Goal: Task Accomplishment & Management: Complete application form

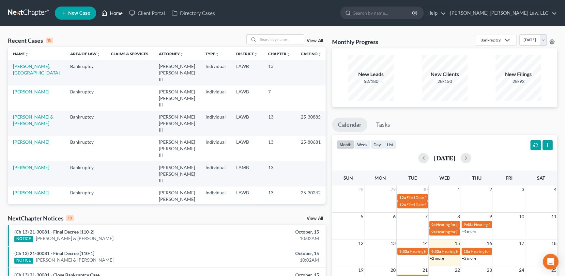
click at [114, 11] on link "Home" at bounding box center [112, 13] width 28 height 12
click at [264, 40] on input "search" at bounding box center [281, 39] width 46 height 9
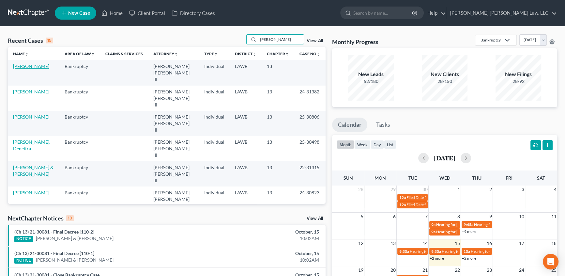
type input "[PERSON_NAME]"
click at [28, 66] on link "[PERSON_NAME]" at bounding box center [31, 66] width 36 height 6
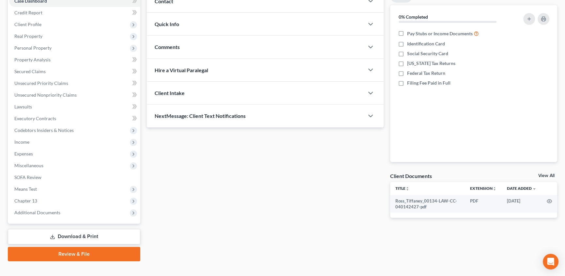
scroll to position [82, 0]
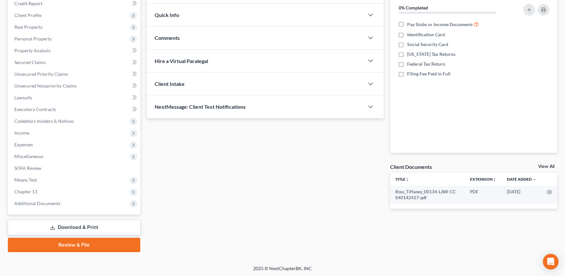
click at [78, 226] on link "Download & Print" at bounding box center [74, 227] width 133 height 15
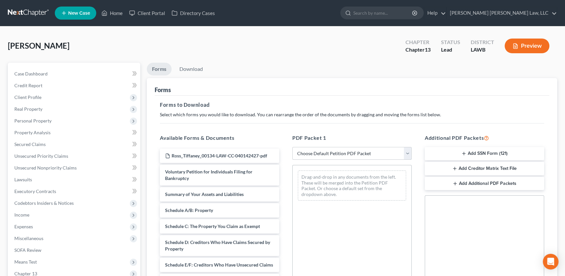
click at [329, 150] on select "Choose Default Petition PDF Packet Complete Bankruptcy Petition (all forms and …" at bounding box center [351, 153] width 119 height 13
select select "15"
click at [292, 147] on select "Choose Default Petition PDF Packet Complete Bankruptcy Petition (all forms and …" at bounding box center [351, 153] width 119 height 13
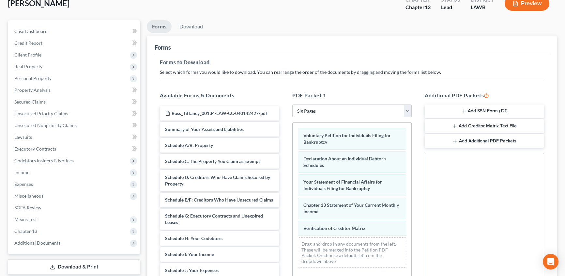
scroll to position [29, 0]
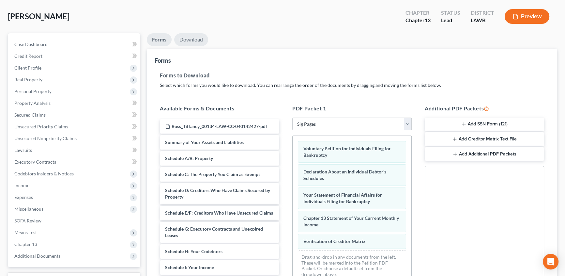
click at [189, 35] on link "Download" at bounding box center [191, 39] width 34 height 13
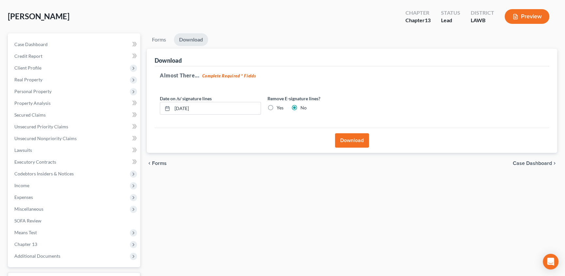
click at [354, 145] on button "Download" at bounding box center [352, 140] width 34 height 14
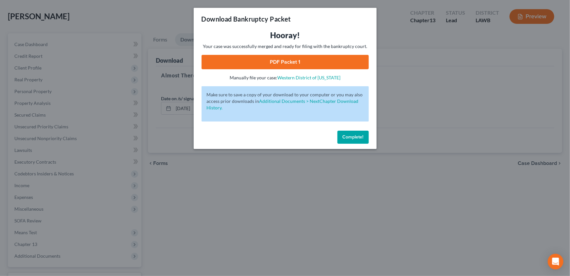
drag, startPoint x: 293, startPoint y: 64, endPoint x: 275, endPoint y: 73, distance: 20.4
click at [293, 64] on link "PDF Packet 1" at bounding box center [284, 62] width 167 height 14
click at [351, 139] on span "Complete!" at bounding box center [352, 137] width 21 height 6
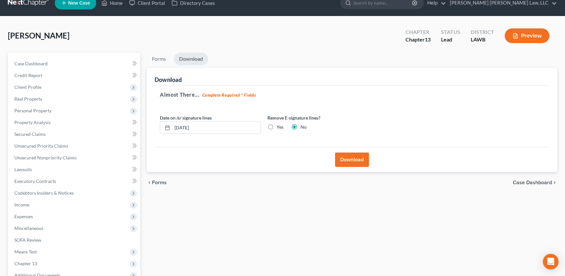
scroll to position [0, 0]
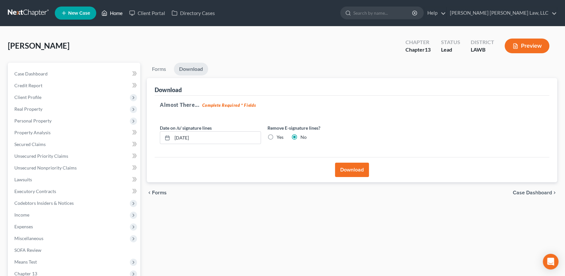
click at [114, 13] on link "Home" at bounding box center [112, 13] width 28 height 12
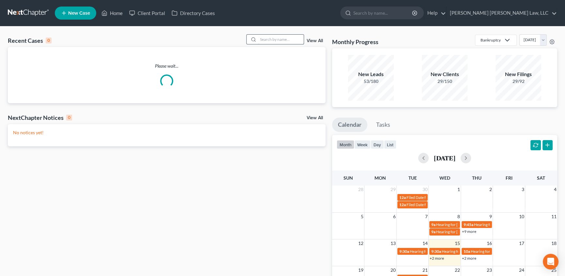
click at [275, 41] on input "search" at bounding box center [281, 39] width 46 height 9
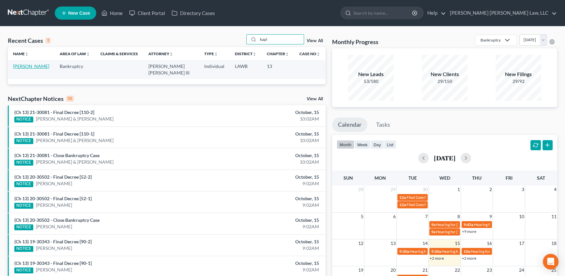
type input "kapl"
click at [31, 68] on link "[PERSON_NAME]" at bounding box center [31, 66] width 36 height 6
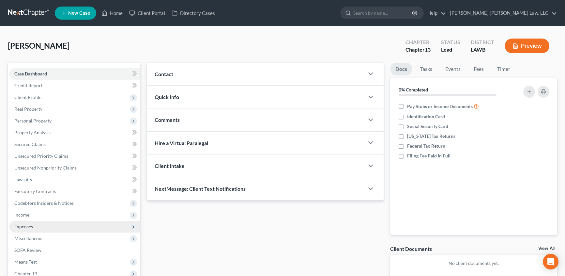
click at [29, 227] on span "Expenses" at bounding box center [23, 227] width 19 height 6
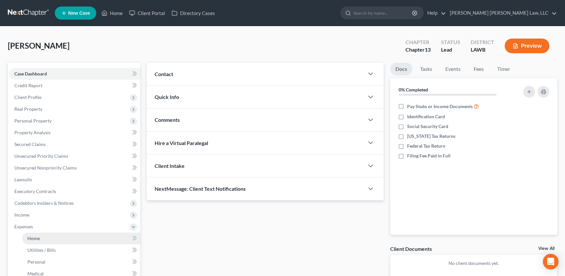
click at [37, 241] on link "Home" at bounding box center [81, 238] width 118 height 12
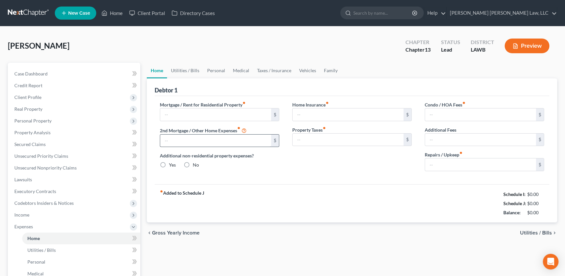
type input "600.00"
type input "0.00"
radio input "true"
type input "0.00"
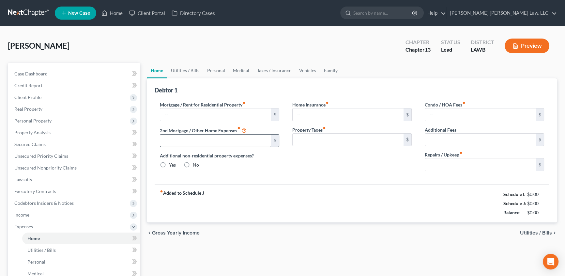
type input "0.00"
click at [188, 71] on link "Utilities / Bills" at bounding box center [185, 71] width 36 height 16
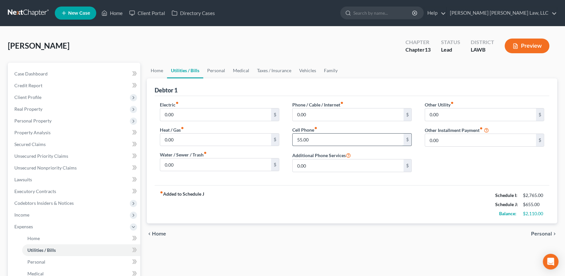
click at [311, 137] on input "55.00" at bounding box center [348, 139] width 111 height 12
type input "120.00"
click at [216, 71] on link "Personal" at bounding box center [216, 71] width 26 height 16
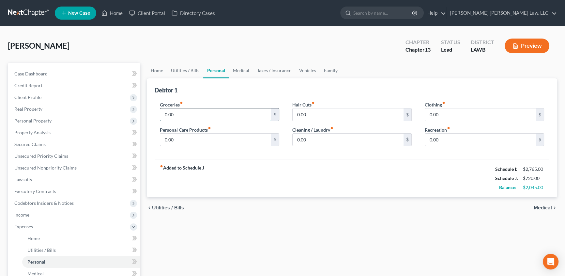
click at [185, 117] on input "0.00" at bounding box center [215, 114] width 111 height 12
type input "450.00"
click at [182, 140] on input "0.00" at bounding box center [215, 139] width 111 height 12
type input "50.00"
click at [313, 110] on input "0.00" at bounding box center [348, 114] width 111 height 12
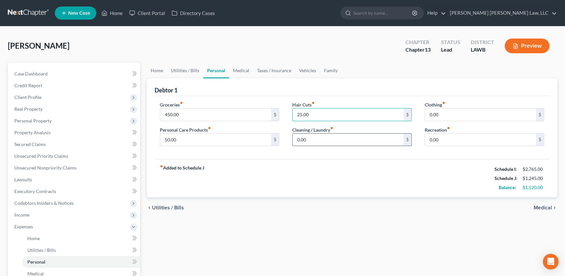
type input "25.00"
click at [322, 137] on input "0.00" at bounding box center [348, 139] width 111 height 12
type input "35.00"
click at [462, 112] on input "0.00" at bounding box center [480, 114] width 111 height 12
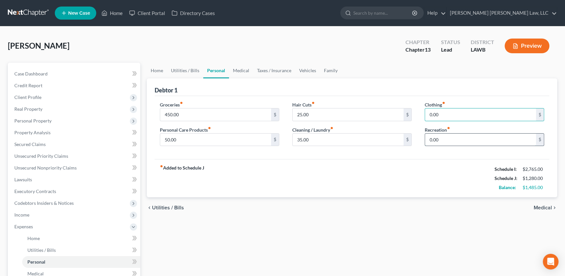
click at [451, 137] on input "0.00" at bounding box center [480, 139] width 111 height 12
type input "25.00"
click at [209, 110] on input "450.00" at bounding box center [215, 114] width 111 height 12
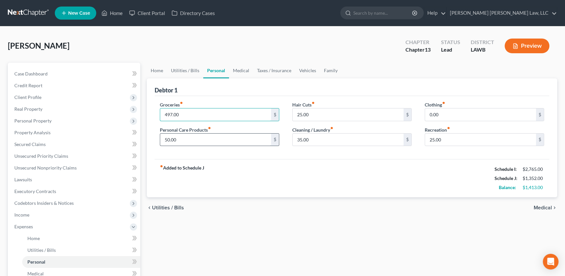
type input "497.00"
click at [181, 138] on input "50.00" at bounding box center [215, 139] width 111 height 12
click at [310, 139] on input "35.00" at bounding box center [348, 139] width 111 height 12
type input "45.00"
click at [444, 108] on input "0.00" at bounding box center [480, 114] width 111 height 12
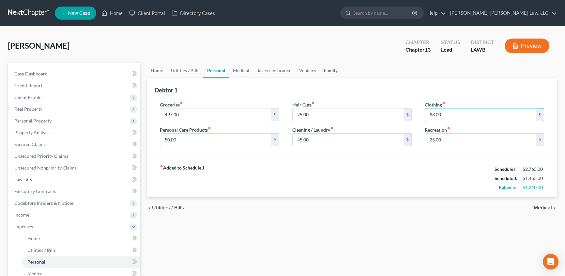
type input "93.00"
click at [329, 71] on link "Family" at bounding box center [331, 71] width 22 height 16
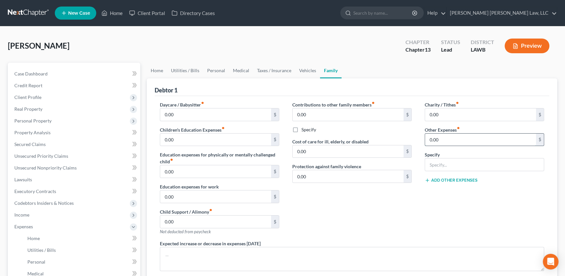
click at [441, 135] on input "0.00" at bounding box center [480, 139] width 111 height 12
type input "104.00"
click at [467, 168] on input "text" at bounding box center [484, 164] width 119 height 12
type input "misc; emergency fund, plan funding"
click at [244, 71] on link "Medical" at bounding box center [241, 71] width 24 height 16
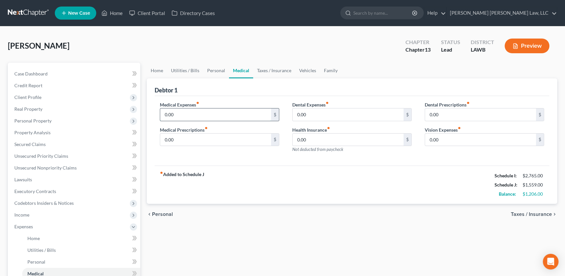
click at [180, 114] on input "0.00" at bounding box center [215, 114] width 111 height 12
type input "75.00"
click at [172, 140] on input "0.00" at bounding box center [215, 139] width 111 height 12
type input "100.00"
click at [269, 71] on link "Taxes / Insurance" at bounding box center [274, 71] width 42 height 16
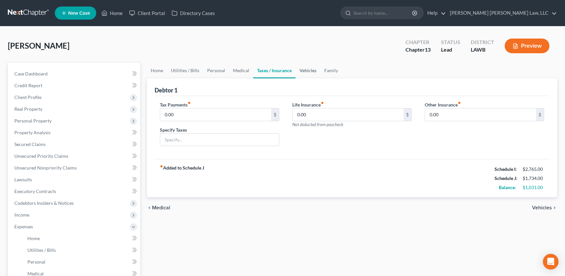
click at [305, 70] on link "Vehicles" at bounding box center [308, 71] width 25 height 16
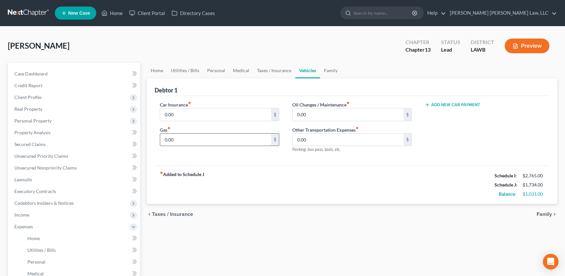
click at [177, 138] on input "0.00" at bounding box center [215, 139] width 111 height 12
type input "100.00"
click at [23, 213] on span "Income" at bounding box center [21, 215] width 15 height 6
click at [34, 224] on span "Employment Income" at bounding box center [48, 227] width 42 height 6
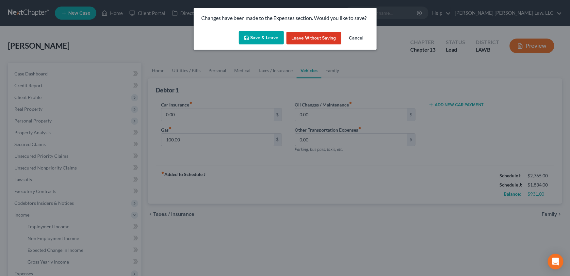
click at [258, 42] on button "Save & Leave" at bounding box center [261, 38] width 45 height 14
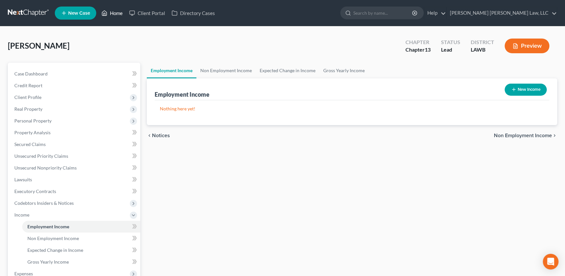
click at [114, 13] on link "Home" at bounding box center [112, 13] width 28 height 12
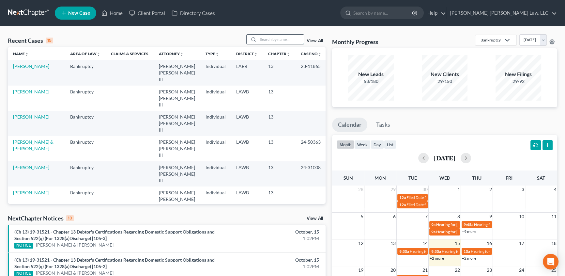
click at [272, 38] on input "search" at bounding box center [281, 39] width 46 height 9
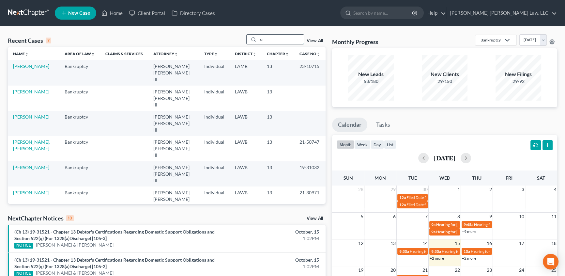
type input "s"
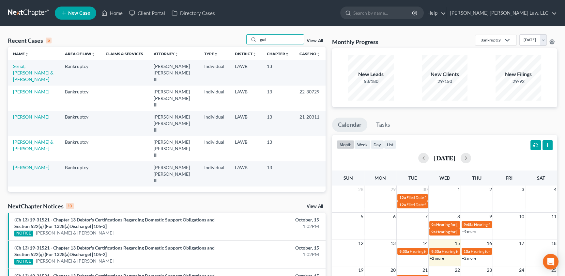
type input "guil"
click at [26, 70] on td "Serial, [PERSON_NAME] & [PERSON_NAME]" at bounding box center [34, 72] width 52 height 25
click at [25, 70] on link "Serial, [PERSON_NAME] & [PERSON_NAME]" at bounding box center [33, 72] width 40 height 19
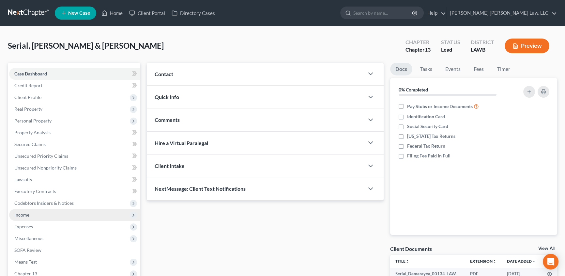
click at [27, 214] on span "Income" at bounding box center [21, 215] width 15 height 6
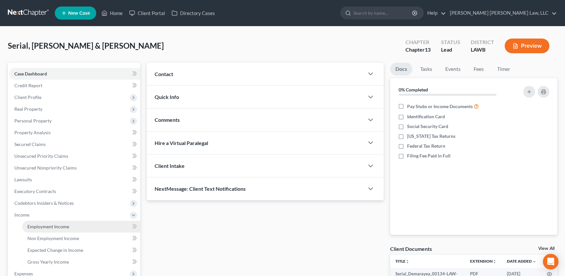
click at [44, 225] on span "Employment Income" at bounding box center [48, 227] width 42 height 6
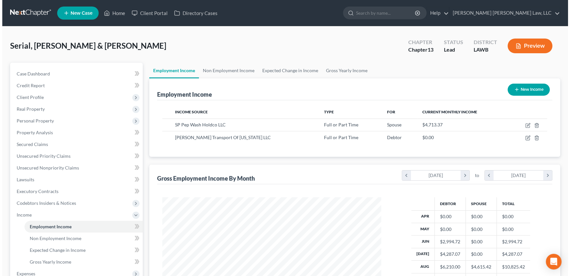
scroll to position [117, 232]
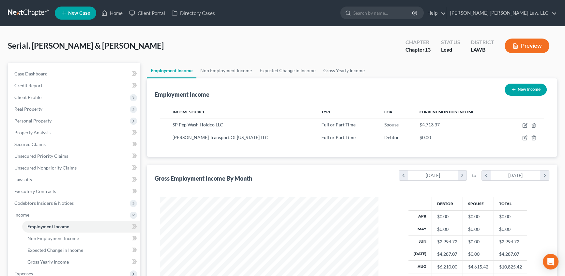
click at [529, 91] on button "New Income" at bounding box center [526, 90] width 42 height 12
select select "0"
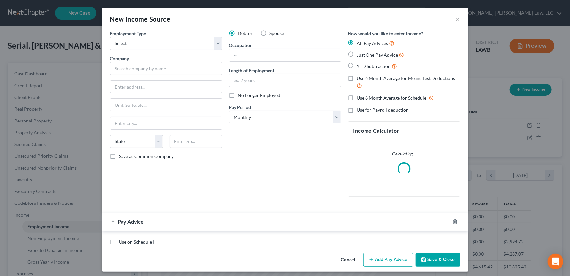
scroll to position [117, 234]
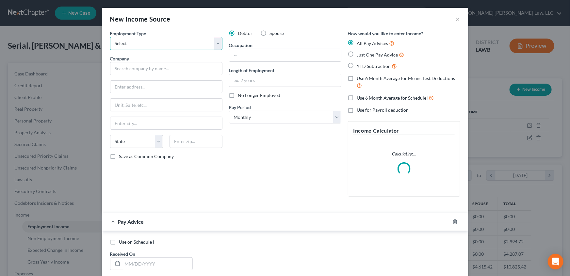
click at [117, 42] on select "Select Full or [DEMOGRAPHIC_DATA] Employment Self Employment" at bounding box center [166, 43] width 112 height 13
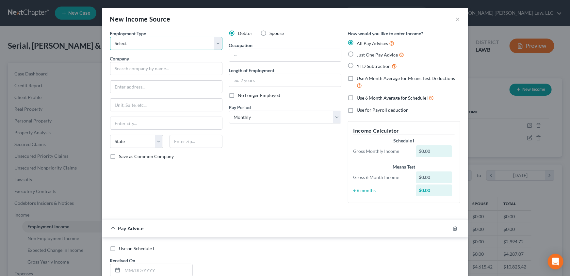
select select "0"
click at [110, 37] on select "Select Full or [DEMOGRAPHIC_DATA] Employment Self Employment" at bounding box center [166, 43] width 112 height 13
click at [238, 53] on input "text" at bounding box center [285, 55] width 112 height 12
type input "concrete worker"
click at [246, 76] on input "text" at bounding box center [285, 80] width 112 height 12
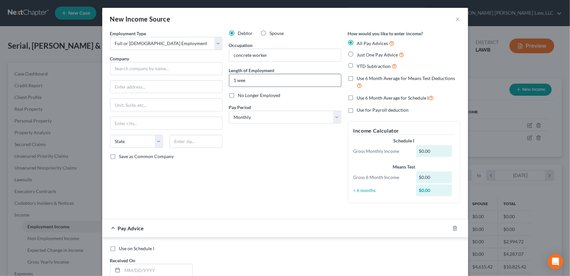
type input "1 week"
click at [120, 70] on input "text" at bounding box center [166, 68] width 112 height 13
type input "[PERSON_NAME] Redi-Mix"
click at [112, 84] on input "text" at bounding box center [166, 87] width 112 height 12
type input "PO Box 670"
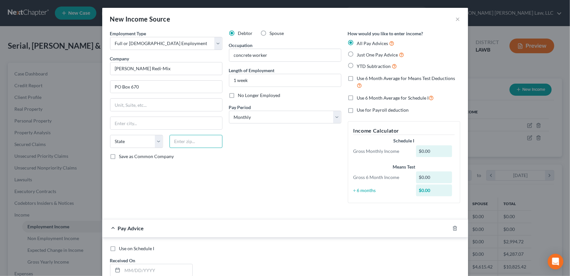
click at [178, 144] on input "text" at bounding box center [195, 141] width 53 height 13
type input "70514"
click at [243, 117] on select "Select Monthly Twice Monthly Every Other Week Weekly" at bounding box center [285, 117] width 112 height 13
type input "[PERSON_NAME]"
select select "19"
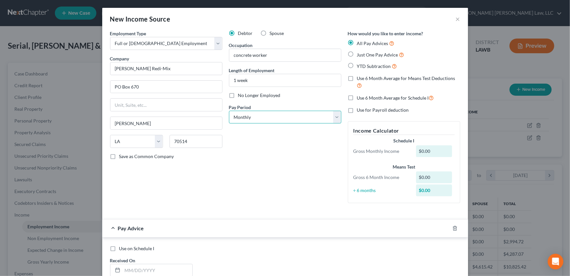
select select "3"
click at [229, 111] on select "Select Monthly Twice Monthly Every Other Week Weekly" at bounding box center [285, 117] width 112 height 13
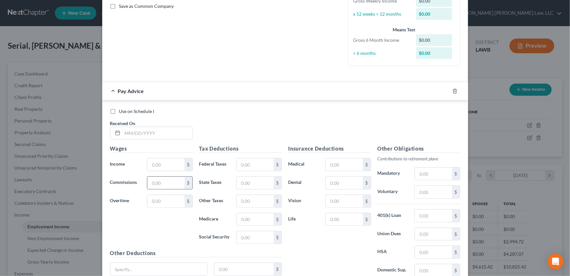
scroll to position [147, 0]
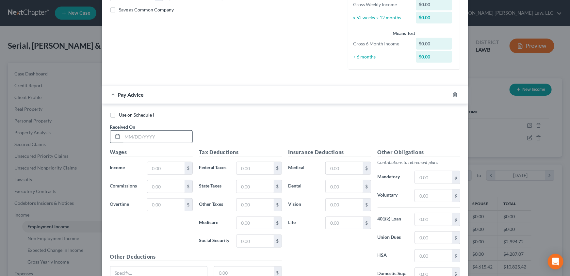
click at [117, 131] on div at bounding box center [116, 137] width 12 height 12
click at [127, 134] on input "text" at bounding box center [157, 137] width 70 height 12
type input "[DATE]"
click at [151, 166] on input "text" at bounding box center [165, 168] width 37 height 12
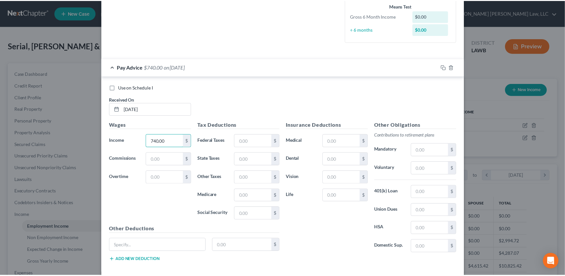
scroll to position [206, 0]
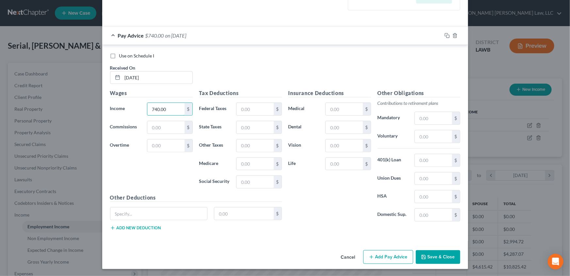
type input "740.00"
click at [425, 254] on button "Save & Close" at bounding box center [437, 257] width 44 height 14
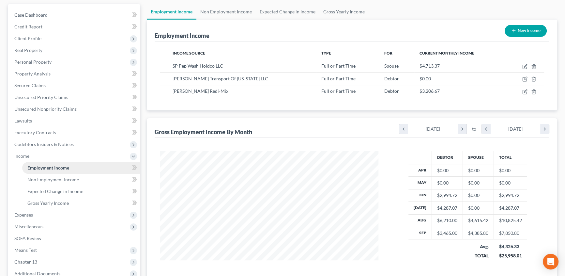
scroll to position [59, 0]
click at [34, 213] on span "Expenses" at bounding box center [74, 215] width 131 height 12
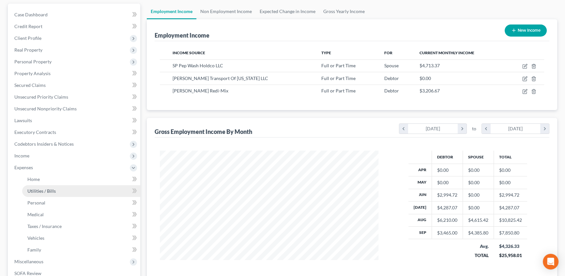
drag, startPoint x: 47, startPoint y: 191, endPoint x: 103, endPoint y: 190, distance: 56.1
click at [48, 190] on span "Utilities / Bills" at bounding box center [41, 191] width 28 height 6
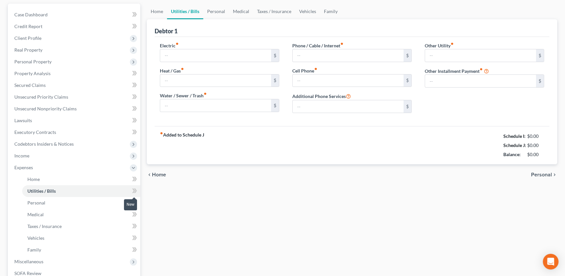
scroll to position [6, 0]
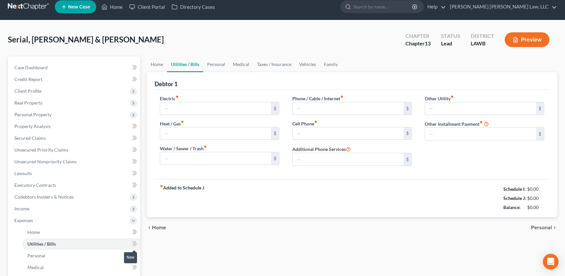
type input "250.00"
type input "0.00"
type input "100.00"
type input "200.00"
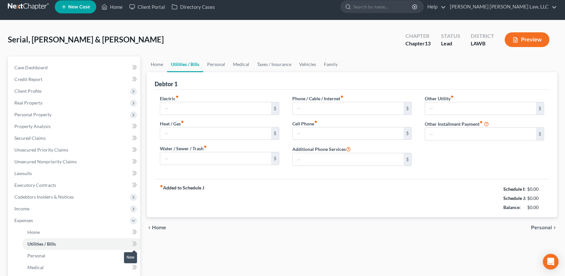
type input "0.00"
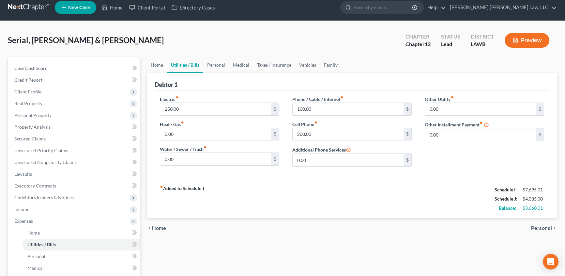
scroll to position [0, 0]
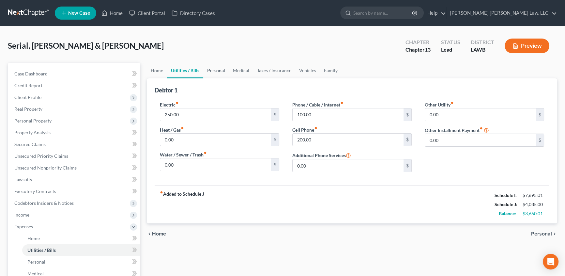
click at [218, 72] on link "Personal" at bounding box center [216, 71] width 26 height 16
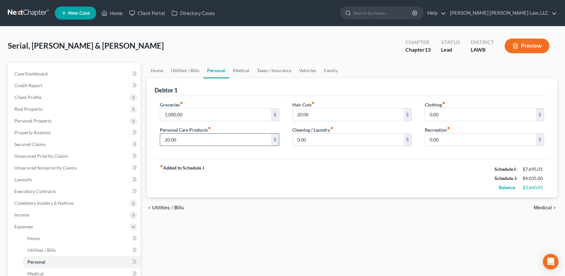
click at [183, 141] on input "20.00" at bounding box center [215, 139] width 111 height 12
type input "100.00"
click at [312, 67] on link "Vehicles" at bounding box center [307, 71] width 25 height 16
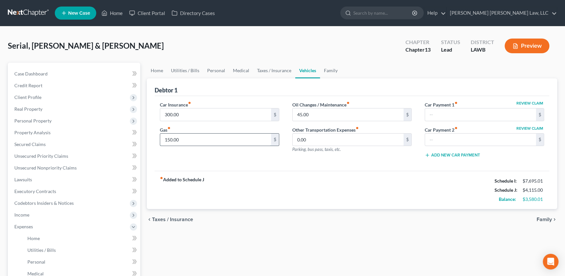
click at [192, 143] on input "150.00" at bounding box center [215, 139] width 111 height 12
type input "300.00"
click at [317, 115] on input "45.00" at bounding box center [348, 114] width 111 height 12
type input "55.00"
click at [200, 139] on input "300.00" at bounding box center [215, 139] width 111 height 12
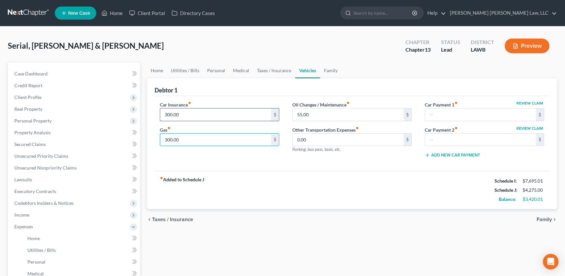
click at [197, 114] on input "300.00" at bounding box center [215, 114] width 111 height 12
click at [243, 70] on link "Medical" at bounding box center [241, 71] width 24 height 16
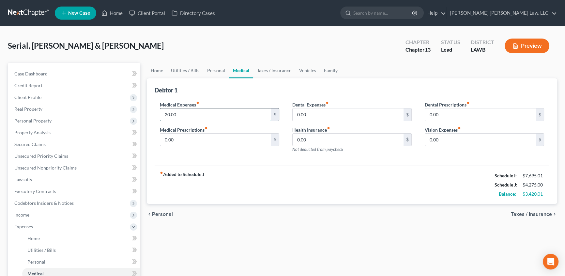
click at [182, 112] on input "20.00" at bounding box center [215, 114] width 111 height 12
type input "25.00"
click at [176, 137] on input "0.00" at bounding box center [215, 139] width 111 height 12
type input "25.00"
click at [212, 71] on link "Personal" at bounding box center [216, 71] width 26 height 16
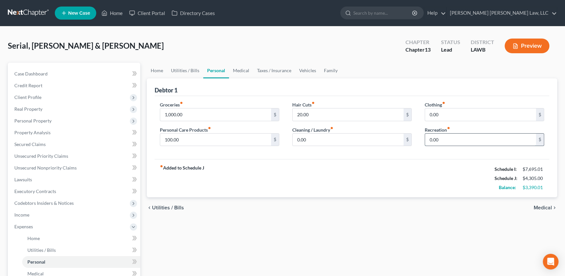
click at [450, 141] on input "0.00" at bounding box center [480, 139] width 111 height 12
type input "100.00"
click at [186, 112] on input "1,000.00" at bounding box center [215, 114] width 111 height 12
type input "1,255.00"
click at [188, 135] on input "100.00" at bounding box center [215, 139] width 111 height 12
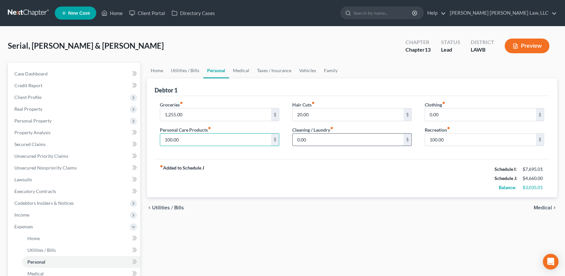
click at [318, 141] on input "0.00" at bounding box center [348, 139] width 111 height 12
type input "91.00"
click at [462, 111] on input "0.00" at bounding box center [480, 114] width 111 height 12
type input "276.00"
click at [198, 143] on input "100.00" at bounding box center [215, 139] width 111 height 12
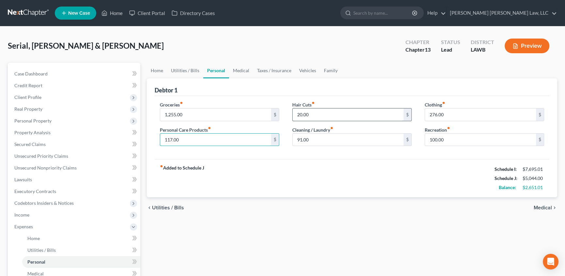
type input "117.00"
click at [313, 112] on input "20.00" at bounding box center [348, 114] width 111 height 12
click at [321, 139] on input "91.00" at bounding box center [348, 139] width 111 height 12
click at [331, 70] on link "Family" at bounding box center [331, 71] width 22 height 16
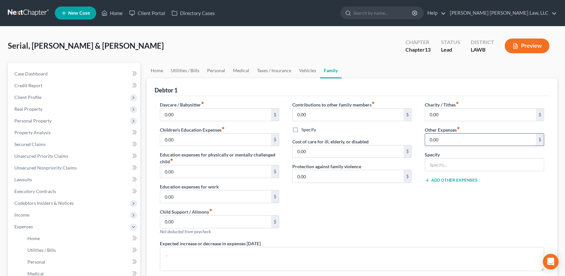
click at [439, 138] on input "0.00" at bounding box center [480, 139] width 111 height 12
type input "290.00"
click at [440, 162] on input "text" at bounding box center [484, 164] width 119 height 12
type input "misc; emergency fund, plan funding"
click at [219, 71] on link "Personal" at bounding box center [216, 71] width 26 height 16
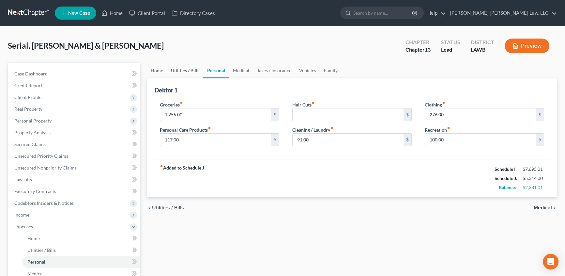
click at [191, 69] on link "Utilities / Bills" at bounding box center [185, 71] width 36 height 16
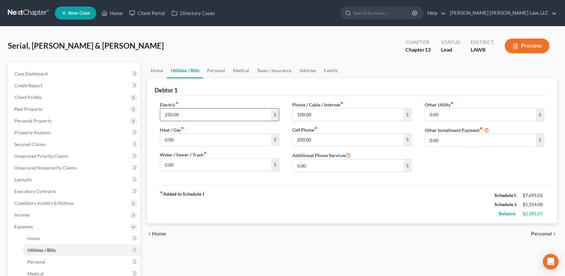
click at [189, 115] on input "250.00" at bounding box center [215, 114] width 111 height 12
type input "251.01"
click at [213, 166] on input "0.00" at bounding box center [215, 164] width 111 height 12
click at [182, 164] on input "0.00" at bounding box center [215, 164] width 111 height 12
type input "0"
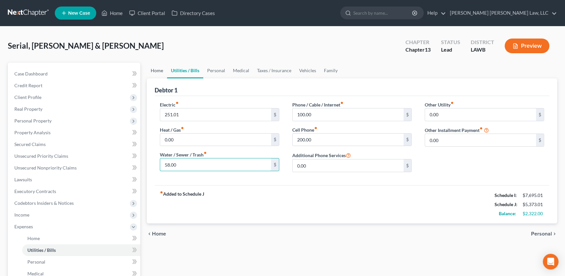
type input "58.00"
click at [155, 70] on link "Home" at bounding box center [157, 71] width 20 height 16
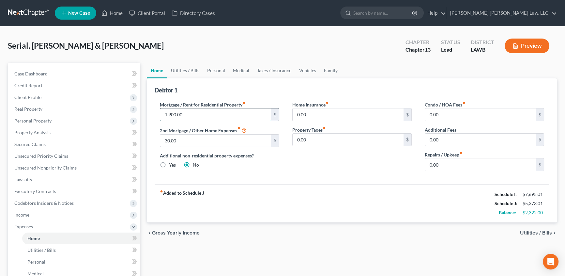
click at [193, 114] on input "1,900.00" at bounding box center [215, 114] width 111 height 12
type input "1,918.00"
click at [190, 70] on link "Utilities / Bills" at bounding box center [185, 71] width 36 height 16
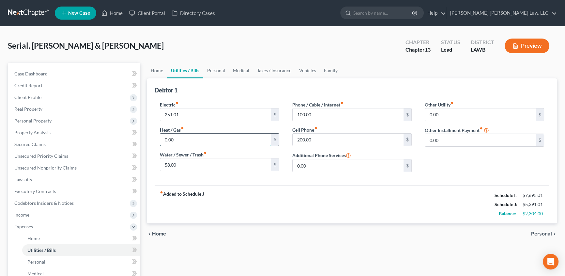
click at [181, 139] on input "0.00" at bounding box center [215, 139] width 111 height 12
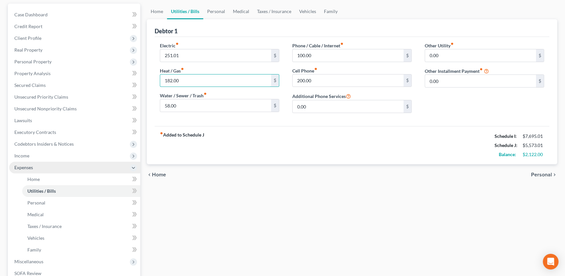
scroll to position [89, 0]
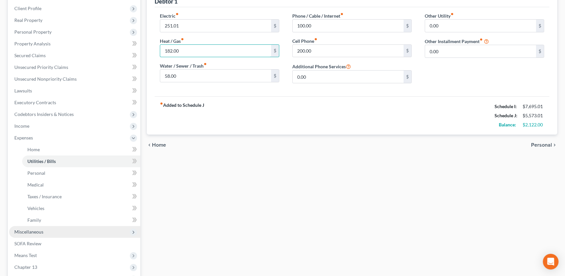
type input "182.00"
click at [38, 231] on span "Miscellaneous" at bounding box center [28, 232] width 29 height 6
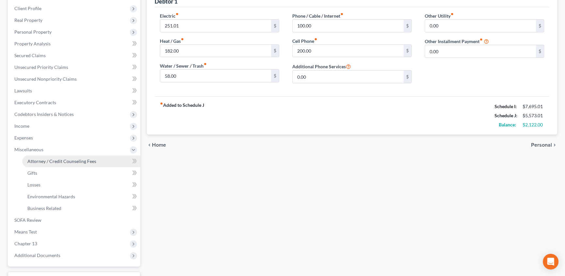
click at [81, 161] on span "Attorney / Credit Counseling Fees" at bounding box center [61, 161] width 69 height 6
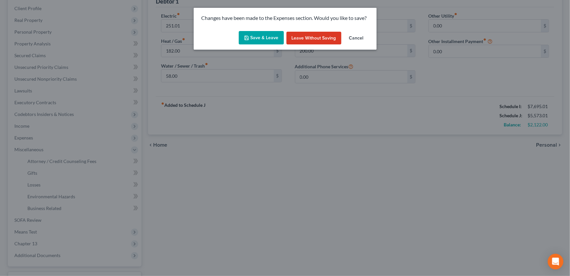
click at [258, 39] on button "Save & Leave" at bounding box center [261, 38] width 45 height 14
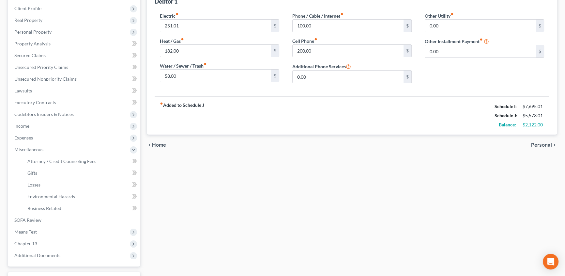
select select "1"
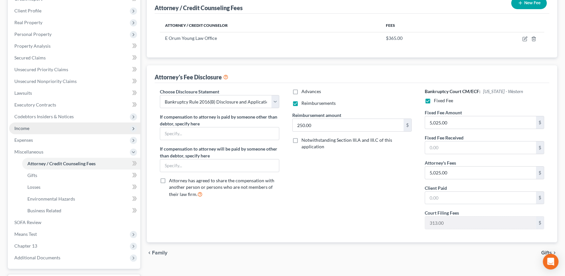
scroll to position [89, 0]
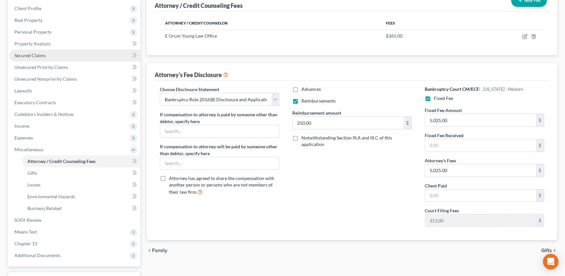
click at [40, 55] on span "Secured Claims" at bounding box center [29, 56] width 31 height 6
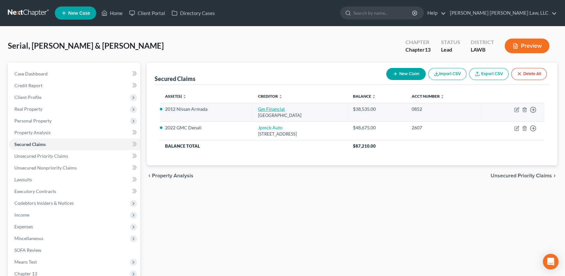
click at [259, 107] on link "Gm Financial" at bounding box center [271, 109] width 27 height 6
select select "45"
select select "6"
select select "1"
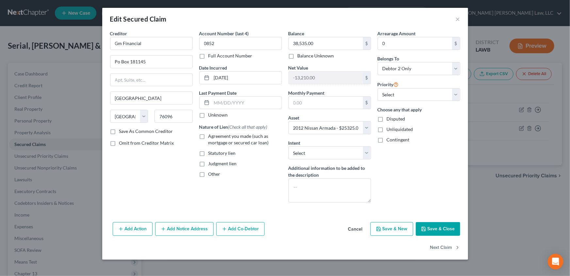
click at [208, 135] on label "Agreement you made (such as mortgage or secured car loan)" at bounding box center [244, 139] width 73 height 13
click at [211, 135] on input "Agreement you made (such as mortgage or secured car loan)" at bounding box center [213, 135] width 4 height 4
checkbox input "true"
click at [444, 229] on button "Save & Close" at bounding box center [437, 229] width 44 height 14
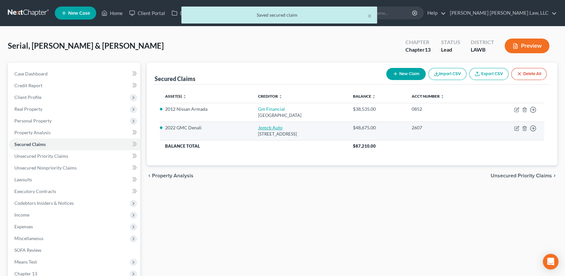
click at [263, 128] on link "Jpmcb Auto" at bounding box center [270, 128] width 24 height 6
select select "45"
select select "2"
select select "0"
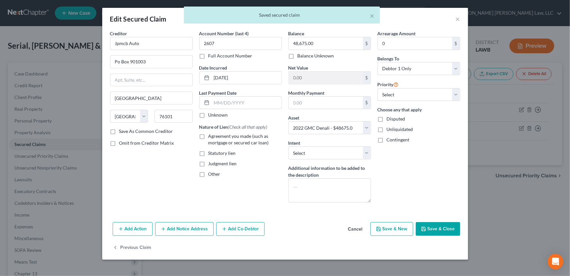
click at [208, 136] on label "Agreement you made (such as mortgage or secured car loan)" at bounding box center [244, 139] width 73 height 13
click at [211, 136] on input "Agreement you made (such as mortgage or secured car loan)" at bounding box center [213, 135] width 4 height 4
checkbox input "true"
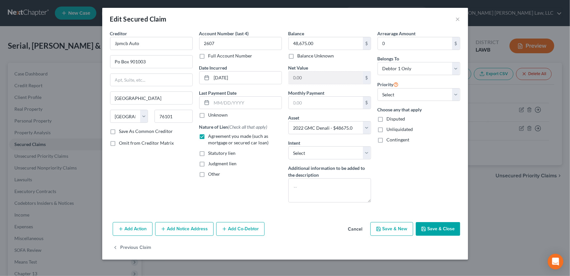
click at [442, 231] on button "Save & Close" at bounding box center [437, 229] width 44 height 14
select select
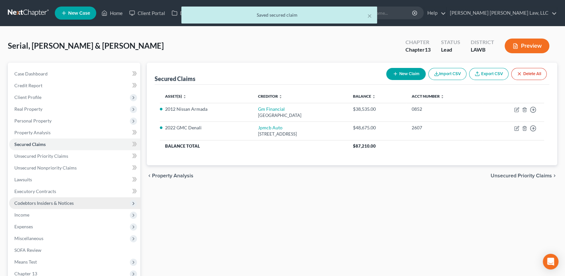
click at [59, 204] on span "Codebtors Insiders & Notices" at bounding box center [43, 203] width 59 height 6
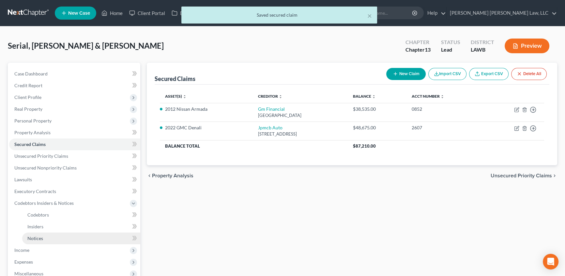
click at [40, 236] on span "Notices" at bounding box center [35, 238] width 16 height 6
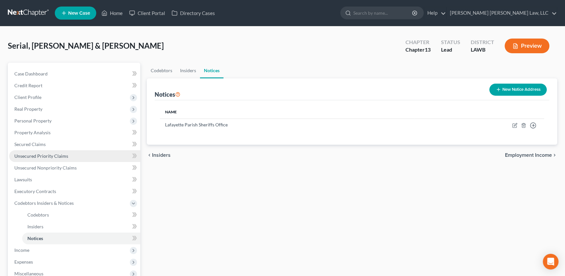
click at [44, 155] on span "Unsecured Priority Claims" at bounding box center [41, 156] width 54 height 6
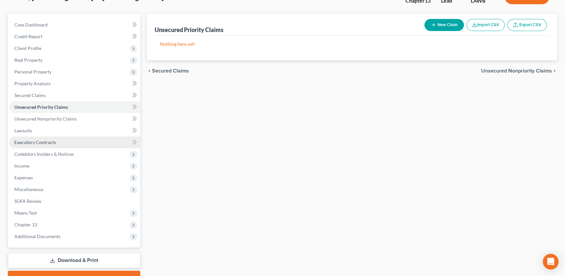
scroll to position [59, 0]
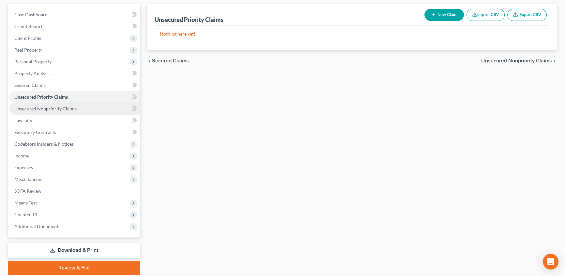
click at [52, 111] on link "Unsecured Nonpriority Claims" at bounding box center [74, 109] width 131 height 12
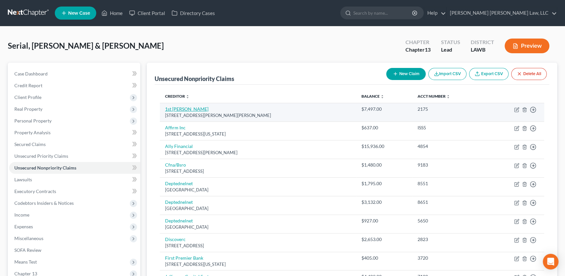
click at [184, 111] on link "1st [PERSON_NAME]" at bounding box center [186, 109] width 43 height 6
select select "19"
select select "1"
select select "2"
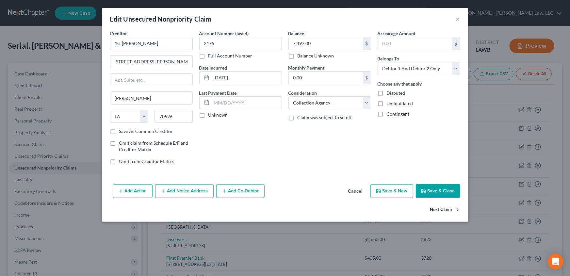
click at [436, 209] on button "Next Claim" at bounding box center [445, 210] width 30 height 14
select select "4"
select select "0"
drag, startPoint x: 300, startPoint y: 102, endPoint x: 300, endPoint y: 108, distance: 6.2
click at [300, 102] on select "Select Cable / Satellite Services Collection Agency Credit Card Debt Debt Couns…" at bounding box center [329, 102] width 83 height 13
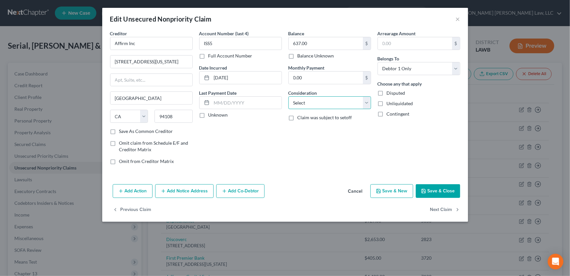
select select "1"
click at [288, 96] on select "Select Cable / Satellite Services Collection Agency Credit Card Debt Debt Couns…" at bounding box center [329, 102] width 83 height 13
click at [435, 208] on button "Next Claim" at bounding box center [445, 210] width 30 height 14
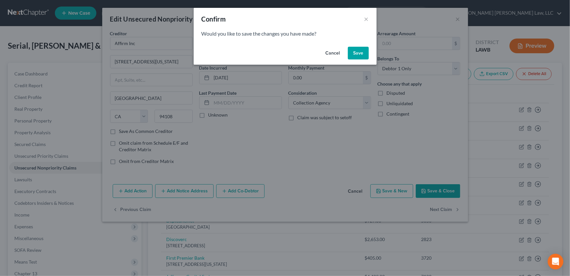
click at [360, 52] on button "Save" at bounding box center [358, 53] width 21 height 13
select select "23"
select select "0"
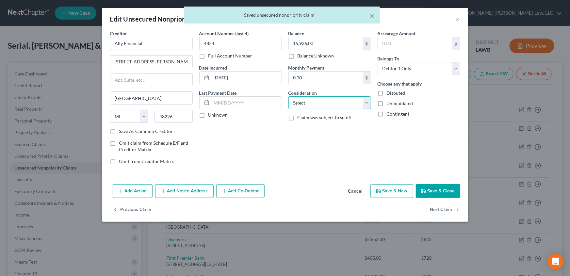
click at [306, 105] on select "Select Cable / Satellite Services Collection Agency Credit Card Debt Debt Couns…" at bounding box center [329, 102] width 83 height 13
select select "1"
click at [288, 96] on select "Select Cable / Satellite Services Collection Agency Credit Card Debt Debt Couns…" at bounding box center [329, 102] width 83 height 13
click at [436, 206] on button "Next Claim" at bounding box center [445, 210] width 30 height 14
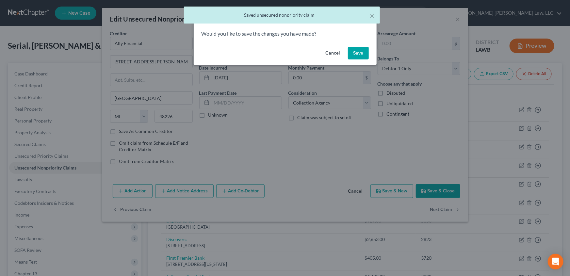
click at [353, 54] on button "Save" at bounding box center [358, 53] width 21 height 13
select select "36"
select select "2"
select select "0"
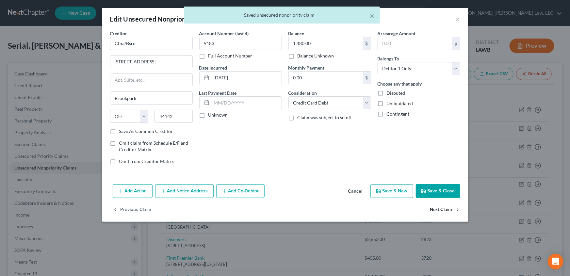
click at [441, 207] on button "Next Claim" at bounding box center [445, 210] width 30 height 14
select select "30"
select select "17"
select select "1"
click at [443, 208] on button "Next Claim" at bounding box center [445, 210] width 30 height 14
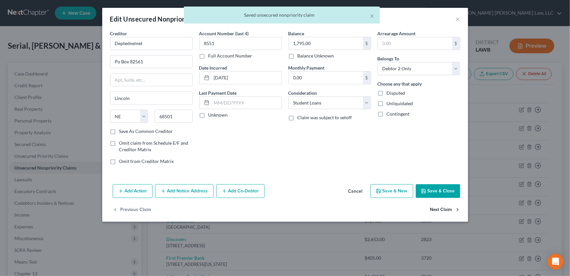
select select "30"
select select "17"
select select "1"
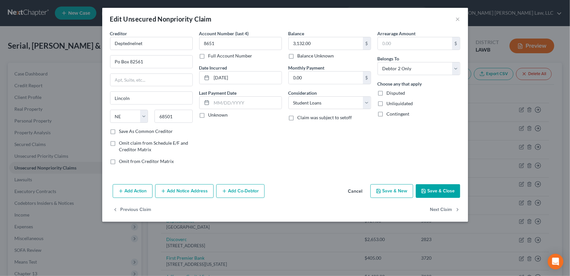
click at [119, 161] on label "Omit from Creditor Matrix" at bounding box center [146, 161] width 55 height 7
click at [122, 161] on input "Omit from Creditor Matrix" at bounding box center [124, 160] width 4 height 4
checkbox input "true"
click at [441, 209] on button "Next Claim" at bounding box center [445, 210] width 30 height 14
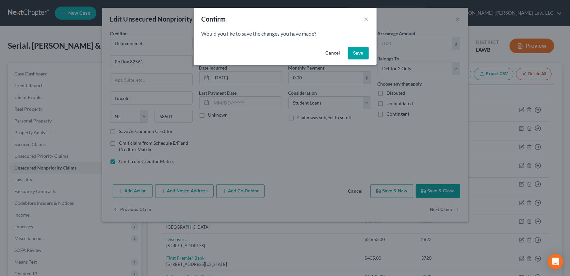
drag, startPoint x: 358, startPoint y: 57, endPoint x: 293, endPoint y: 156, distance: 117.4
click at [358, 57] on button "Save" at bounding box center [358, 53] width 21 height 13
select select "30"
select select "17"
select select "1"
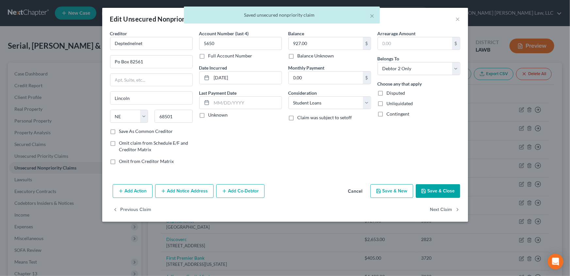
click at [119, 162] on label "Omit from Creditor Matrix" at bounding box center [146, 161] width 55 height 7
click at [122, 162] on input "Omit from Creditor Matrix" at bounding box center [124, 160] width 4 height 4
checkbox input "true"
click at [443, 211] on button "Next Claim" at bounding box center [445, 210] width 30 height 14
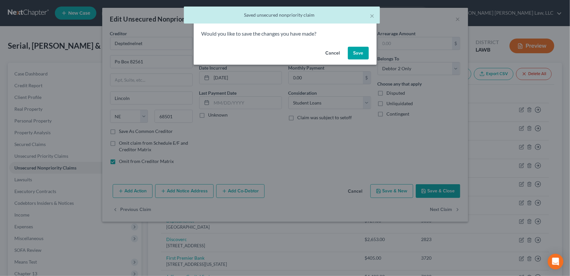
click at [358, 57] on button "Save" at bounding box center [358, 53] width 21 height 13
select select "46"
select select "2"
select select "1"
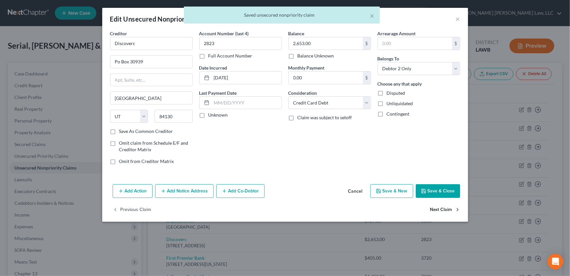
click at [445, 210] on button "Next Claim" at bounding box center [445, 210] width 30 height 14
select select "43"
select select "2"
select select "0"
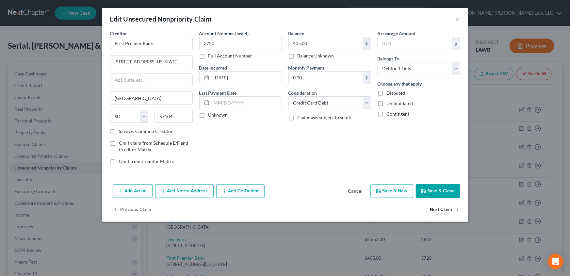
click at [450, 209] on button "Next Claim" at bounding box center [445, 210] width 30 height 14
select select "24"
select select "0"
drag, startPoint x: 298, startPoint y: 100, endPoint x: 301, endPoint y: 108, distance: 8.9
click at [298, 100] on select "Select Cable / Satellite Services Collection Agency Credit Card Debt Debt Couns…" at bounding box center [329, 102] width 83 height 13
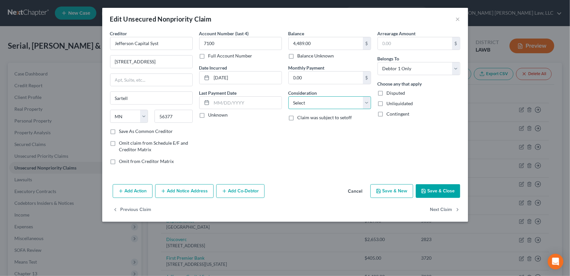
select select "1"
click at [288, 96] on select "Select Cable / Satellite Services Collection Agency Credit Card Debt Debt Couns…" at bounding box center [329, 102] width 83 height 13
click at [443, 210] on button "Next Claim" at bounding box center [445, 210] width 30 height 14
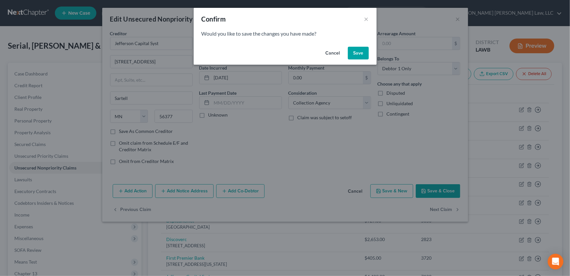
click at [360, 49] on button "Save" at bounding box center [358, 53] width 21 height 13
select select "7"
select select "2"
select select "1"
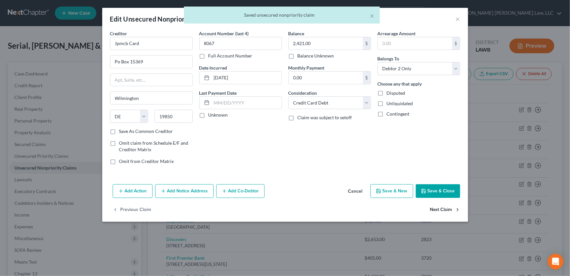
click at [436, 210] on button "Next Claim" at bounding box center [445, 210] width 30 height 14
select select "42"
select select "1"
drag, startPoint x: 307, startPoint y: 101, endPoint x: 307, endPoint y: 108, distance: 6.9
click at [307, 101] on select "Select Cable / Satellite Services Collection Agency Credit Card Debt Debt Couns…" at bounding box center [329, 102] width 83 height 13
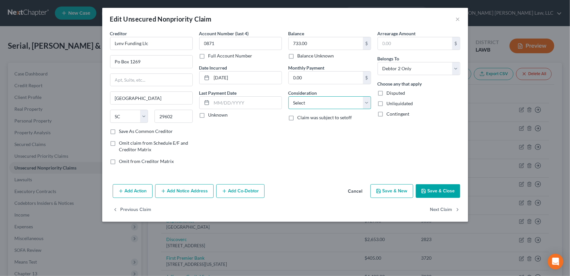
select select "1"
click at [288, 96] on select "Select Cable / Satellite Services Collection Agency Credit Card Debt Debt Couns…" at bounding box center [329, 102] width 83 height 13
click at [435, 206] on button "Next Claim" at bounding box center [445, 210] width 30 height 14
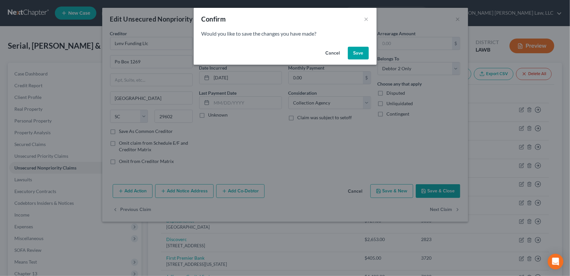
click at [359, 55] on button "Save" at bounding box center [358, 53] width 21 height 13
select select "35"
select select "2"
select select "0"
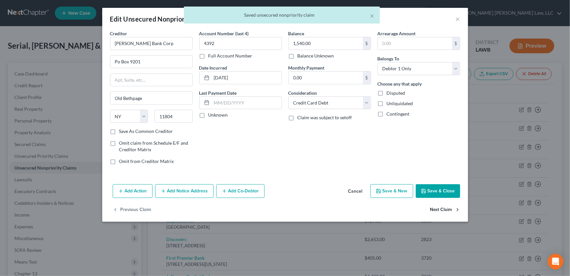
click at [440, 211] on button "Next Claim" at bounding box center [445, 210] width 30 height 14
select select "48"
select select "2"
select select "1"
click at [432, 210] on button "Next Claim" at bounding box center [445, 210] width 30 height 14
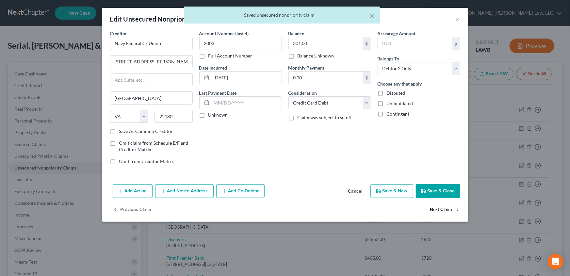
select select "9"
select select "0"
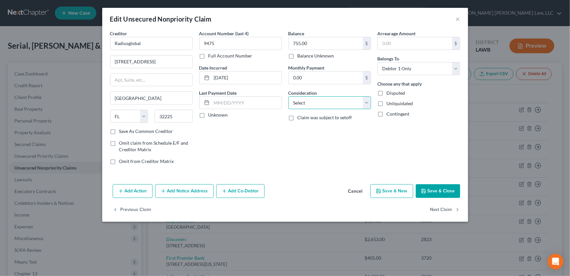
drag, startPoint x: 303, startPoint y: 104, endPoint x: 302, endPoint y: 108, distance: 4.3
click at [303, 104] on select "Select Cable / Satellite Services Collection Agency Credit Card Debt Debt Couns…" at bounding box center [329, 102] width 83 height 13
select select "1"
click at [288, 96] on select "Select Cable / Satellite Services Collection Agency Credit Card Debt Debt Couns…" at bounding box center [329, 102] width 83 height 13
click at [432, 210] on button "Next Claim" at bounding box center [445, 210] width 30 height 14
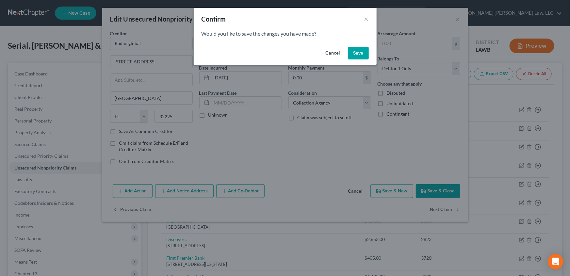
click at [354, 53] on button "Save" at bounding box center [358, 53] width 21 height 13
select select "19"
select select "1"
select select "0"
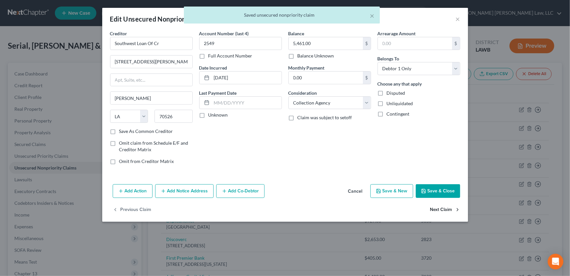
click at [441, 210] on button "Next Claim" at bounding box center [445, 210] width 30 height 14
select select "19"
select select "1"
click at [119, 162] on label "Omit from Creditor Matrix" at bounding box center [146, 161] width 55 height 7
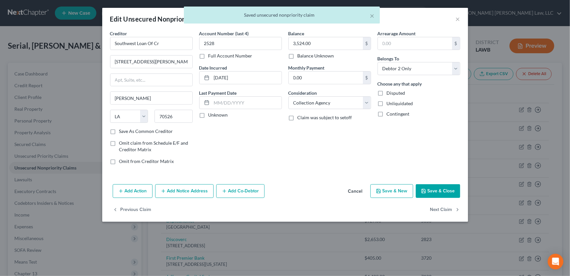
click at [122, 162] on input "Omit from Creditor Matrix" at bounding box center [124, 160] width 4 height 4
checkbox input "true"
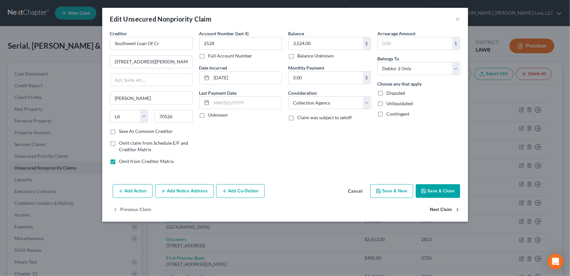
click at [441, 207] on button "Next Claim" at bounding box center [445, 210] width 30 height 14
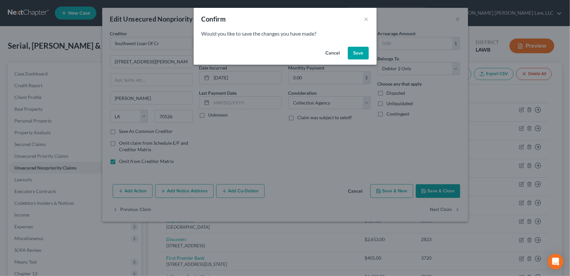
click at [356, 53] on button "Save" at bounding box center [358, 53] width 21 height 13
select select "24"
select select "1"
select select "0"
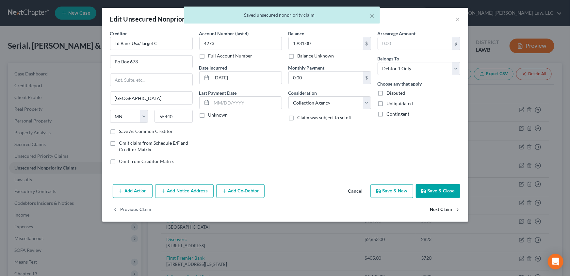
click at [442, 208] on button "Next Claim" at bounding box center [445, 210] width 30 height 14
select select "45"
select select "1"
drag, startPoint x: 306, startPoint y: 103, endPoint x: 306, endPoint y: 108, distance: 5.6
click at [306, 103] on select "Select Cable / Satellite Services Collection Agency Credit Card Debt Debt Couns…" at bounding box center [329, 102] width 83 height 13
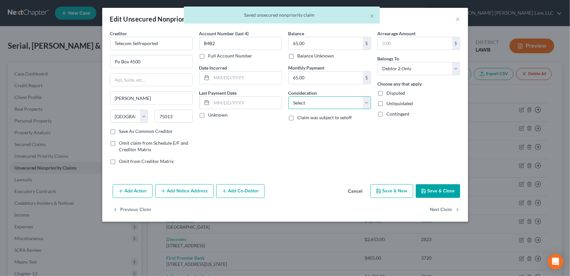
select select "1"
click at [288, 96] on select "Select Cable / Satellite Services Collection Agency Credit Card Debt Debt Couns…" at bounding box center [329, 102] width 83 height 13
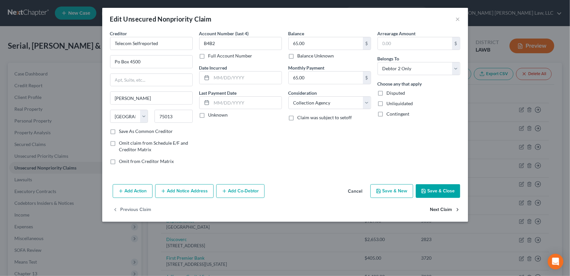
click at [434, 209] on button "Next Claim" at bounding box center [445, 210] width 30 height 14
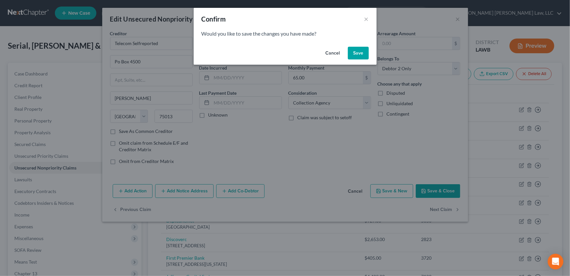
click at [360, 56] on button "Save" at bounding box center [358, 53] width 21 height 13
select select "45"
select select "1"
select select "0"
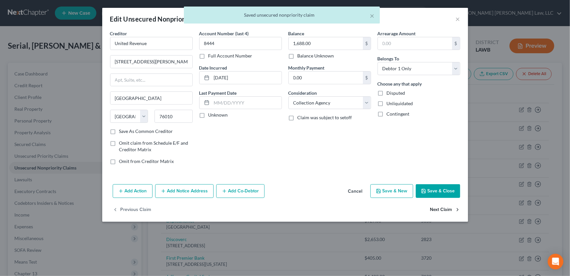
click at [435, 210] on button "Next Claim" at bounding box center [445, 210] width 30 height 14
select select "16"
select select "1"
select select "0"
click at [437, 190] on button "Save & Close" at bounding box center [437, 191] width 44 height 14
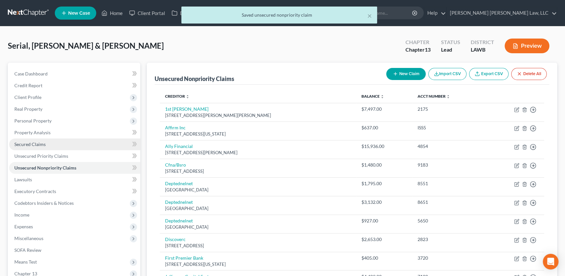
click at [36, 143] on span "Secured Claims" at bounding box center [29, 144] width 31 height 6
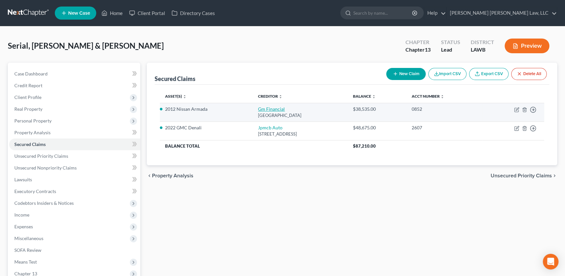
click at [264, 109] on link "Gm Financial" at bounding box center [271, 109] width 27 height 6
select select "45"
select select "6"
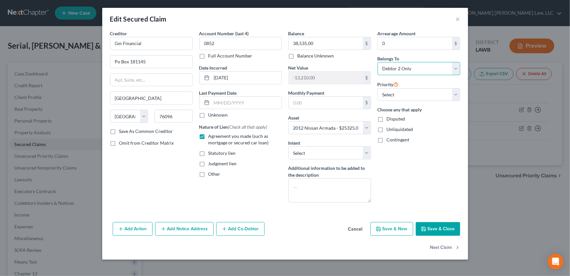
click at [397, 70] on select "Select Debtor 1 Only Debtor 2 Only Debtor 1 And Debtor 2 Only At Least One Of T…" at bounding box center [418, 68] width 83 height 13
select select "2"
click at [377, 62] on select "Select Debtor 1 Only Debtor 2 Only Debtor 1 And Debtor 2 Only At Least One Of T…" at bounding box center [418, 68] width 83 height 13
click at [444, 229] on button "Save & Close" at bounding box center [437, 229] width 44 height 14
select select
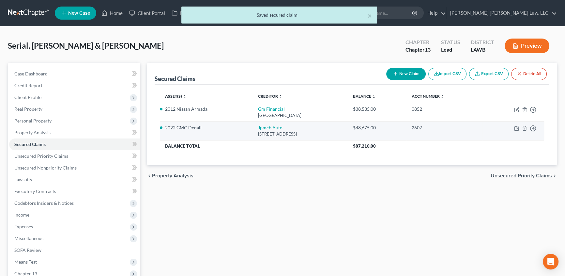
click at [262, 126] on link "Jpmcb Auto" at bounding box center [270, 128] width 24 height 6
select select "45"
select select "2"
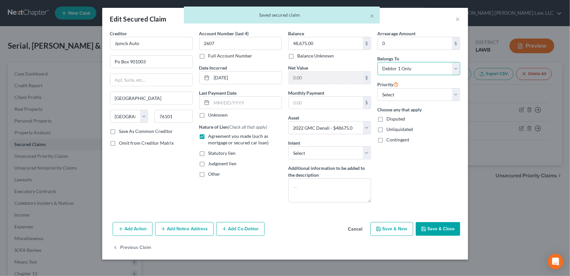
click at [406, 69] on select "Select Debtor 1 Only Debtor 2 Only Debtor 1 And Debtor 2 Only At Least One Of T…" at bounding box center [418, 68] width 83 height 13
select select "2"
click at [377, 62] on select "Select Debtor 1 Only Debtor 2 Only Debtor 1 And Debtor 2 Only At Least One Of T…" at bounding box center [418, 68] width 83 height 13
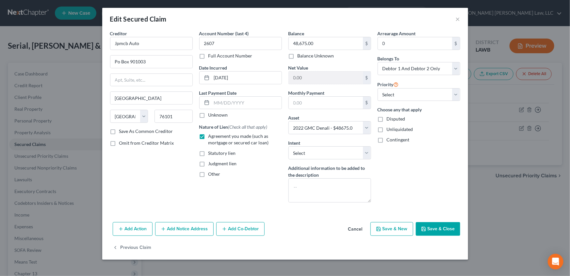
click at [435, 227] on button "Save & Close" at bounding box center [437, 229] width 44 height 14
select select
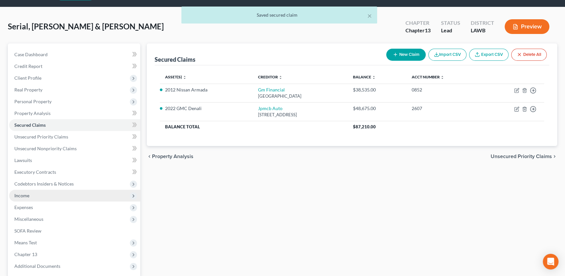
scroll to position [29, 0]
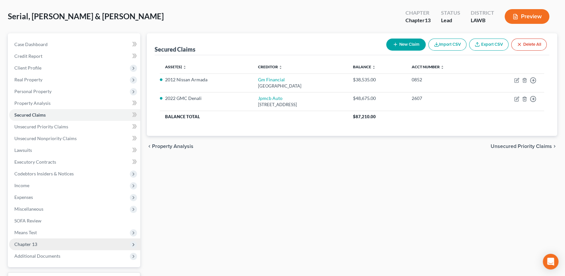
click at [26, 242] on span "Chapter 13" at bounding box center [25, 244] width 23 height 6
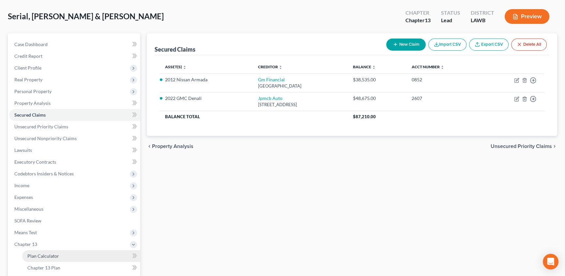
click at [42, 253] on span "Plan Calculator" at bounding box center [43, 256] width 32 height 6
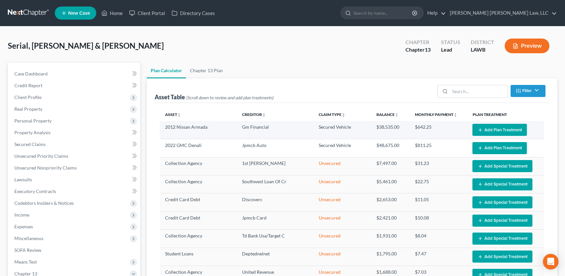
select select "59"
click at [490, 128] on button "Add Plan Treatment" at bounding box center [500, 130] width 55 height 12
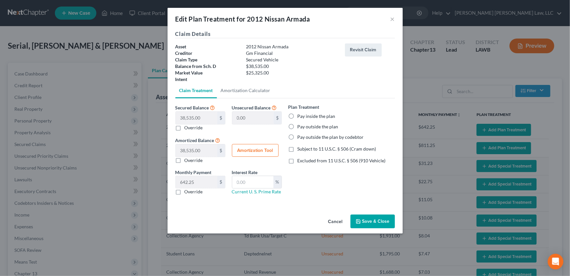
click at [297, 116] on label "Pay inside the plan" at bounding box center [316, 116] width 38 height 7
click at [300, 116] on input "Pay inside the plan" at bounding box center [302, 115] width 4 height 4
radio input "true"
click at [297, 160] on label "Excluded from 11 U.S.C. § 506 (910 Vehicle)" at bounding box center [341, 160] width 88 height 7
click at [300, 160] on input "Excluded from 11 U.S.C. § 506 (910 Vehicle)" at bounding box center [302, 159] width 4 height 4
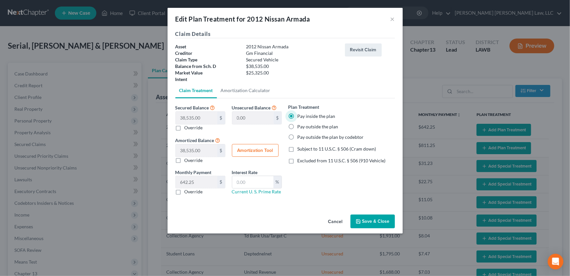
checkbox input "true"
click at [184, 193] on label "Override" at bounding box center [193, 191] width 18 height 7
click at [187, 193] on input "Override" at bounding box center [189, 190] width 4 height 4
checkbox input "true"
click at [183, 182] on input "text" at bounding box center [196, 182] width 41 height 12
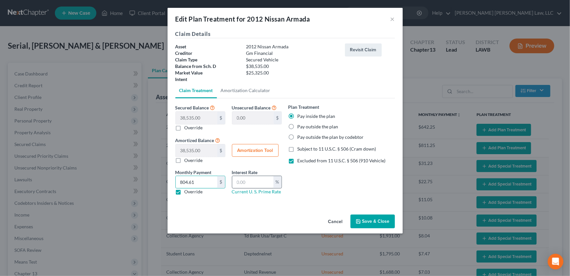
type input "804.61"
click at [248, 180] on input "text" at bounding box center [252, 182] width 41 height 12
type input "9.25"
click at [378, 218] on button "Save & Close" at bounding box center [372, 221] width 44 height 14
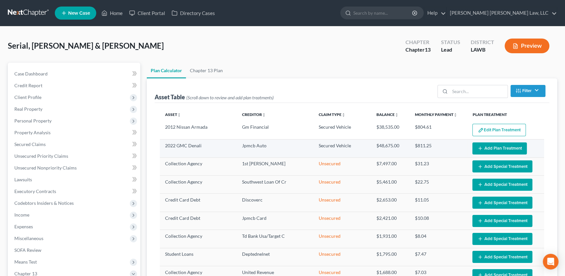
select select "59"
click at [499, 147] on button "Add Plan Treatment" at bounding box center [500, 148] width 55 height 12
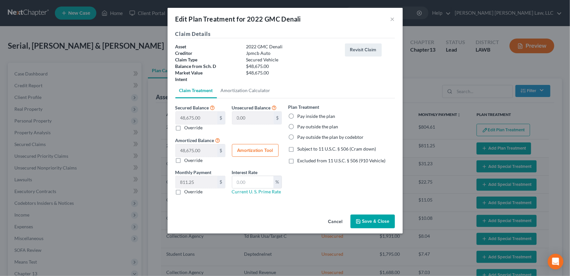
click at [297, 115] on label "Pay inside the plan" at bounding box center [316, 116] width 38 height 7
click at [300, 115] on input "Pay inside the plan" at bounding box center [302, 115] width 4 height 4
radio input "true"
click at [297, 160] on label "Excluded from 11 U.S.C. § 506 (910 Vehicle)" at bounding box center [341, 160] width 88 height 7
click at [300, 160] on input "Excluded from 11 U.S.C. § 506 (910 Vehicle)" at bounding box center [302, 159] width 4 height 4
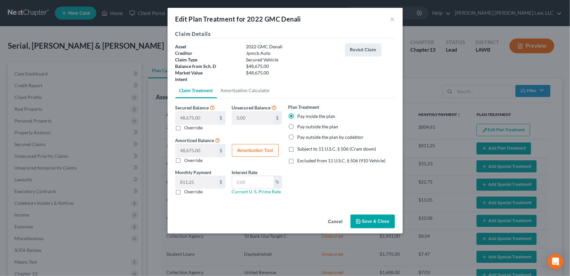
checkbox input "true"
click at [184, 193] on label "Override" at bounding box center [193, 191] width 18 height 7
click at [187, 193] on input "Override" at bounding box center [189, 190] width 4 height 4
checkbox input "true"
click at [193, 183] on input "text" at bounding box center [196, 182] width 41 height 12
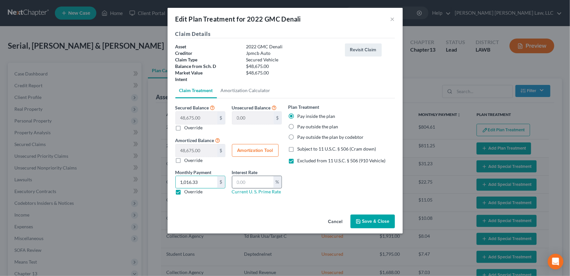
type input "1,016.33"
click at [253, 184] on input "text" at bounding box center [252, 182] width 41 height 12
type input "9.25"
click at [365, 220] on button "Save & Close" at bounding box center [372, 221] width 44 height 14
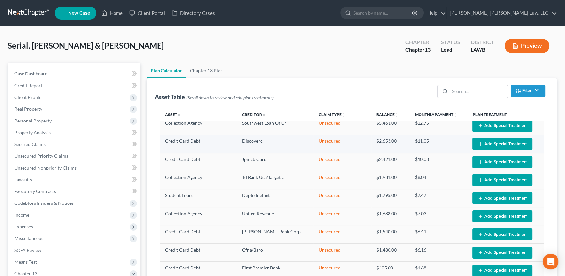
select select "59"
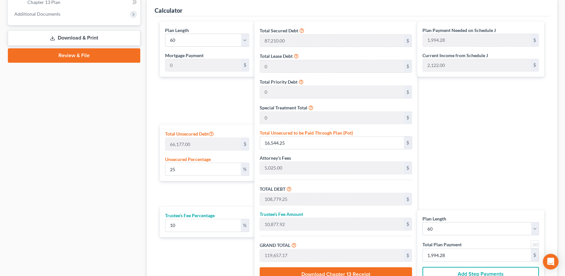
scroll to position [297, 0]
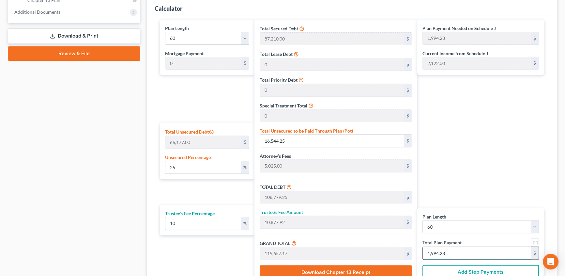
click at [451, 253] on input "1,994.28" at bounding box center [477, 253] width 108 height 12
type input "0"
type input "109.09"
type input "10.90"
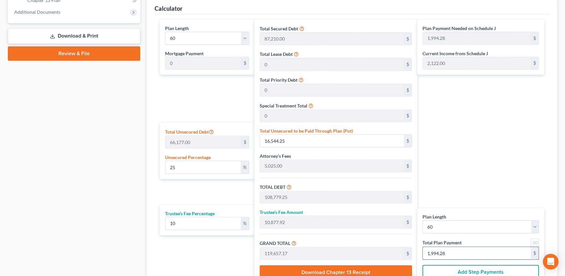
type input "120.00"
type input "2"
type input "1,145.45"
type input "114.54"
type input "1,260.00"
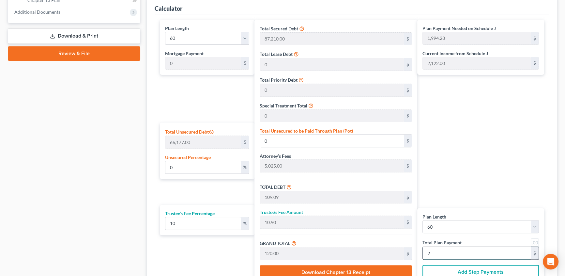
type input "21"
type input "11,563.63"
type input "1,156.36"
type input "12,720.00"
type input "212"
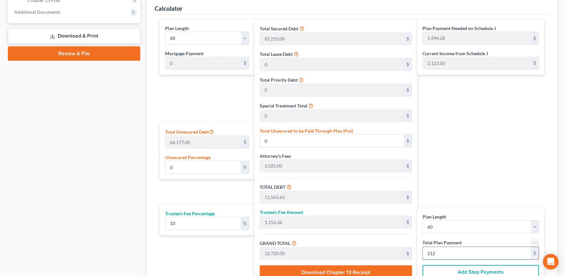
type input "35.53"
type input "23,510.45"
type input "115,745.45"
type input "11,574.54"
type input "127,320.00"
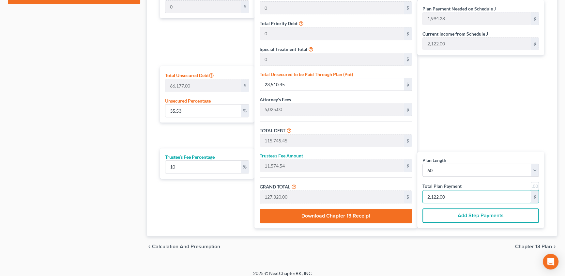
scroll to position [356, 0]
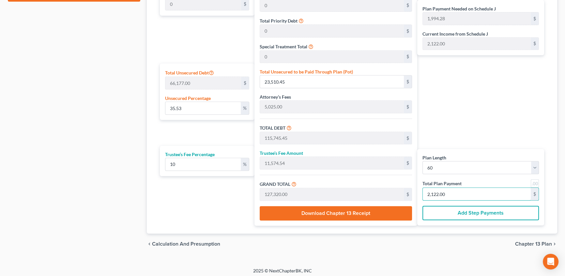
type input "2,122.00"
click at [525, 242] on span "Chapter 13 Plan" at bounding box center [533, 243] width 37 height 5
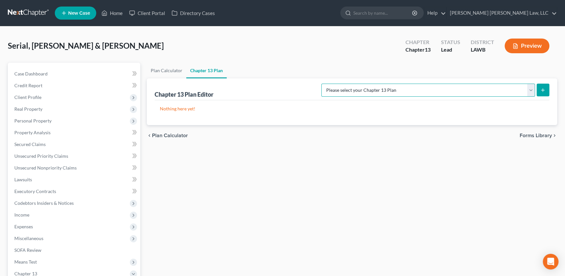
click at [432, 91] on select "Please select your Chapter 13 Plan [PERSON_NAME] Custom Plan (Revised [DATE]) […" at bounding box center [428, 90] width 214 height 13
select select "1"
click at [390, 84] on select "Please select your Chapter 13 Plan [PERSON_NAME] Custom Plan (Revised [DATE]) […" at bounding box center [428, 90] width 214 height 13
click at [508, 91] on select "Please select your Chapter 13 Plan [PERSON_NAME] Custom Plan (Revised [DATE]) […" at bounding box center [428, 90] width 214 height 13
drag, startPoint x: 508, startPoint y: 91, endPoint x: 516, endPoint y: 91, distance: 8.2
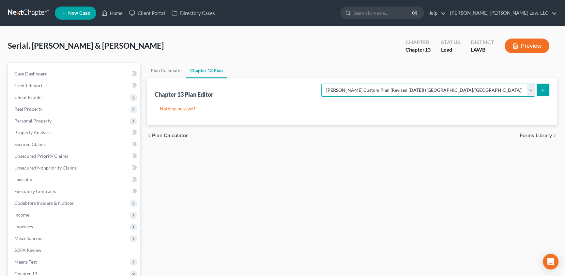
click at [508, 91] on select "Please select your Chapter 13 Plan [PERSON_NAME] Custom Plan (Revised [DATE]) […" at bounding box center [428, 90] width 214 height 13
click at [544, 90] on icon "submit" at bounding box center [542, 89] width 5 height 5
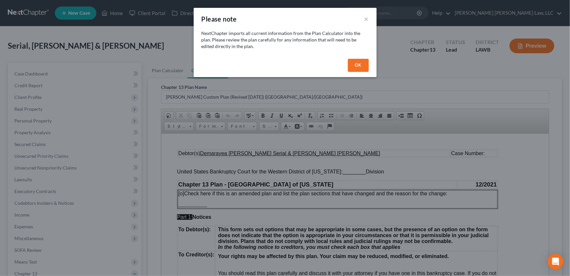
click at [354, 63] on button "OK" at bounding box center [358, 65] width 21 height 13
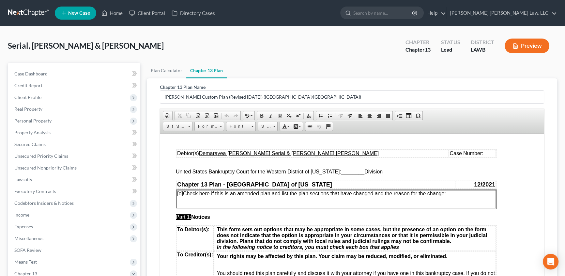
click at [341, 172] on span "________" at bounding box center [352, 171] width 23 height 6
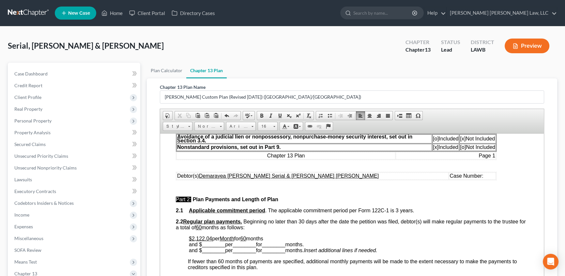
scroll to position [237, 0]
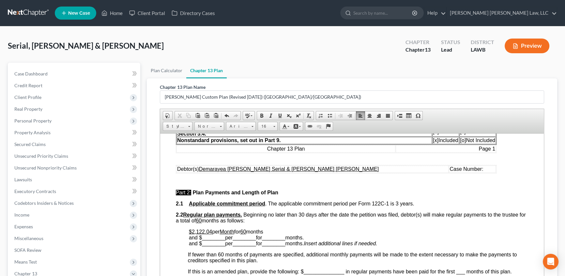
click at [209, 234] on u "$2,122.04" at bounding box center [200, 231] width 23 height 6
click at [281, 241] on p "$2,122.00 per Month for 60 months and $ ________ per ________ for ________ mont…" at bounding box center [358, 237] width 339 height 18
click at [433, 143] on span "[x]" at bounding box center [436, 140] width 6 height 6
click at [462, 143] on span "[o]" at bounding box center [463, 140] width 6 height 6
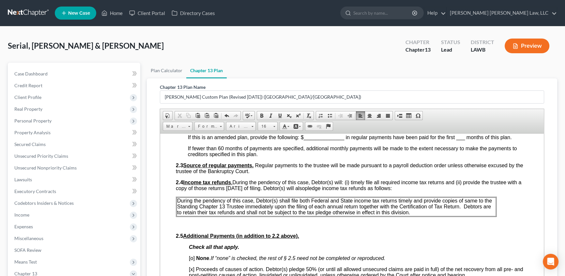
scroll to position [385, 0]
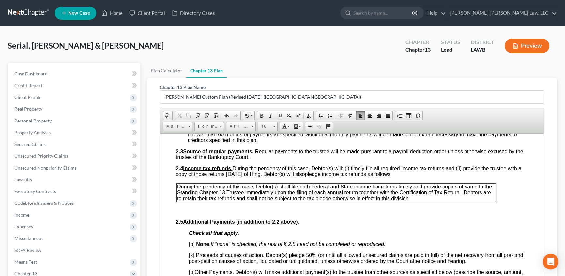
click at [178, 198] on span "During the pendency of this case, Debtor(s) shall file both Federal and State i…" at bounding box center [334, 191] width 315 height 17
click at [183, 202] on span "Context Menu Options" at bounding box center [181, 202] width 5 height 5
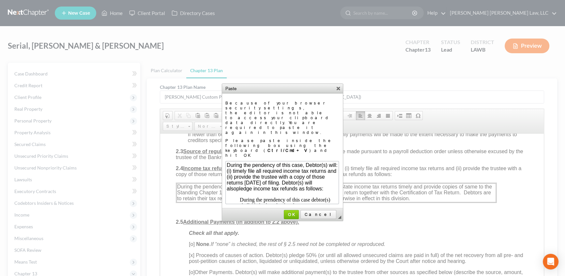
scroll to position [81, 0]
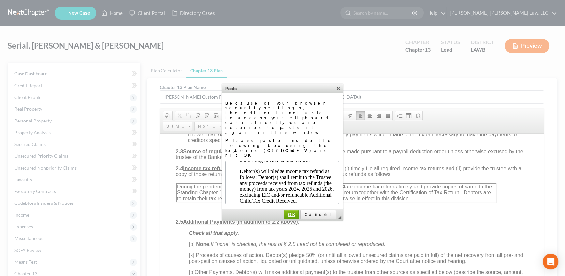
click at [299, 212] on span "OK" at bounding box center [291, 214] width 14 height 5
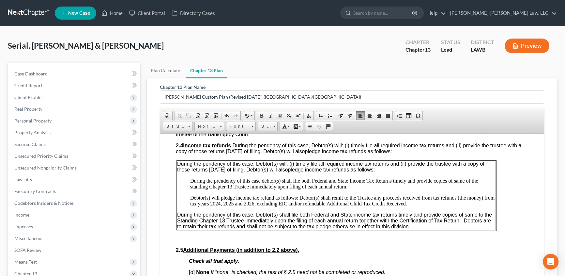
scroll to position [415, 0]
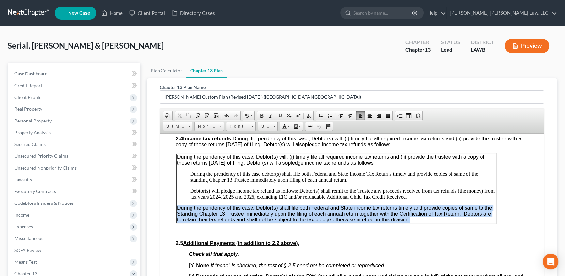
drag, startPoint x: 178, startPoint y: 223, endPoint x: 410, endPoint y: 237, distance: 232.1
click at [410, 222] on span "During the pendency of this case, Debtor(s) shall file both Federal and State i…" at bounding box center [334, 213] width 315 height 17
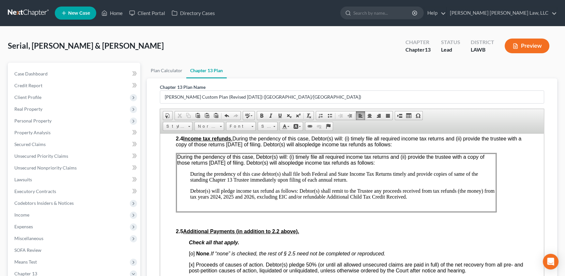
drag, startPoint x: 177, startPoint y: 169, endPoint x: 394, endPoint y: 174, distance: 217.1
click at [394, 165] on p "During the pendency of this case, Debtor(s) will: (i) timely file all required …" at bounding box center [336, 160] width 318 height 12
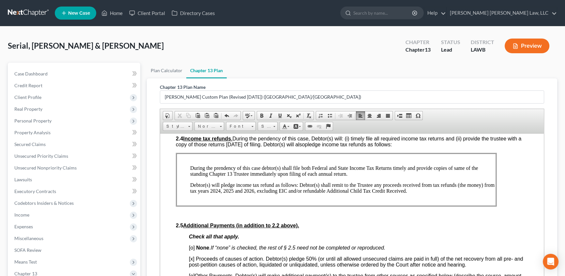
click at [180, 160] on p at bounding box center [336, 157] width 318 height 6
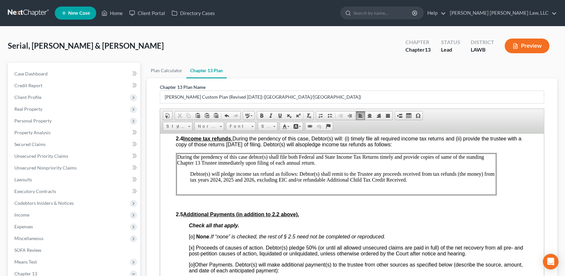
click at [177, 187] on td "During the prendency of this case debtor(s) shall file both Federal and State I…" at bounding box center [337, 173] width 320 height 41
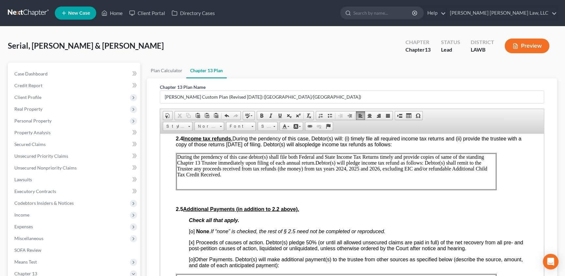
click at [238, 177] on p "During the prendency of this case debtor(s) shall file both Federal and State I…" at bounding box center [336, 165] width 318 height 23
click at [316, 176] on p "During the prendency of this case debtor(s) shall file both Federal and State I…" at bounding box center [336, 165] width 318 height 23
click at [321, 177] on p "During the prendency of this case debtor(s) shall file both Federal and State I…" at bounding box center [336, 165] width 318 height 23
click at [316, 175] on p "During the prendency of this case debtor(s) shall file both Federal and State I…" at bounding box center [336, 165] width 318 height 23
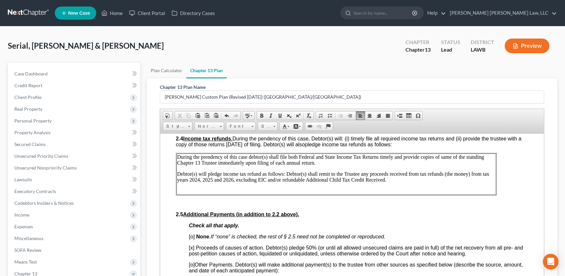
click at [411, 194] on td "During the prendency of this case debtor(s) shall file both Federal and State I…" at bounding box center [337, 173] width 320 height 41
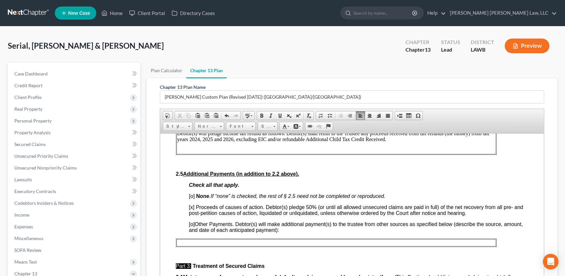
scroll to position [445, 0]
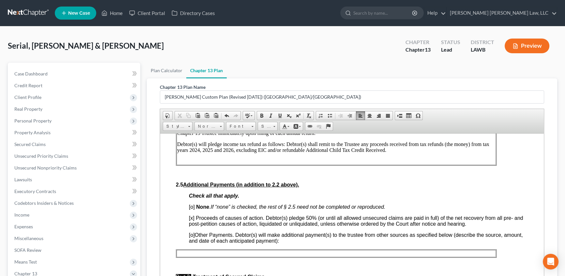
click at [197, 153] on p "Debtor(s) will pledge income tax refund as follows: Debtor(s) shall remit to th…" at bounding box center [336, 147] width 318 height 12
click at [210, 153] on p "Debtor(s) will pledge income tax refund as follows: Debtor(s) shall remit to th…" at bounding box center [336, 147] width 318 height 12
click at [230, 153] on p "Debtor(s) will pledge income tax refund as follows: Debtor(s) shall remit to th…" at bounding box center [336, 147] width 318 height 12
click at [403, 164] on td "During the prendency of this case debtor(s) shall file both Federal and State I…" at bounding box center [337, 143] width 320 height 41
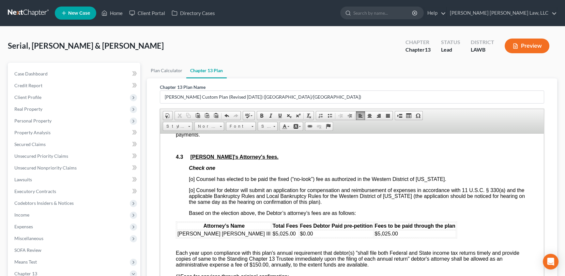
scroll to position [1098, 0]
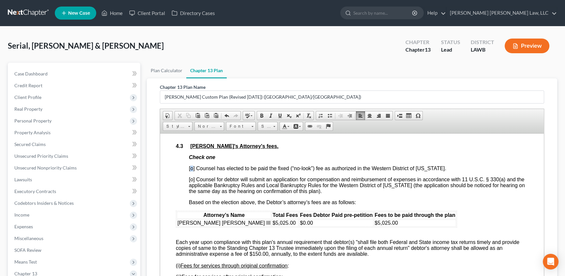
click at [192, 171] on span "[o] Counsel has elected to be paid the fixed (“no-look”) fee as authorized in t…" at bounding box center [318, 168] width 258 height 6
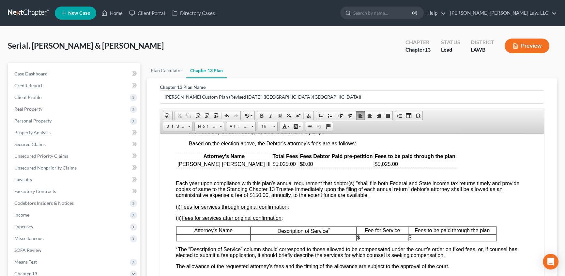
scroll to position [1157, 0]
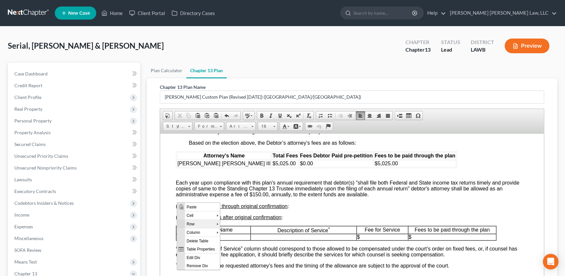
click at [186, 222] on span "Row" at bounding box center [201, 224] width 32 height 8
click at [230, 230] on span "Insert Row After" at bounding box center [246, 232] width 38 height 8
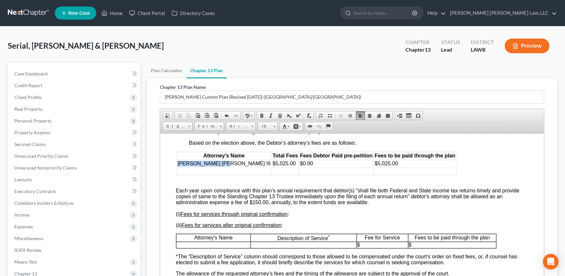
drag, startPoint x: 177, startPoint y: 202, endPoint x: 219, endPoint y: 204, distance: 41.9
click at [219, 167] on td "[PERSON_NAME] [PERSON_NAME] III" at bounding box center [224, 163] width 94 height 7
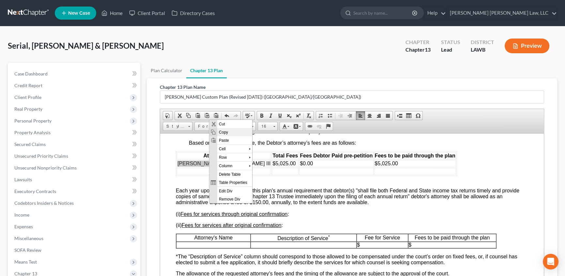
click at [230, 132] on span "Copy" at bounding box center [234, 132] width 35 height 8
copy span "[PERSON_NAME] [PERSON_NAME] III"
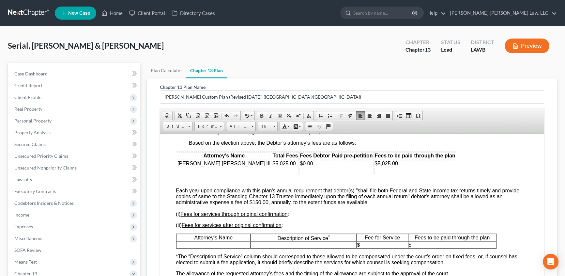
click at [193, 175] on td at bounding box center [224, 170] width 94 height 7
click at [212, 146] on span "Paste" at bounding box center [217, 148] width 35 height 8
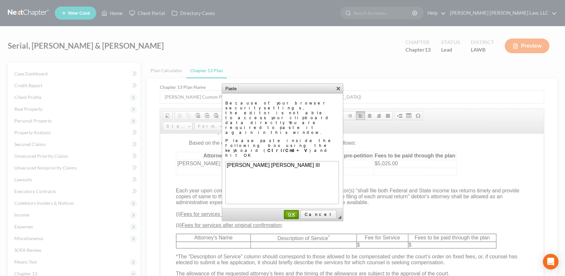
click at [298, 212] on span "OK" at bounding box center [292, 214] width 14 height 5
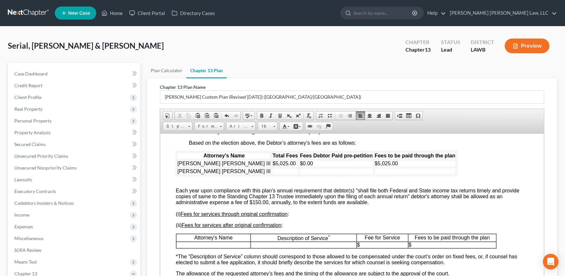
click at [272, 175] on td at bounding box center [285, 170] width 27 height 7
click at [299, 175] on td at bounding box center [336, 170] width 74 height 7
drag, startPoint x: 248, startPoint y: 202, endPoint x: 264, endPoint y: 202, distance: 16.3
click at [299, 167] on td "$0.00" at bounding box center [336, 163] width 74 height 7
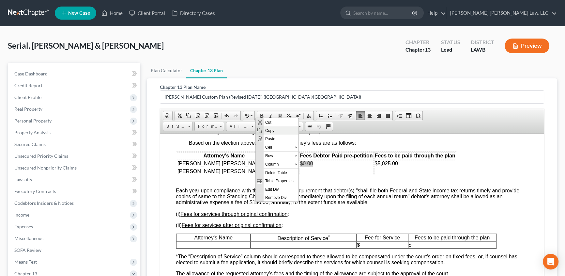
click at [273, 131] on span "Copy" at bounding box center [280, 130] width 35 height 8
copy span "$0.00"
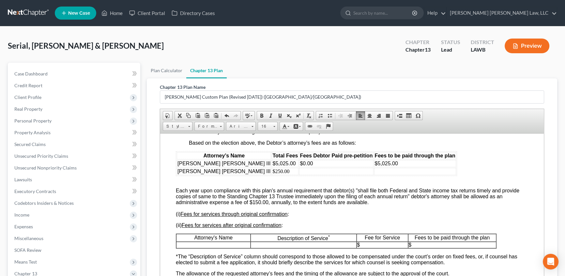
click at [299, 175] on td at bounding box center [336, 170] width 74 height 7
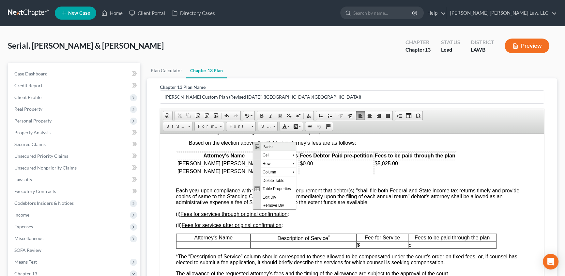
click at [274, 147] on span "Paste" at bounding box center [278, 146] width 35 height 8
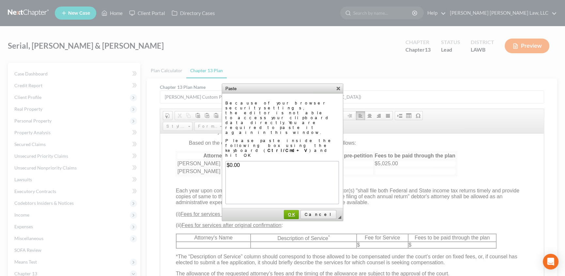
click at [299, 212] on span "OK" at bounding box center [291, 214] width 14 height 5
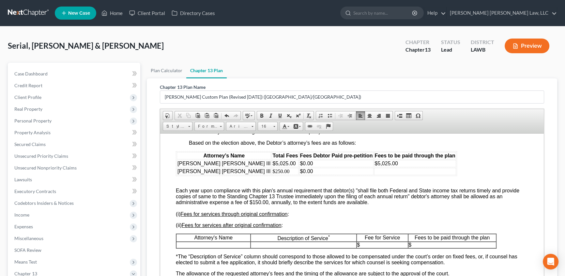
click at [374, 175] on td at bounding box center [415, 170] width 82 height 7
click at [183, 223] on div "Attorney’s Name Total Fees Fees Debtor Paid pre-petition Fees to be paid throug…" at bounding box center [352, 263] width 352 height 225
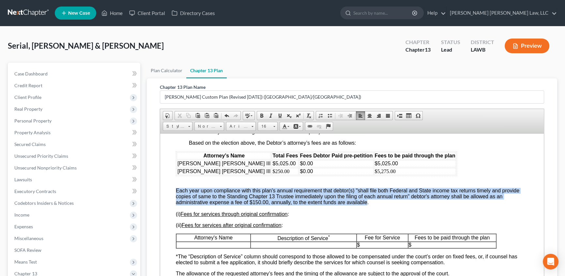
drag, startPoint x: 175, startPoint y: 230, endPoint x: 368, endPoint y: 244, distance: 192.7
click at [368, 244] on html "Debtor(s) Demarayea [PERSON_NAME] Serial & Brittini [PERSON_NAME] Case Number: …" at bounding box center [352, 60] width 384 height 2169
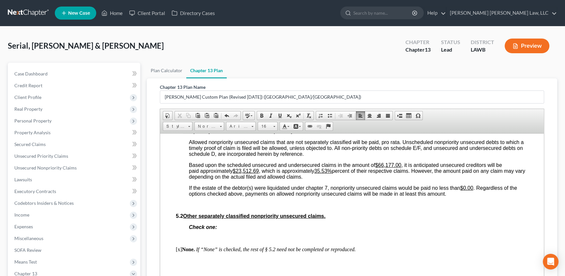
scroll to position [1543, 0]
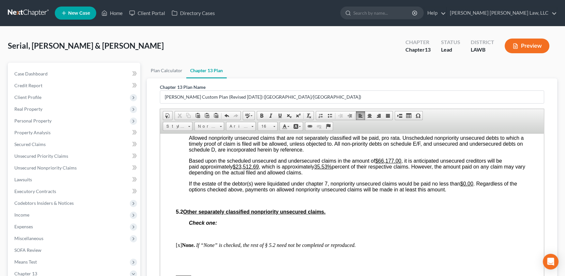
click at [238, 169] on u "$23,512.69" at bounding box center [246, 167] width 26 height 6
click at [321, 169] on u "35.53%" at bounding box center [313, 167] width 18 height 6
click at [321, 169] on u "35.530.09%" at bounding box center [318, 167] width 28 height 6
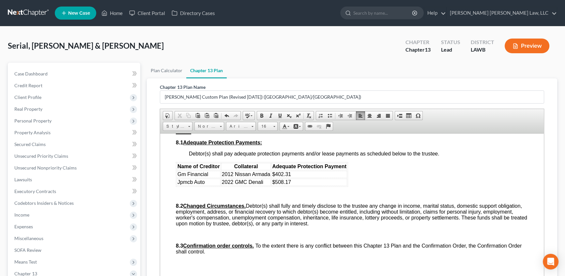
scroll to position [1810, 0]
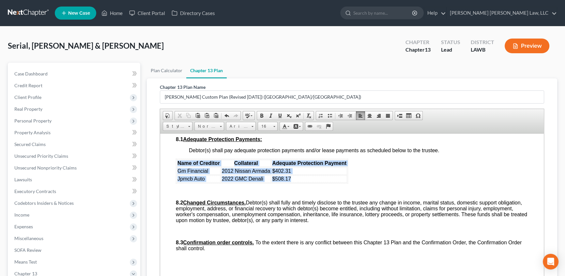
drag, startPoint x: 177, startPoint y: 225, endPoint x: 296, endPoint y: 241, distance: 120.2
click at [296, 183] on table "Name of Creditor Collateral Adequate Protection Payment Gm Financial 2012 Nissa…" at bounding box center [262, 170] width 172 height 25
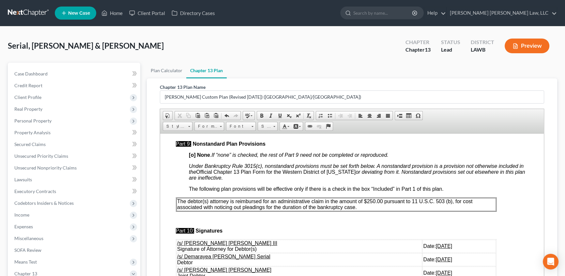
scroll to position [1958, 0]
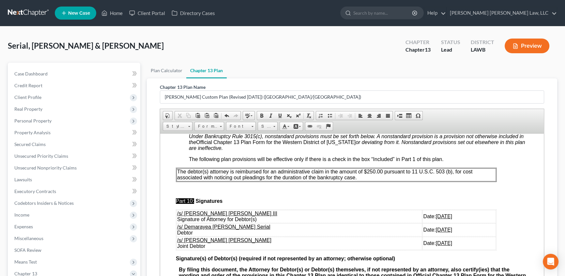
drag, startPoint x: 176, startPoint y: 239, endPoint x: 360, endPoint y: 247, distance: 183.6
click at [360, 181] on td "The debtor(s) attorney is reimbursed for an administrative claim in the amount …" at bounding box center [337, 174] width 320 height 13
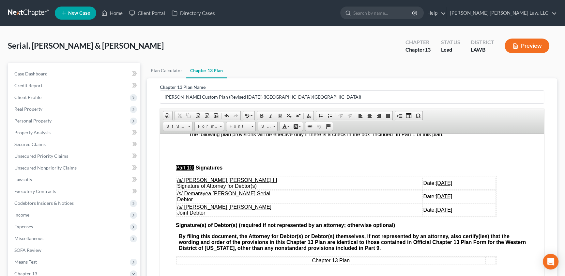
scroll to position [1977, 0]
click at [192, 103] on strong "[o] None" at bounding box center [199, 100] width 21 height 6
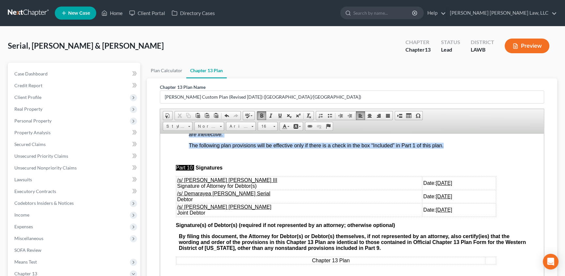
drag, startPoint x: 189, startPoint y: 174, endPoint x: 444, endPoint y: 193, distance: 255.6
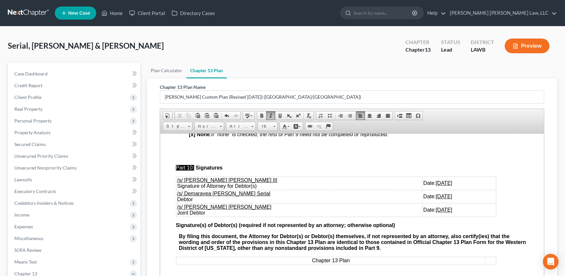
scroll to position [2006, 0]
drag, startPoint x: 177, startPoint y: 195, endPoint x: 434, endPoint y: 208, distance: 257.2
click at [434, 208] on tbody "/s/ [PERSON_NAME] [PERSON_NAME] III Signature of Attorney for Debtor(s) Date: […" at bounding box center [337, 196] width 320 height 40
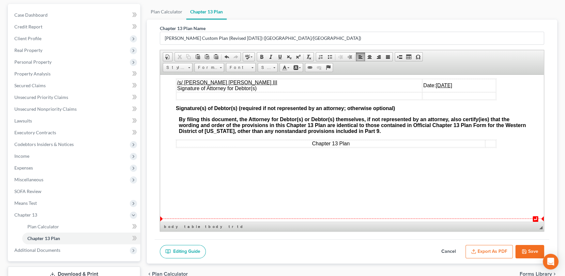
scroll to position [59, 0]
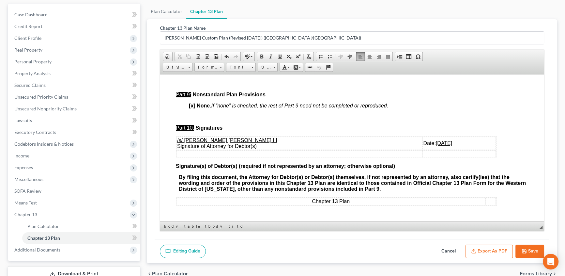
click at [532, 250] on button "Save" at bounding box center [530, 251] width 29 height 14
select select "1"
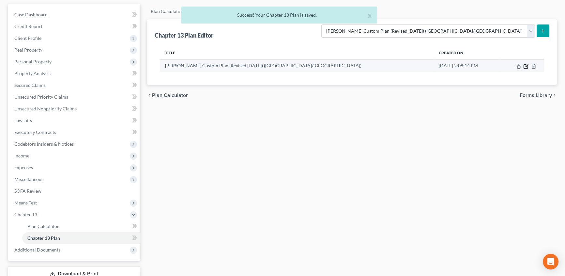
click at [526, 65] on icon "button" at bounding box center [526, 66] width 5 height 5
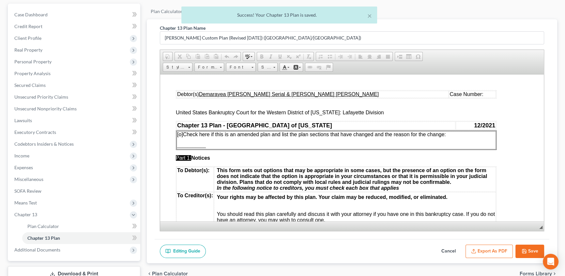
scroll to position [0, 0]
click at [500, 251] on button "Export as PDF" at bounding box center [489, 251] width 47 height 14
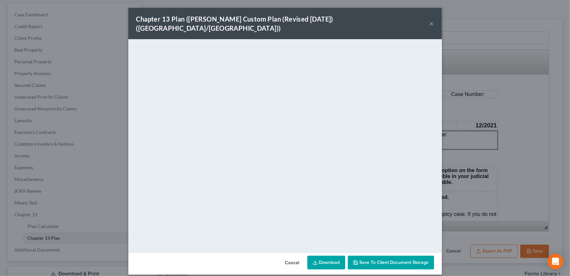
drag, startPoint x: 455, startPoint y: 274, endPoint x: 447, endPoint y: 275, distance: 8.3
click at [455, 274] on div "Chapter 13 Plan ([PERSON_NAME] Custom Plan (Revised [DATE]) ([GEOGRAPHIC_DATA]/…" at bounding box center [285, 138] width 570 height 276
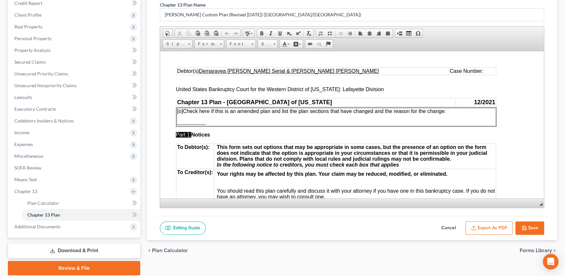
scroll to position [106, 0]
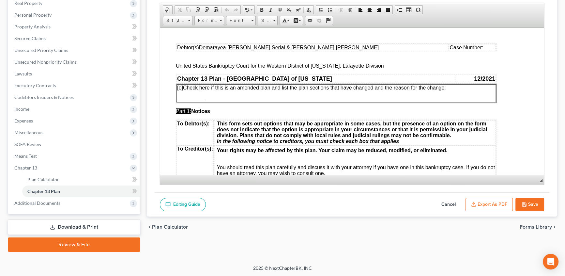
click at [74, 227] on link "Download & Print" at bounding box center [74, 226] width 133 height 15
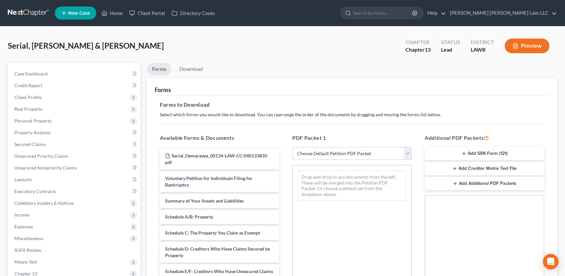
click at [327, 154] on select "Choose Default Petition PDF Packet Complete Bankruptcy Petition (all forms and …" at bounding box center [351, 153] width 119 height 13
select select "0"
click at [292, 147] on select "Choose Default Petition PDF Packet Complete Bankruptcy Petition (all forms and …" at bounding box center [351, 153] width 119 height 13
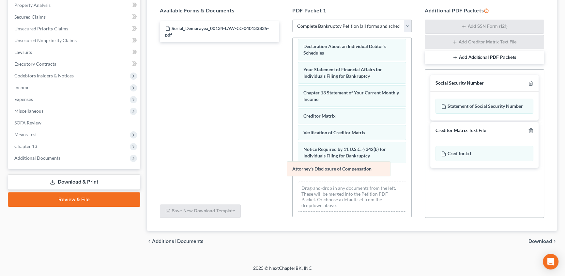
scroll to position [185, 0]
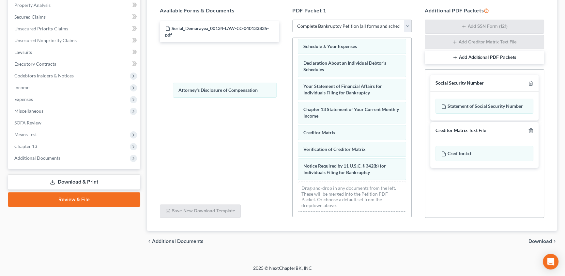
drag, startPoint x: 339, startPoint y: 174, endPoint x: 435, endPoint y: 47, distance: 159.2
click at [293, 82] on div "Attorney's Disclosure of Compensation Voluntary Petition for Individuals Filing…" at bounding box center [352, 37] width 119 height 359
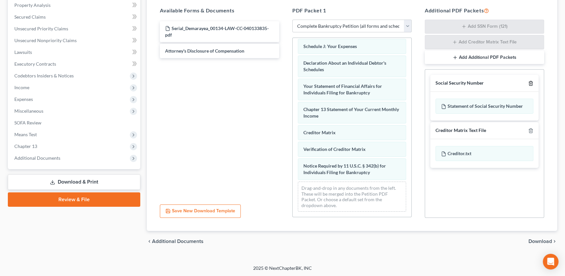
click at [531, 84] on icon "button" at bounding box center [530, 83] width 5 height 5
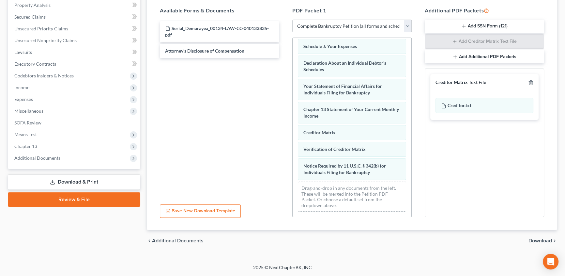
scroll to position [127, 0]
click at [531, 84] on icon "button" at bounding box center [530, 82] width 5 height 5
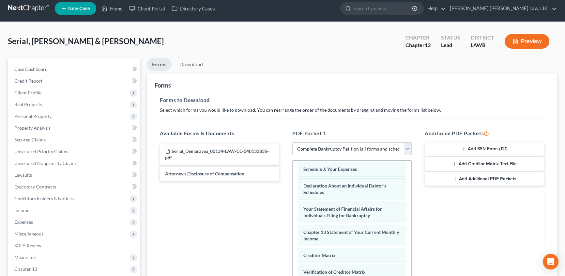
scroll to position [0, 0]
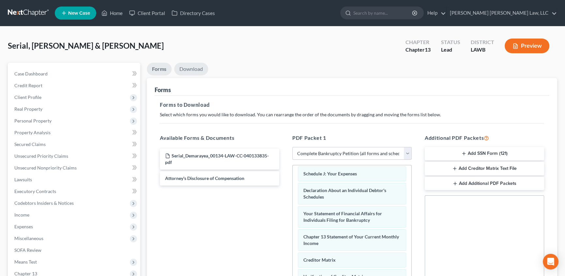
click at [192, 69] on link "Download" at bounding box center [191, 69] width 34 height 13
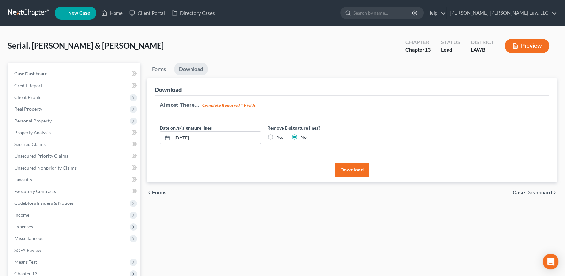
click at [353, 170] on button "Download" at bounding box center [352, 170] width 34 height 14
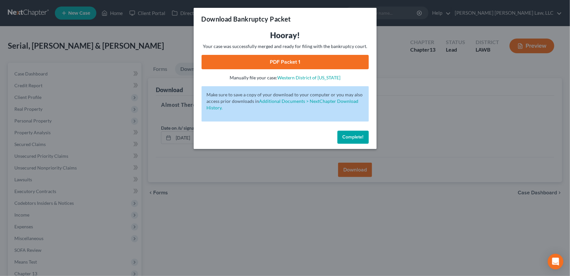
click at [292, 59] on link "PDF Packet 1" at bounding box center [284, 62] width 167 height 14
drag, startPoint x: 356, startPoint y: 138, endPoint x: 65, endPoint y: 143, distance: 291.2
click at [356, 138] on span "Complete!" at bounding box center [352, 137] width 21 height 6
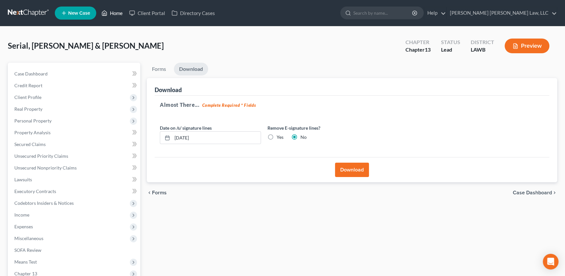
click at [113, 13] on link "Home" at bounding box center [112, 13] width 28 height 12
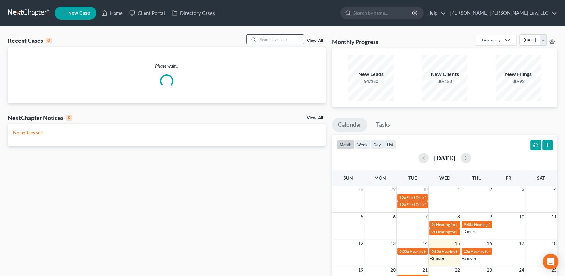
click at [265, 41] on input "search" at bounding box center [281, 39] width 46 height 9
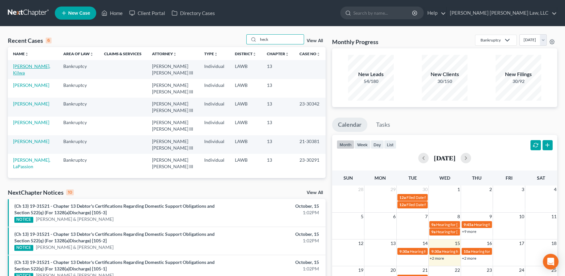
type input "heck"
click at [36, 66] on link "[PERSON_NAME], Kilwa" at bounding box center [31, 69] width 37 height 12
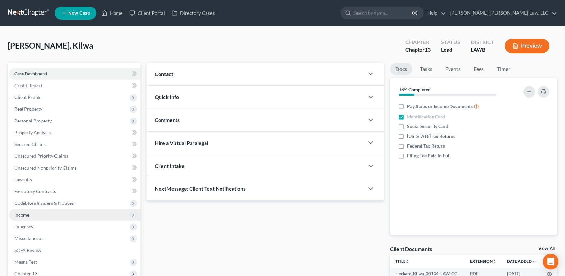
click at [27, 215] on span "Income" at bounding box center [21, 215] width 15 height 6
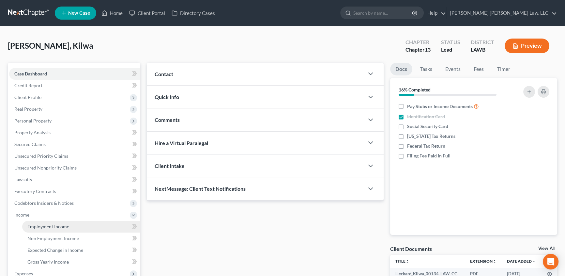
click at [48, 221] on link "Employment Income" at bounding box center [81, 227] width 118 height 12
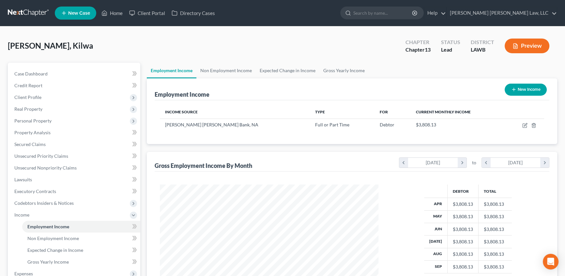
scroll to position [117, 232]
click at [336, 67] on link "Gross Yearly Income" at bounding box center [344, 71] width 49 height 16
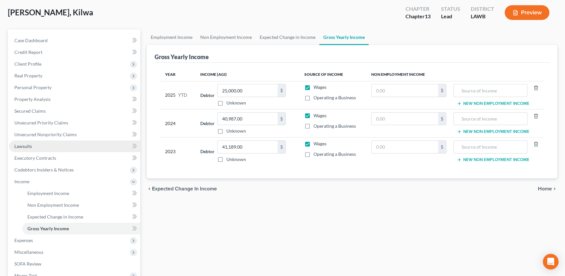
scroll to position [59, 0]
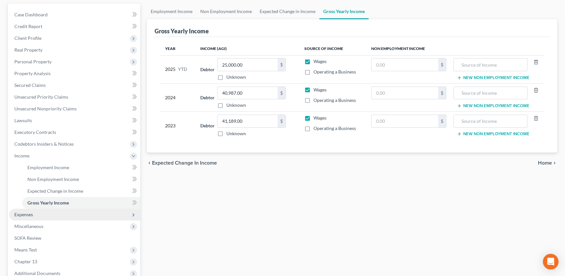
click at [17, 213] on span "Expenses" at bounding box center [23, 214] width 19 height 6
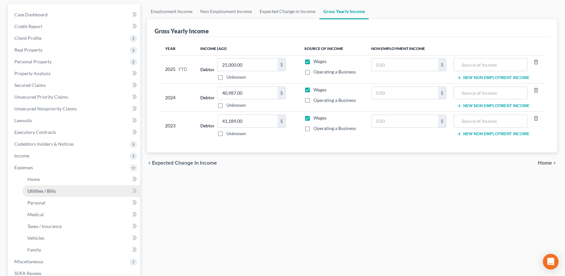
click at [43, 190] on span "Utilities / Bills" at bounding box center [41, 191] width 28 height 6
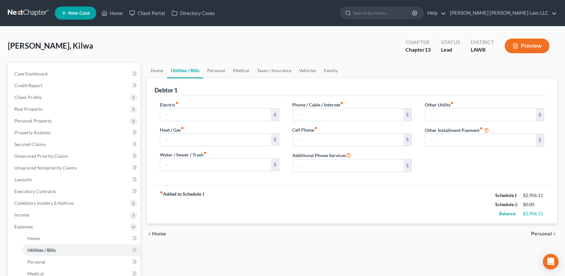
type input "130.00"
type input "0.00"
type input "60.00"
type input "100.00"
type input "300.00"
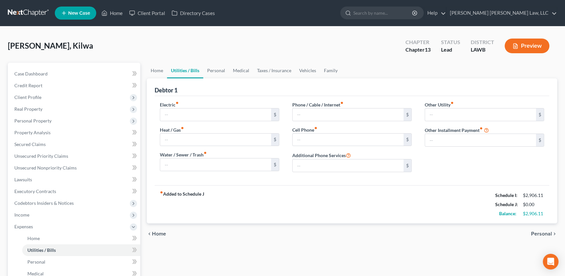
type input "0.00"
click at [212, 69] on link "Personal" at bounding box center [216, 71] width 26 height 16
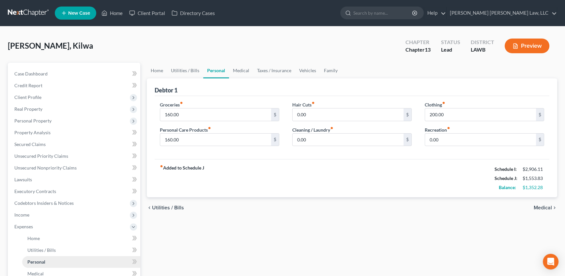
scroll to position [59, 0]
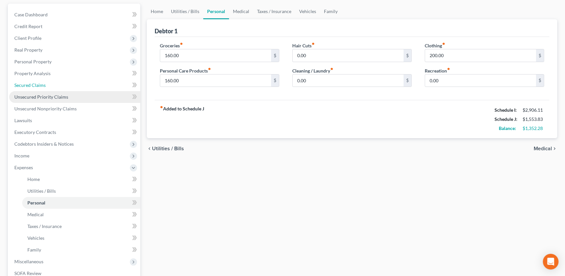
drag, startPoint x: 37, startPoint y: 82, endPoint x: 121, endPoint y: 99, distance: 85.9
click at [37, 82] on span "Secured Claims" at bounding box center [29, 85] width 31 height 6
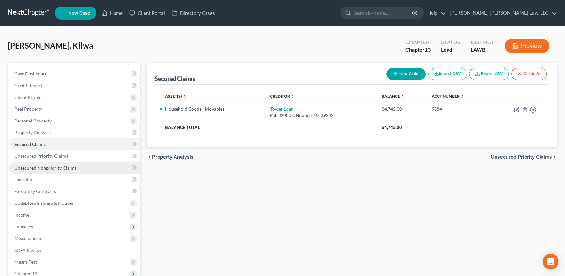
drag, startPoint x: 27, startPoint y: 170, endPoint x: 93, endPoint y: 180, distance: 66.7
click at [27, 170] on link "Unsecured Nonpriority Claims" at bounding box center [74, 168] width 131 height 12
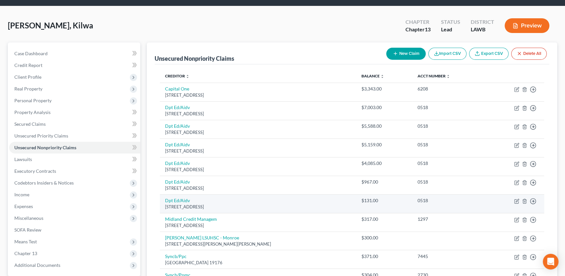
scroll to position [59, 0]
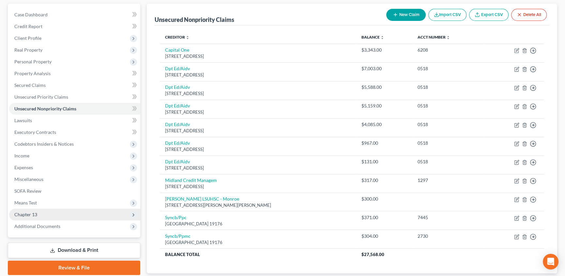
click at [29, 215] on span "Chapter 13" at bounding box center [25, 214] width 23 height 6
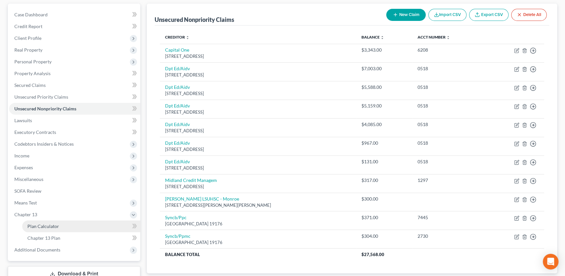
click at [36, 222] on link "Plan Calculator" at bounding box center [81, 226] width 118 height 12
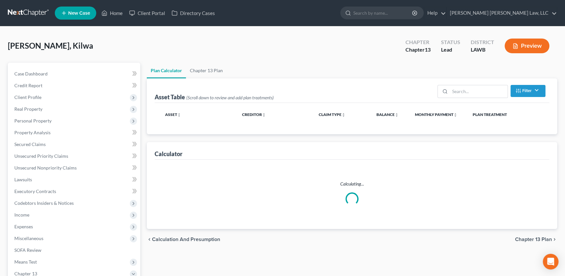
select select "59"
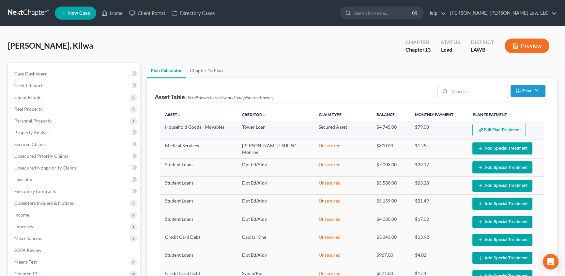
click at [503, 129] on button "Edit Plan Treatment" at bounding box center [500, 130] width 54 height 12
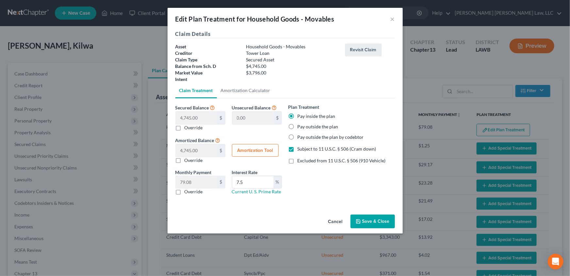
click at [184, 190] on label "Override" at bounding box center [193, 191] width 18 height 7
click at [187, 190] on input "Override" at bounding box center [189, 190] width 4 height 4
click at [196, 180] on input "0.00" at bounding box center [196, 182] width 41 height 12
click at [250, 179] on input "7.5" at bounding box center [252, 182] width 41 height 12
click at [372, 220] on button "Save & Close" at bounding box center [372, 221] width 44 height 14
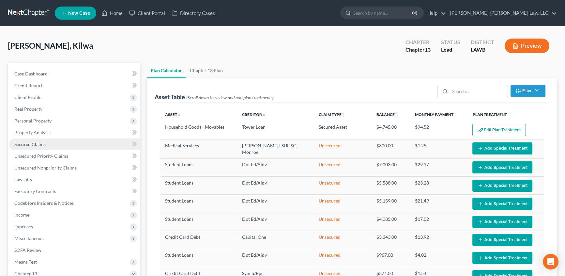
click at [32, 143] on span "Secured Claims" at bounding box center [29, 144] width 31 height 6
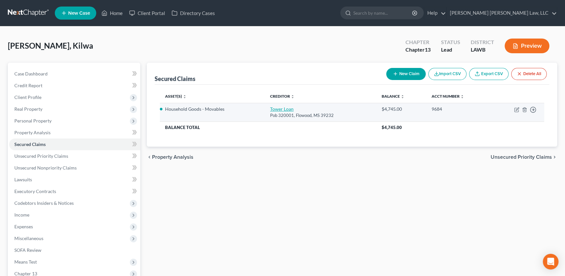
click at [283, 107] on link "Tower Loan" at bounding box center [281, 109] width 23 height 6
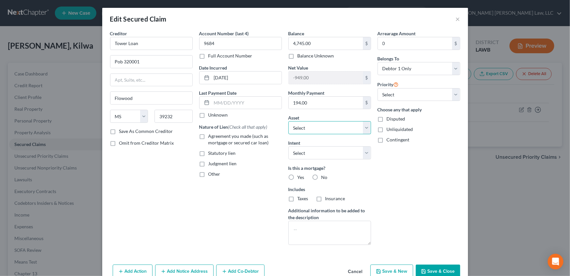
click at [366, 129] on select "Select Other Multiple Assets Clothing - Clothes - $300.0 Household Goods - Furn…" at bounding box center [329, 127] width 83 height 13
click at [352, 270] on button "Cancel" at bounding box center [355, 271] width 25 height 13
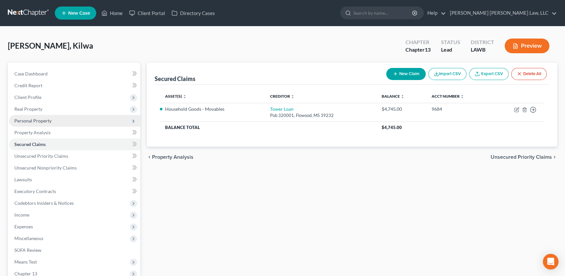
click at [23, 120] on span "Personal Property" at bounding box center [32, 121] width 37 height 6
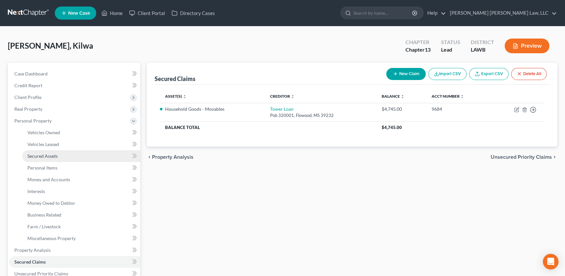
click at [44, 156] on span "Secured Assets" at bounding box center [42, 156] width 30 height 6
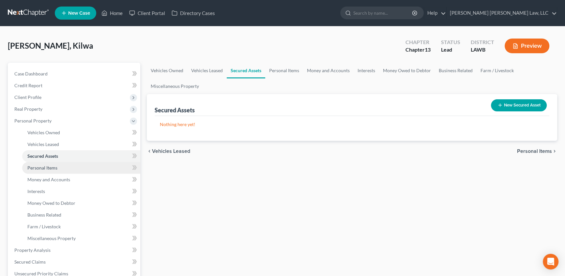
click at [39, 170] on link "Personal Items" at bounding box center [81, 168] width 118 height 12
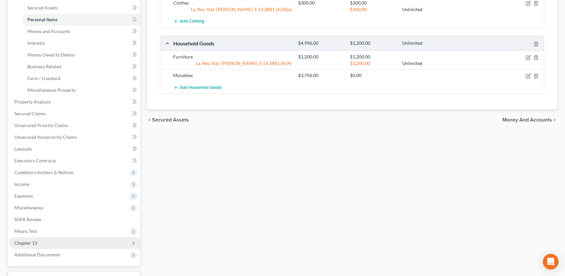
click at [31, 243] on span "Chapter 13" at bounding box center [25, 243] width 23 height 6
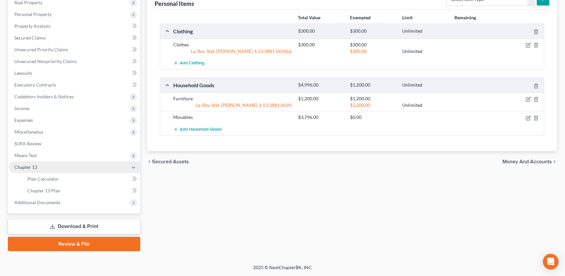
scroll to position [106, 0]
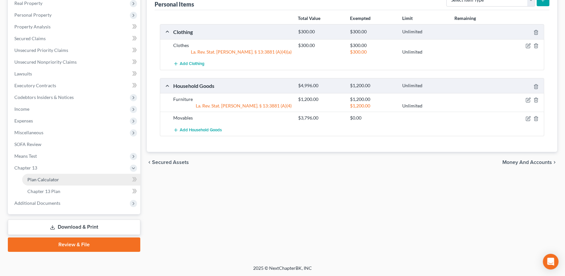
click at [49, 180] on span "Plan Calculator" at bounding box center [43, 180] width 32 height 6
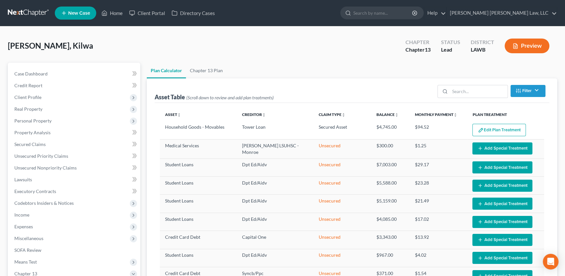
click at [508, 129] on button "Edit Plan Treatment" at bounding box center [500, 130] width 54 height 12
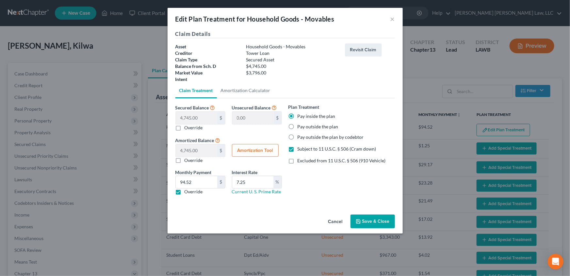
click at [184, 127] on label "Override" at bounding box center [193, 127] width 18 height 7
click at [187, 127] on input "Override" at bounding box center [189, 126] width 4 height 4
click at [181, 120] on input "0.00" at bounding box center [196, 118] width 41 height 12
click at [196, 183] on input "94.52" at bounding box center [196, 182] width 41 height 12
click at [372, 222] on button "Save & Close" at bounding box center [372, 221] width 44 height 14
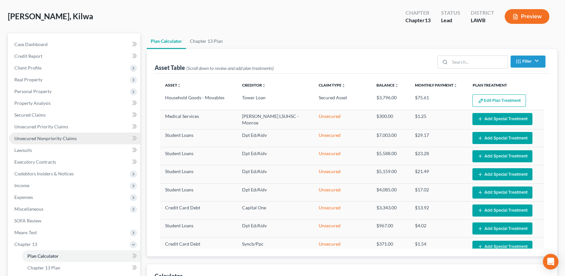
click at [27, 137] on span "Unsecured Nonpriority Claims" at bounding box center [45, 138] width 62 height 6
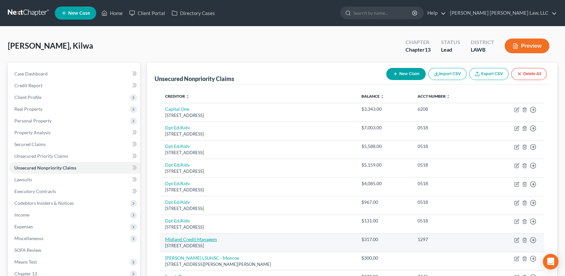
click at [180, 238] on link "Midland Credit Managem" at bounding box center [191, 239] width 52 height 6
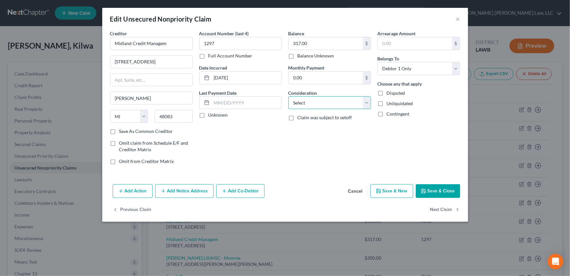
drag, startPoint x: 306, startPoint y: 101, endPoint x: 310, endPoint y: 108, distance: 7.9
click at [306, 101] on select "Select Cable / Satellite Services Collection Agency Credit Card Debt Debt Couns…" at bounding box center [329, 102] width 83 height 13
click at [288, 96] on select "Select Cable / Satellite Services Collection Agency Credit Card Debt Debt Couns…" at bounding box center [329, 102] width 83 height 13
click at [436, 194] on button "Save & Close" at bounding box center [437, 191] width 44 height 14
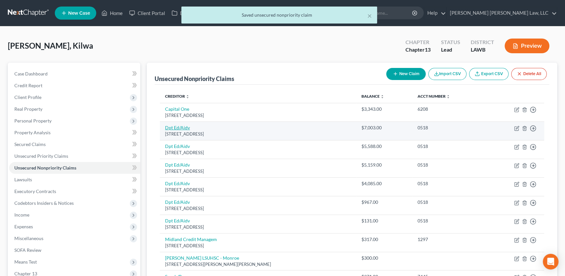
click at [178, 127] on link "Dpt Ed/Aidv" at bounding box center [177, 128] width 25 height 6
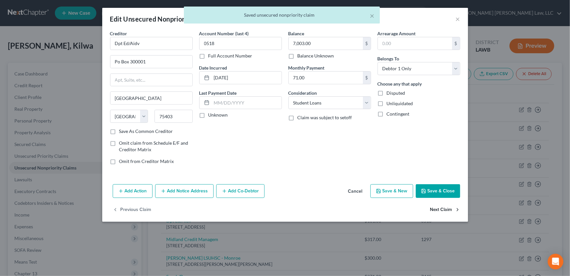
click at [445, 208] on button "Next Claim" at bounding box center [445, 210] width 30 height 14
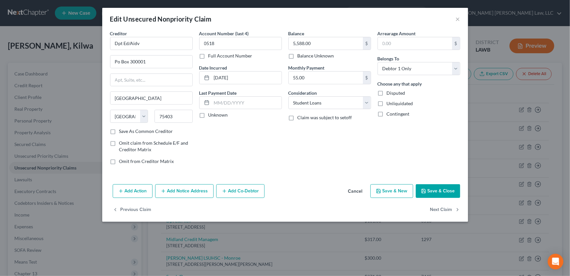
click at [119, 163] on label "Omit from Creditor Matrix" at bounding box center [146, 161] width 55 height 7
click at [122, 162] on input "Omit from Creditor Matrix" at bounding box center [124, 160] width 4 height 4
click at [443, 210] on button "Next Claim" at bounding box center [445, 210] width 30 height 14
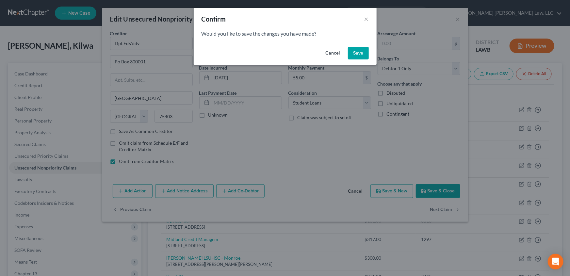
click at [359, 55] on button "Save" at bounding box center [358, 53] width 21 height 13
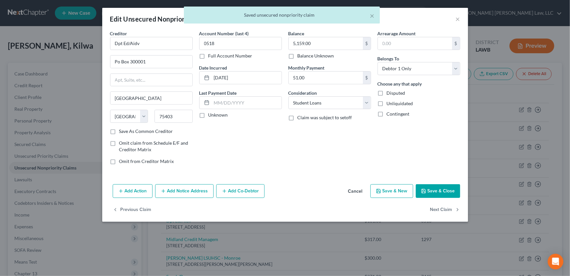
click at [119, 161] on label "Omit from Creditor Matrix" at bounding box center [146, 161] width 55 height 7
click at [122, 161] on input "Omit from Creditor Matrix" at bounding box center [124, 160] width 4 height 4
click at [451, 210] on button "Next Claim" at bounding box center [445, 210] width 30 height 14
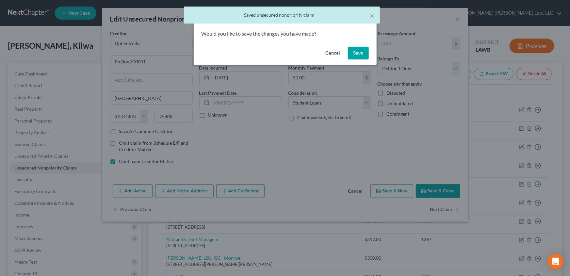
click at [359, 59] on button "Save" at bounding box center [358, 53] width 21 height 13
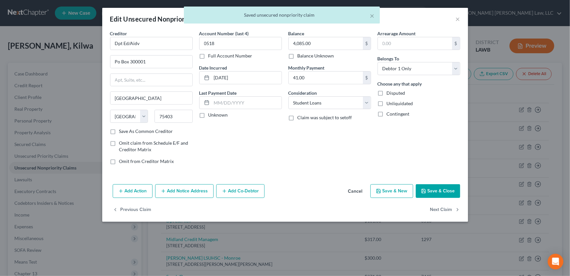
click at [119, 162] on label "Omit from Creditor Matrix" at bounding box center [146, 161] width 55 height 7
click at [122, 162] on input "Omit from Creditor Matrix" at bounding box center [124, 160] width 4 height 4
click at [437, 209] on button "Next Claim" at bounding box center [445, 210] width 30 height 14
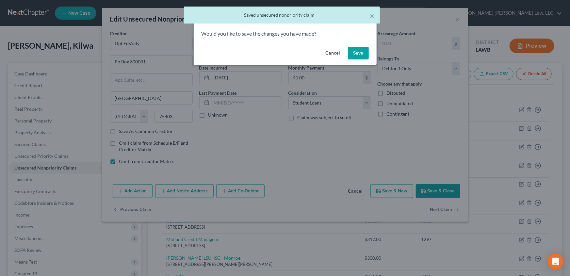
click at [359, 55] on button "Save" at bounding box center [358, 53] width 21 height 13
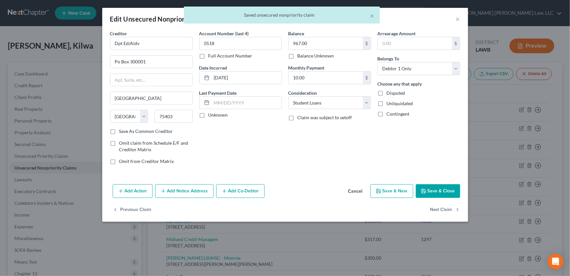
click at [119, 160] on label "Omit from Creditor Matrix" at bounding box center [146, 161] width 55 height 7
click at [122, 160] on input "Omit from Creditor Matrix" at bounding box center [124, 160] width 4 height 4
click at [437, 209] on button "Next Claim" at bounding box center [445, 210] width 30 height 14
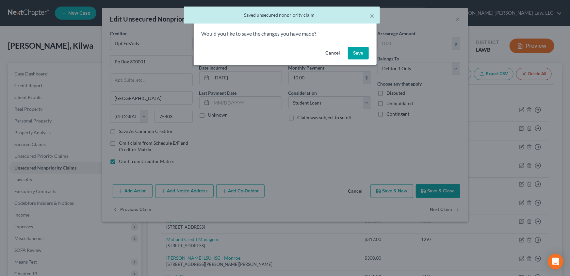
click at [365, 56] on button "Save" at bounding box center [358, 53] width 21 height 13
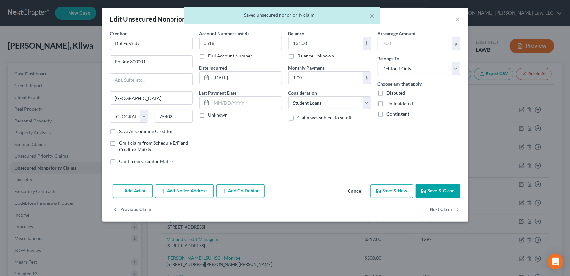
click at [119, 160] on label "Omit from Creditor Matrix" at bounding box center [146, 161] width 55 height 7
click at [122, 160] on input "Omit from Creditor Matrix" at bounding box center [124, 160] width 4 height 4
click at [435, 207] on button "Next Claim" at bounding box center [445, 210] width 30 height 14
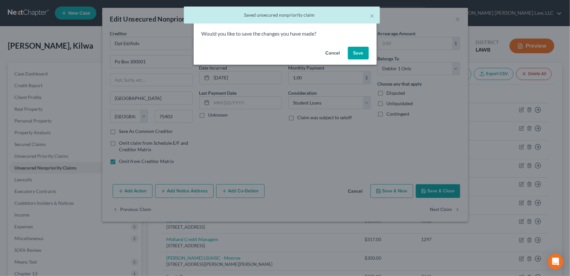
click at [360, 55] on button "Save" at bounding box center [358, 53] width 21 height 13
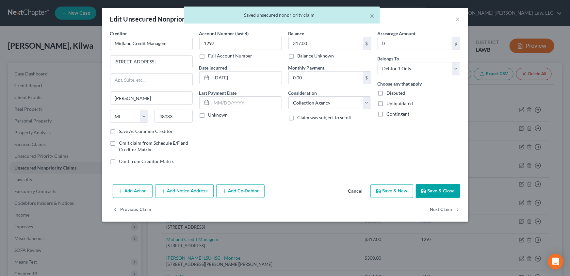
click at [444, 190] on button "Save & Close" at bounding box center [437, 191] width 44 height 14
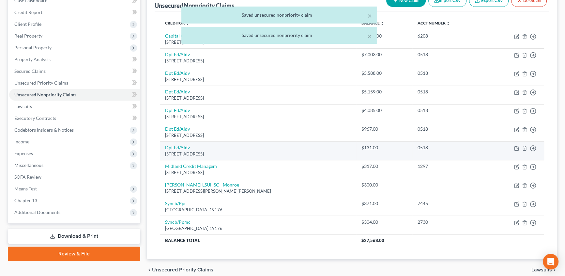
scroll to position [89, 0]
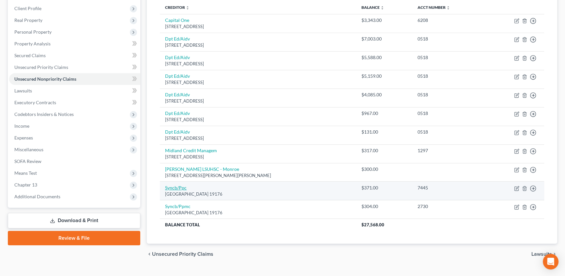
click at [177, 187] on link "Syncb/Ppc" at bounding box center [176, 188] width 22 height 6
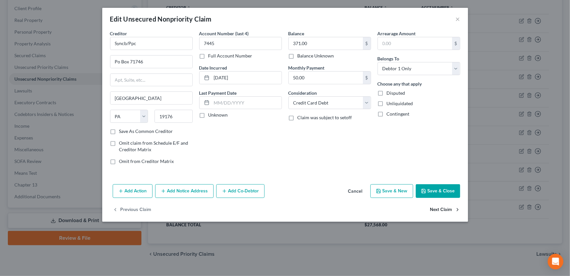
click at [444, 211] on button "Next Claim" at bounding box center [445, 210] width 30 height 14
click at [119, 163] on label "Omit from Creditor Matrix" at bounding box center [146, 161] width 55 height 7
click at [122, 162] on input "Omit from Creditor Matrix" at bounding box center [124, 160] width 4 height 4
click at [446, 192] on button "Save & Close" at bounding box center [437, 191] width 44 height 14
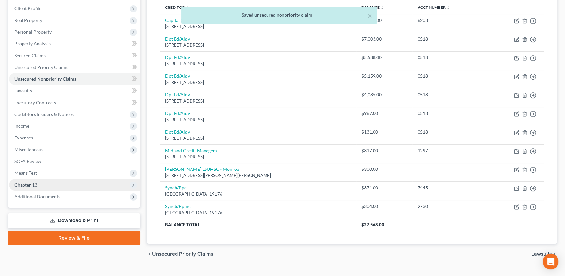
click at [32, 183] on span "Chapter 13" at bounding box center [25, 185] width 23 height 6
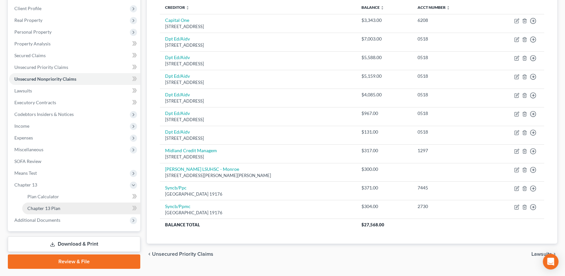
click at [44, 206] on span "Chapter 13 Plan" at bounding box center [43, 208] width 33 height 6
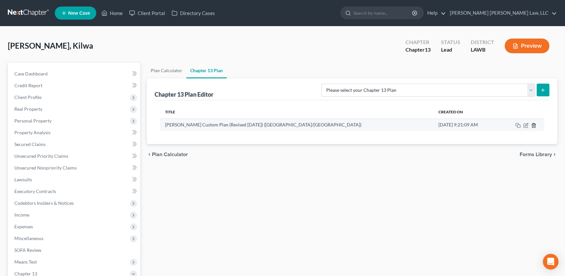
click at [536, 125] on icon "button" at bounding box center [533, 125] width 5 height 5
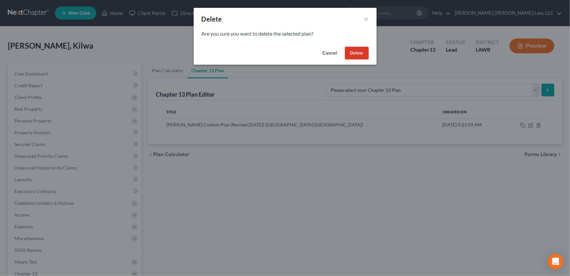
click at [356, 54] on button "Delete" at bounding box center [357, 53] width 24 height 13
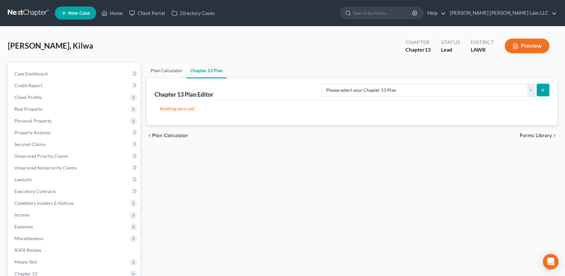
click at [175, 72] on link "Plan Calculator" at bounding box center [166, 71] width 39 height 16
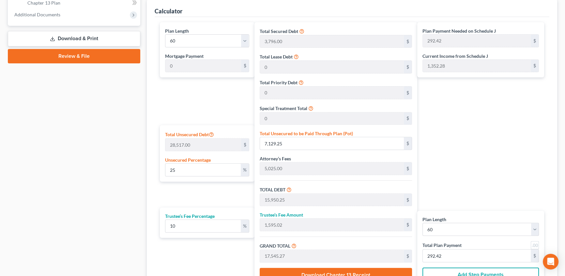
scroll to position [297, 0]
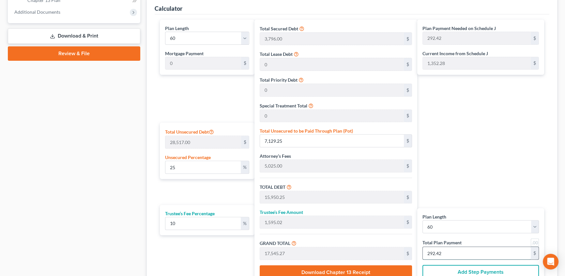
click at [448, 252] on input "292.42" at bounding box center [477, 253] width 108 height 12
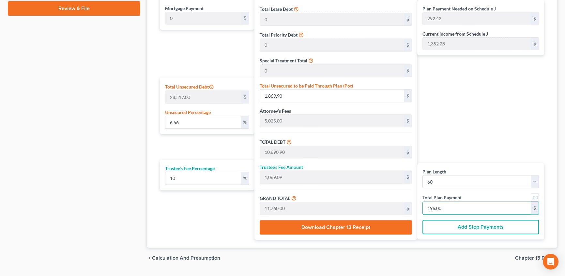
scroll to position [356, 0]
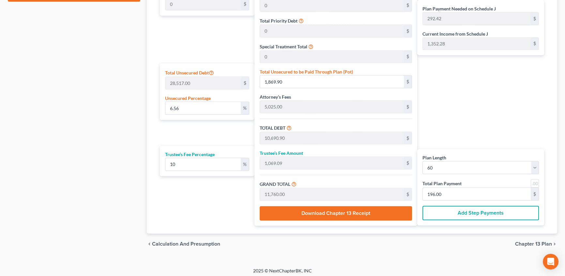
click at [531, 243] on span "Chapter 13 Plan" at bounding box center [533, 243] width 37 height 5
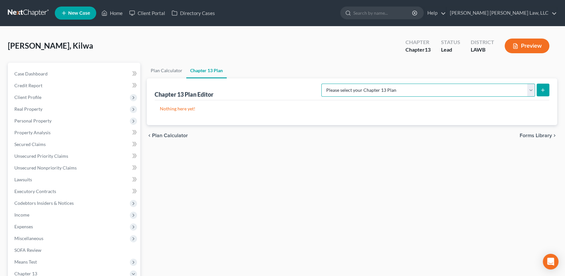
click at [529, 88] on select "Please select your Chapter 13 Plan [PERSON_NAME] Custom Plan (Revised [DATE]) […" at bounding box center [428, 90] width 214 height 13
click at [390, 84] on select "Please select your Chapter 13 Plan [PERSON_NAME] Custom Plan (Revised [DATE]) […" at bounding box center [428, 90] width 214 height 13
click at [544, 88] on icon "submit" at bounding box center [542, 89] width 5 height 5
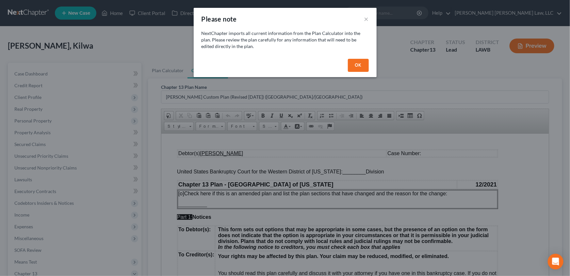
click at [357, 68] on button "OK" at bounding box center [358, 65] width 21 height 13
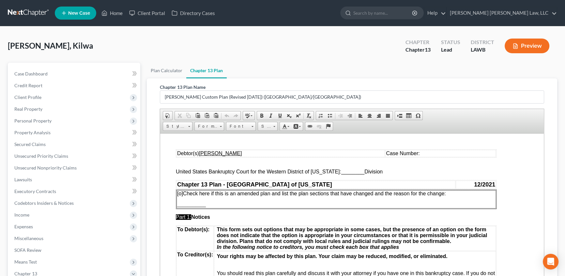
drag, startPoint x: 338, startPoint y: 171, endPoint x: 392, endPoint y: 179, distance: 53.8
click at [341, 171] on span "________" at bounding box center [352, 171] width 23 height 6
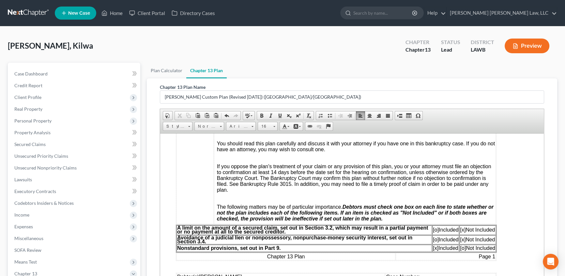
scroll to position [148, 0]
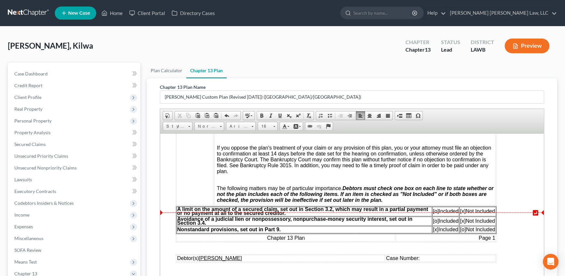
click at [433, 213] on span "[o]" at bounding box center [436, 211] width 6 height 6
click at [461, 213] on span "[x]" at bounding box center [463, 211] width 6 height 6
click at [180, 241] on td "Chapter 13 Plan" at bounding box center [286, 237] width 219 height 7
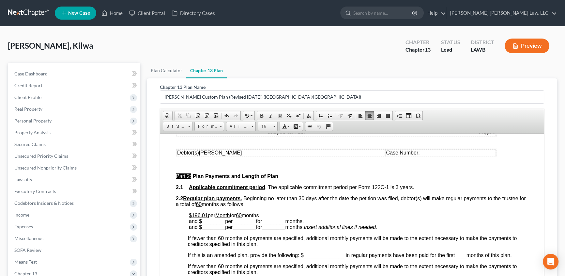
scroll to position [267, 0]
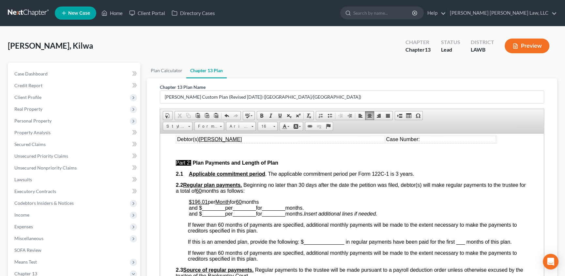
click at [206, 204] on u "$196.01" at bounding box center [198, 202] width 19 height 6
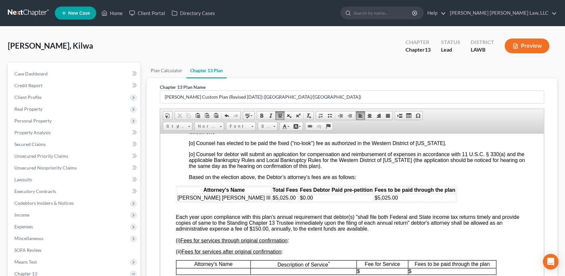
scroll to position [1157, 0]
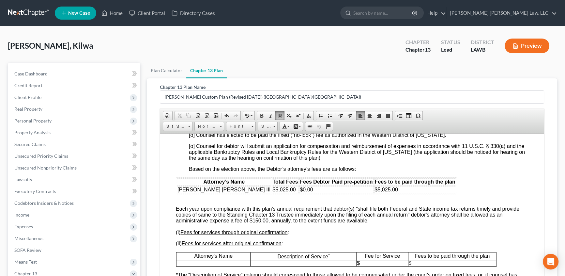
click at [192, 137] on span "[o] Counsel has elected to be paid the fixed (“no-look”) fee as authorized in t…" at bounding box center [318, 135] width 258 height 6
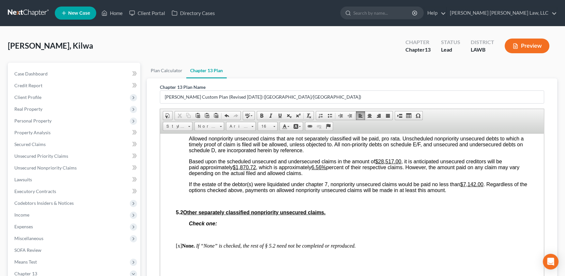
scroll to position [1572, 0]
click at [392, 164] on u "$28,517.00" at bounding box center [388, 161] width 26 height 6
click at [390, 164] on u "$28,517.00" at bounding box center [388, 161] width 26 height 6
click at [238, 169] on u "$1,870.72" at bounding box center [244, 167] width 23 height 6
click at [318, 169] on u "6.56%" at bounding box center [311, 167] width 15 height 6
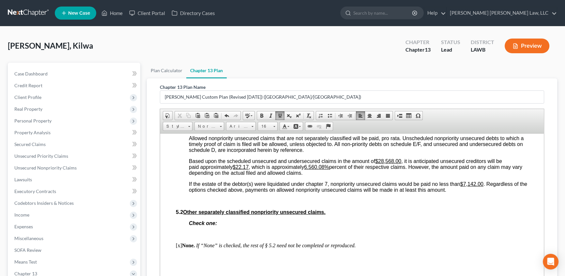
click at [318, 169] on u "6.560.08%" at bounding box center [316, 167] width 25 height 6
click at [466, 193] on p "If the estate of the debtor(s) were liquidated under chapter 7, nonpriority uns…" at bounding box center [358, 187] width 339 height 12
click at [477, 186] on u "$7,142.00" at bounding box center [472, 184] width 23 height 6
click at [477, 186] on u "$7,1420.00" at bounding box center [474, 184] width 26 height 6
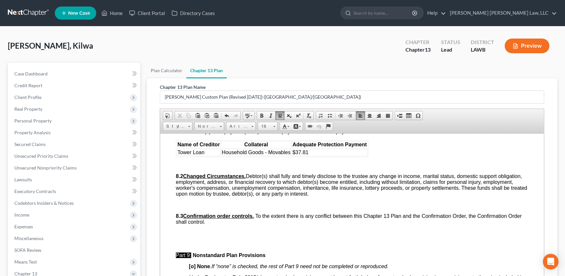
scroll to position [1869, 0]
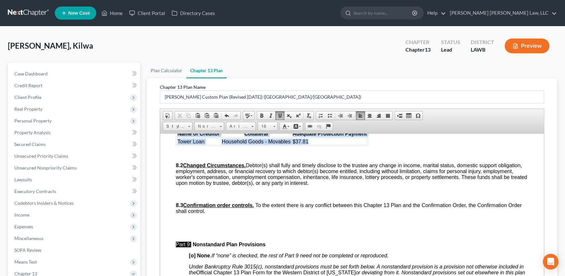
drag, startPoint x: 176, startPoint y: 197, endPoint x: 321, endPoint y: 209, distance: 146.0
click at [321, 146] on table "Name of Creditor Collateral Adequate Protection Payment Tower Loan Household Go…" at bounding box center [272, 137] width 193 height 17
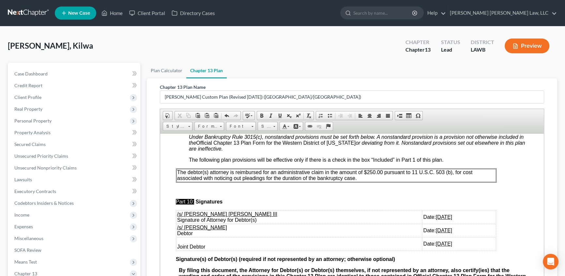
scroll to position [2017, 0]
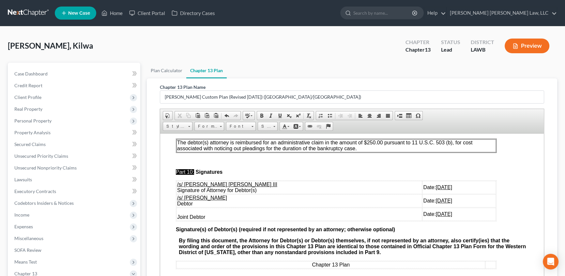
click at [363, 151] on p "The debtor(s) attorney is reimbursed for an administrative claim in the amount …" at bounding box center [336, 145] width 318 height 12
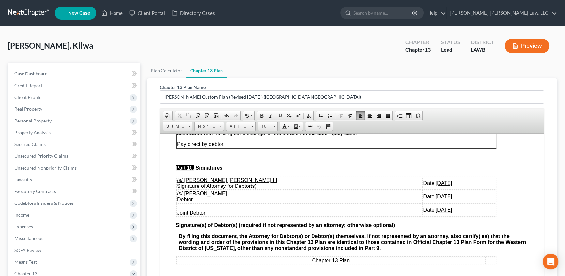
scroll to position [2095, 0]
drag, startPoint x: 178, startPoint y: 193, endPoint x: 435, endPoint y: 208, distance: 257.3
click at [435, 208] on tbody "/s/ [PERSON_NAME] [PERSON_NAME] III Signature of Attorney for Debtor(s) Date: […" at bounding box center [337, 196] width 320 height 40
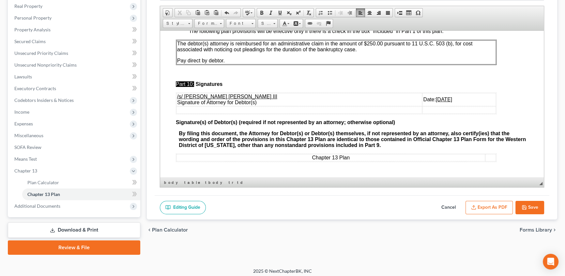
scroll to position [106, 0]
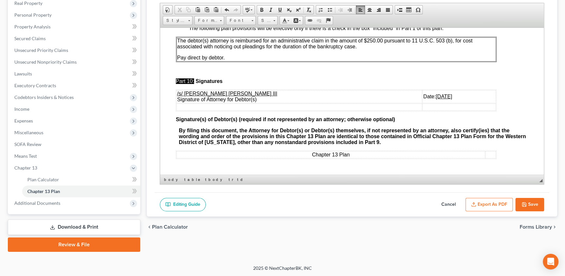
click at [534, 203] on button "Save" at bounding box center [530, 205] width 29 height 14
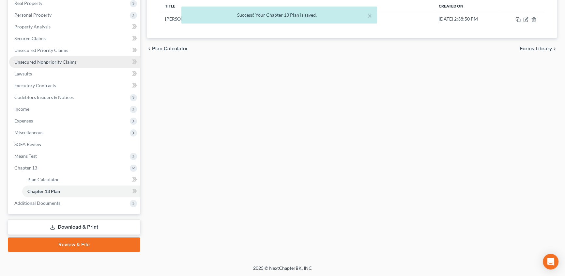
click at [31, 59] on span "Unsecured Nonpriority Claims" at bounding box center [45, 62] width 62 height 6
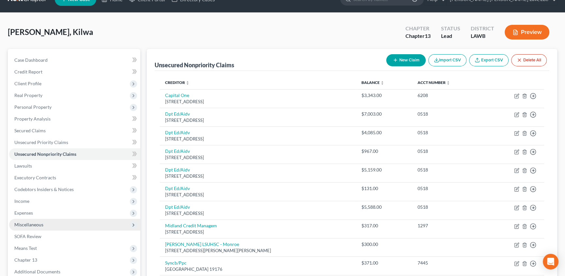
scroll to position [12, 0]
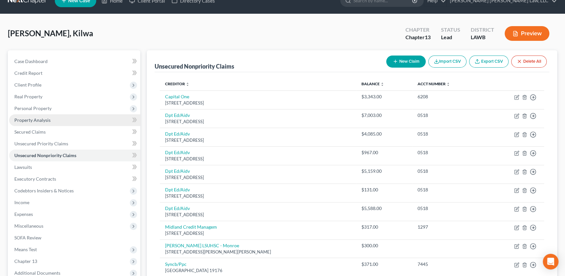
drag, startPoint x: 39, startPoint y: 120, endPoint x: 208, endPoint y: 149, distance: 171.2
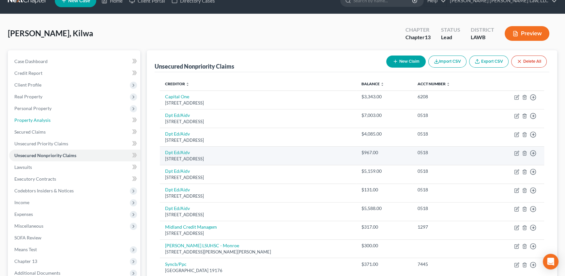
click at [39, 120] on span "Property Analysis" at bounding box center [32, 120] width 36 height 6
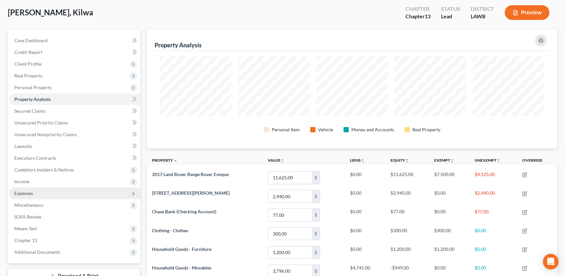
scroll to position [29, 0]
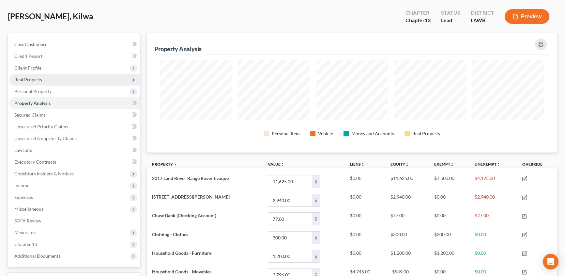
click at [31, 79] on span "Real Property" at bounding box center [28, 80] width 28 height 6
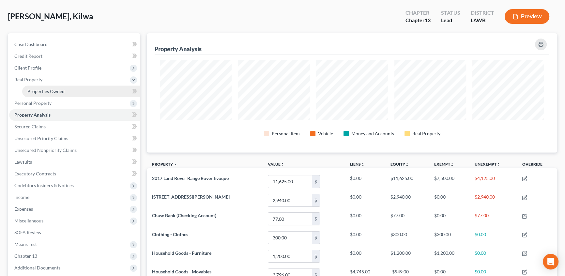
click at [50, 91] on span "Properties Owned" at bounding box center [45, 91] width 37 height 6
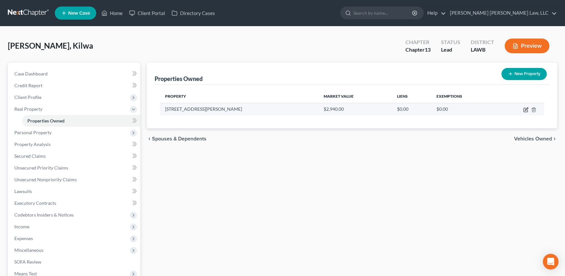
click at [526, 107] on icon "button" at bounding box center [526, 109] width 5 height 5
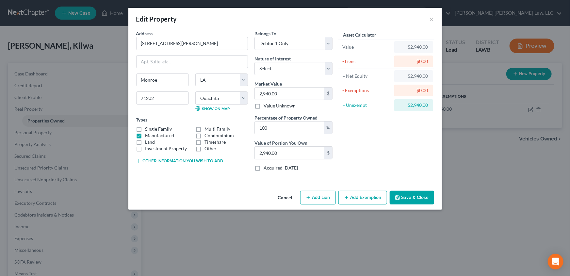
click at [406, 201] on button "Save & Close" at bounding box center [411, 198] width 44 height 14
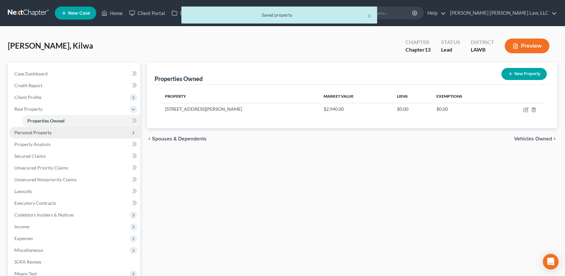
click at [28, 128] on span "Personal Property" at bounding box center [74, 133] width 131 height 12
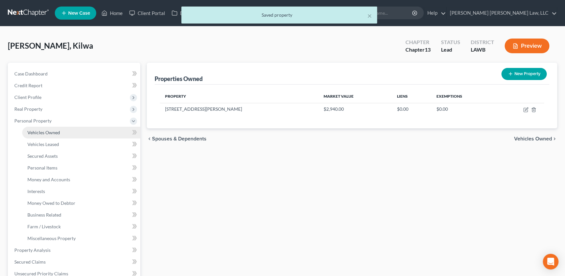
click at [35, 134] on span "Vehicles Owned" at bounding box center [43, 133] width 33 height 6
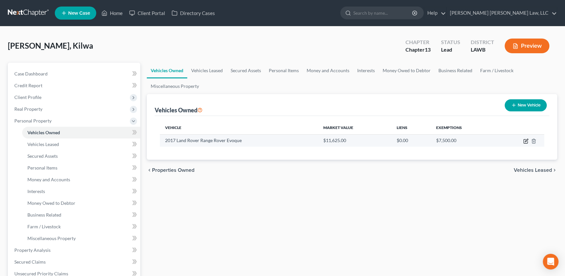
click at [524, 141] on icon "button" at bounding box center [526, 140] width 5 height 5
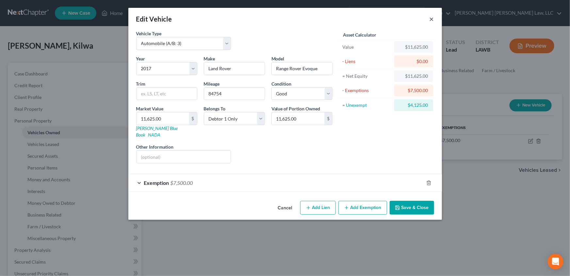
click at [431, 19] on button "×" at bounding box center [431, 19] width 5 height 8
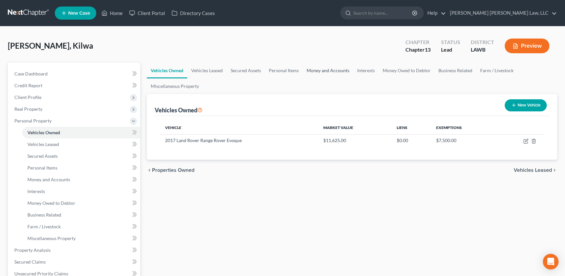
click at [330, 70] on link "Money and Accounts" at bounding box center [328, 71] width 51 height 16
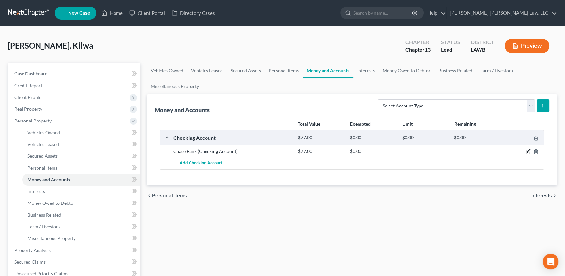
drag, startPoint x: 526, startPoint y: 150, endPoint x: 365, endPoint y: 147, distance: 160.9
click at [527, 150] on icon "button" at bounding box center [528, 151] width 5 height 5
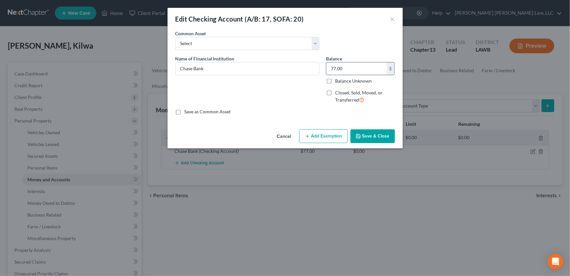
click at [335, 68] on input "77.00" at bounding box center [356, 68] width 60 height 12
drag, startPoint x: 367, startPoint y: 133, endPoint x: 212, endPoint y: 158, distance: 156.7
click at [367, 132] on button "Save & Close" at bounding box center [372, 136] width 44 height 14
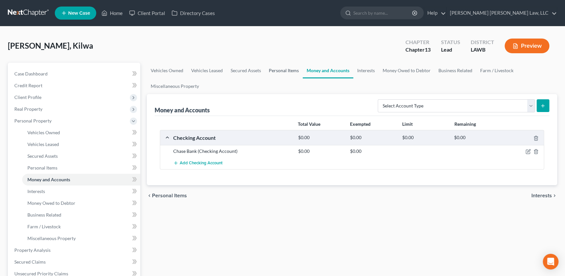
click at [276, 67] on link "Personal Items" at bounding box center [284, 71] width 38 height 16
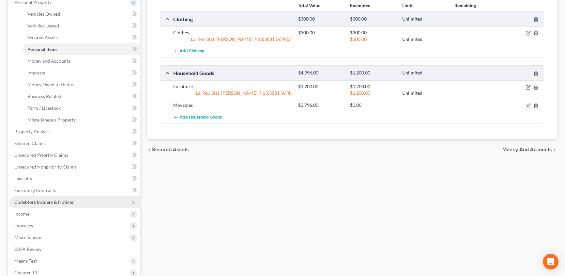
scroll to position [148, 0]
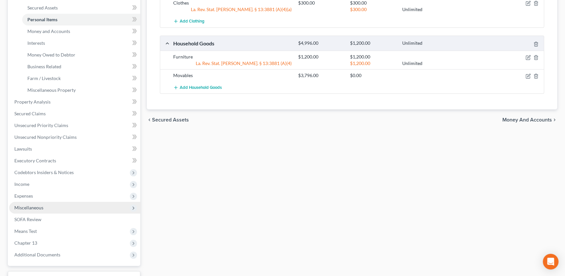
click at [43, 204] on span "Miscellaneous" at bounding box center [74, 208] width 131 height 12
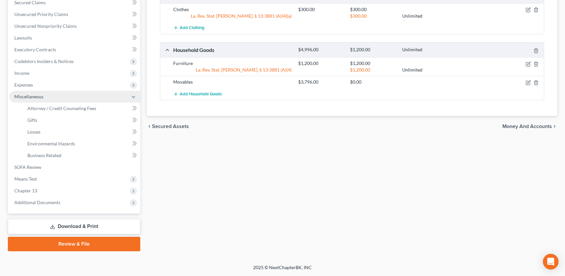
scroll to position [141, 0]
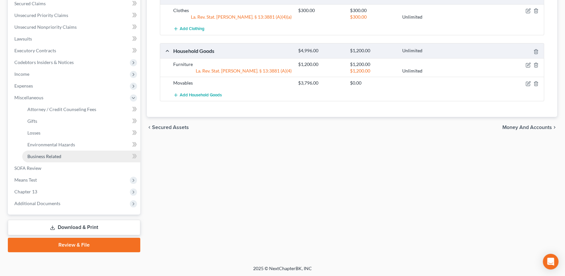
click at [50, 156] on span "Business Related" at bounding box center [44, 156] width 34 height 6
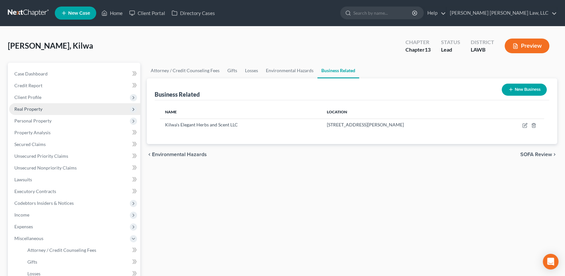
click at [35, 108] on span "Real Property" at bounding box center [28, 109] width 28 height 6
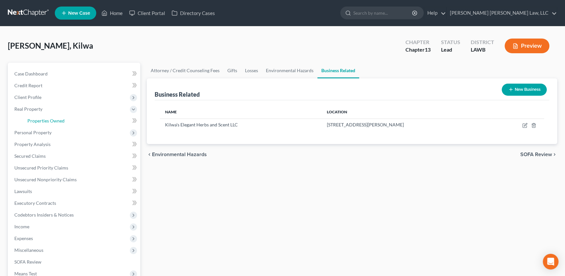
drag, startPoint x: 47, startPoint y: 118, endPoint x: 156, endPoint y: 124, distance: 108.8
click at [47, 118] on span "Properties Owned" at bounding box center [45, 121] width 37 height 6
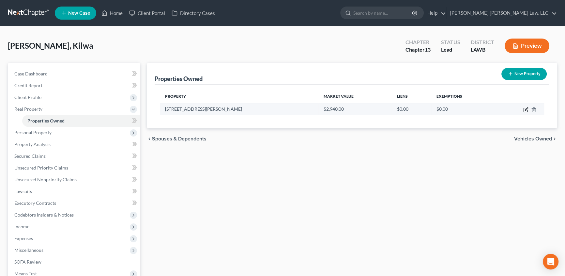
click at [526, 109] on icon "button" at bounding box center [526, 108] width 3 height 3
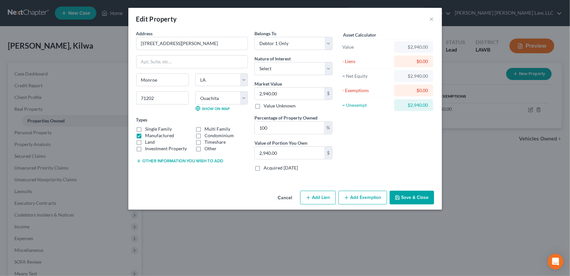
click at [145, 128] on label "Single Family" at bounding box center [158, 129] width 27 height 7
click at [148, 128] on input "Single Family" at bounding box center [150, 128] width 4 height 4
click at [145, 142] on label "Land" at bounding box center [150, 142] width 10 height 7
click at [148, 142] on input "Land" at bounding box center [150, 141] width 4 height 4
click at [368, 198] on button "Add Exemption" at bounding box center [362, 198] width 49 height 14
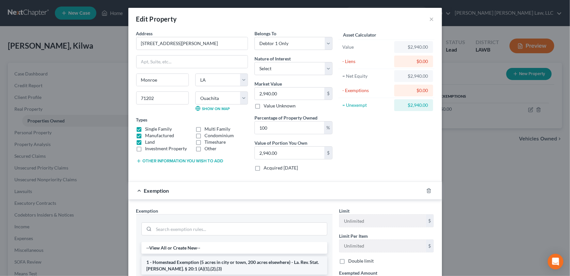
click at [160, 264] on li "1 - Homestead Exemption (5 acres in city or town, 200 acres elsewhere) - La. Re…" at bounding box center [234, 265] width 186 height 18
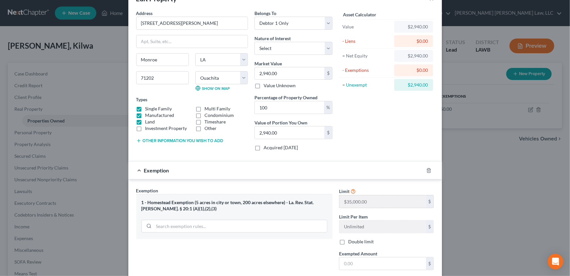
scroll to position [59, 0]
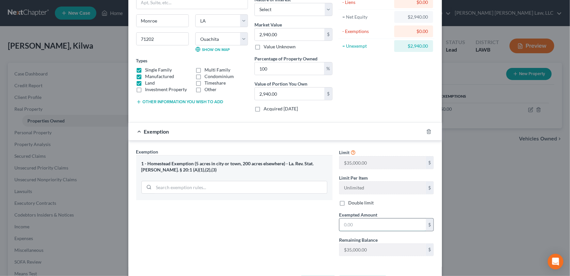
click at [372, 226] on input "text" at bounding box center [382, 224] width 86 height 12
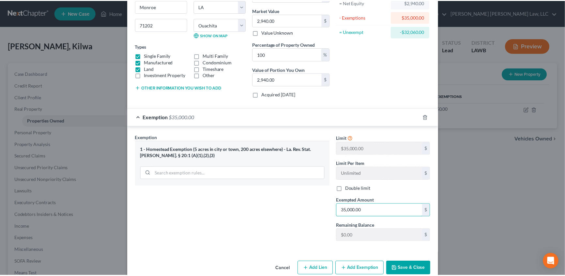
scroll to position [85, 0]
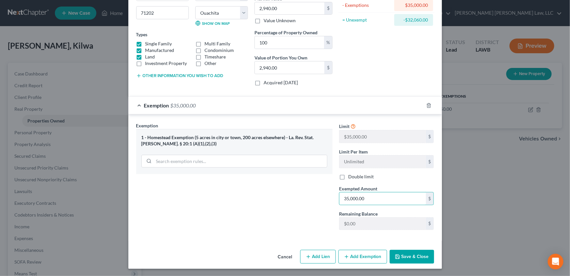
click at [411, 254] on button "Save & Close" at bounding box center [411, 257] width 44 height 14
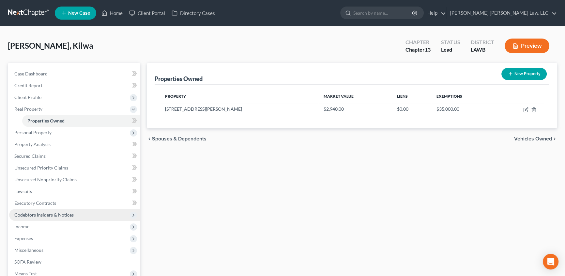
click at [55, 214] on span "Codebtors Insiders & Notices" at bounding box center [43, 215] width 59 height 6
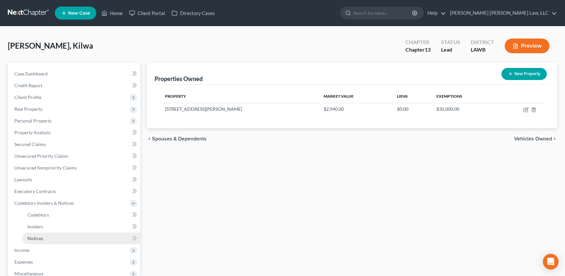
click at [39, 237] on span "Notices" at bounding box center [35, 238] width 16 height 6
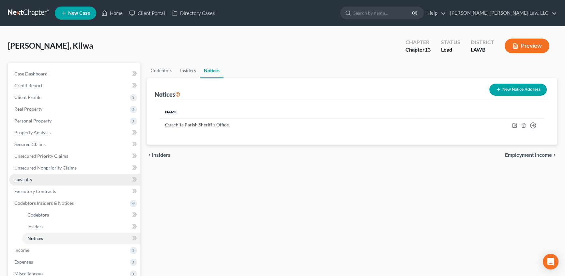
click at [20, 178] on span "Lawsuits" at bounding box center [23, 180] width 18 height 6
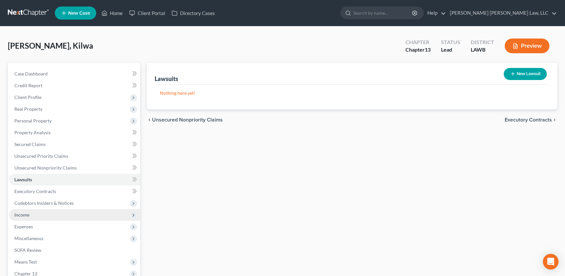
click at [33, 217] on span "Income" at bounding box center [74, 215] width 131 height 12
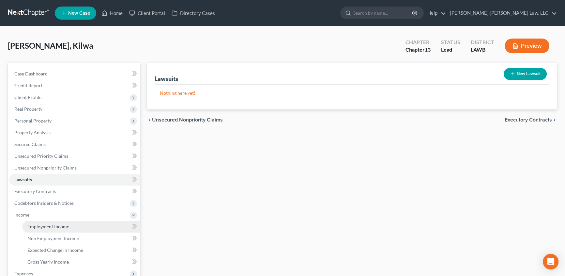
click at [46, 222] on link "Employment Income" at bounding box center [81, 227] width 118 height 12
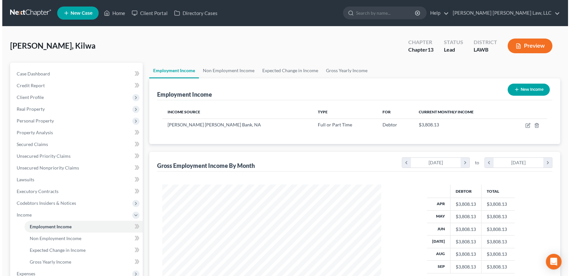
scroll to position [117, 232]
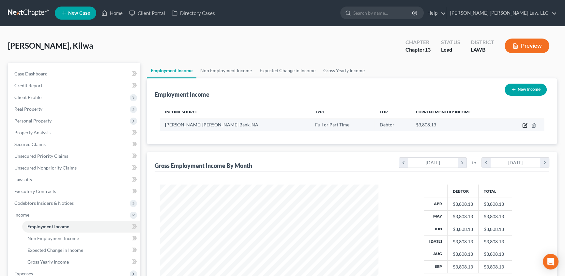
click at [524, 124] on icon "button" at bounding box center [525, 125] width 5 height 5
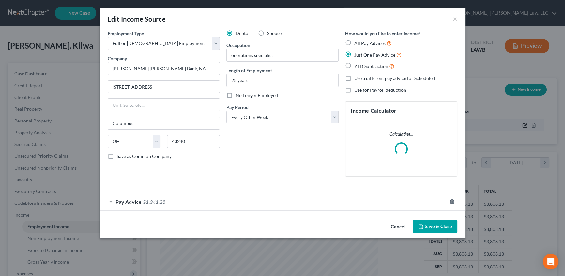
scroll to position [117, 234]
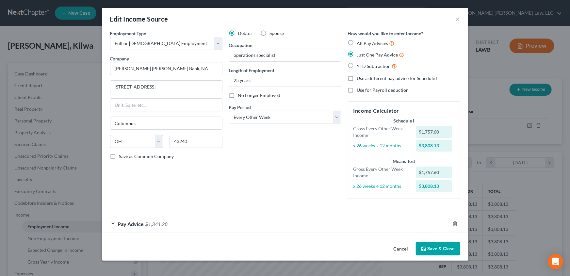
drag, startPoint x: 433, startPoint y: 251, endPoint x: 395, endPoint y: 231, distance: 43.1
click at [434, 251] on button "Save & Close" at bounding box center [437, 249] width 44 height 14
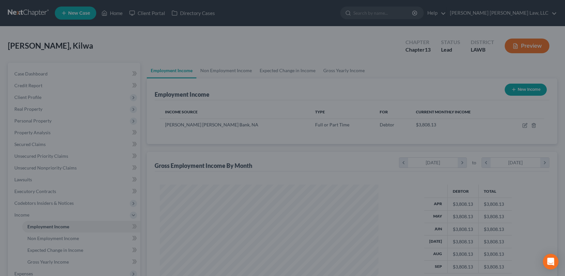
scroll to position [326263, 326148]
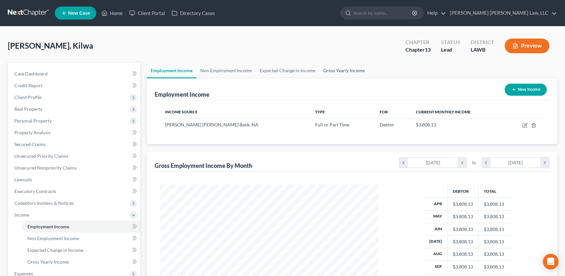
click at [354, 70] on link "Gross Yearly Income" at bounding box center [344, 71] width 49 height 16
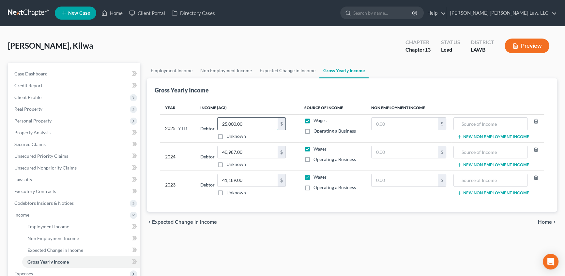
click at [247, 120] on input "25,000.00" at bounding box center [248, 123] width 60 height 12
click at [217, 69] on link "Non Employment Income" at bounding box center [225, 71] width 59 height 16
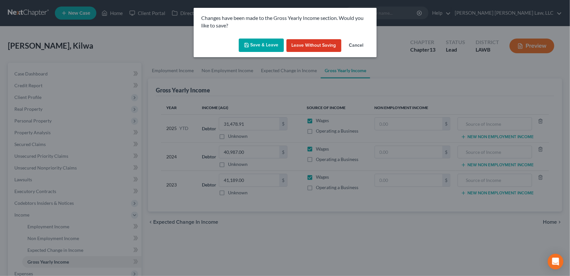
click at [258, 46] on button "Save & Leave" at bounding box center [261, 46] width 45 height 14
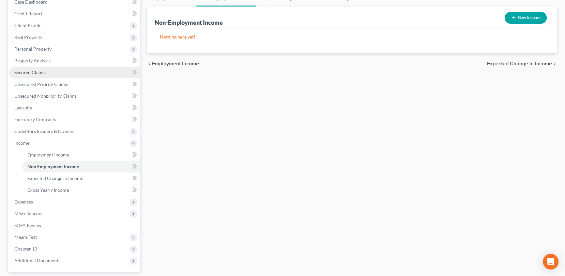
scroll to position [89, 0]
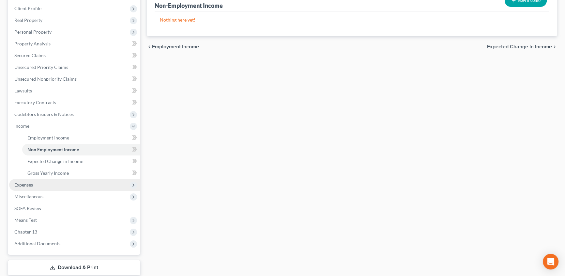
click at [29, 185] on span "Expenses" at bounding box center [23, 185] width 19 height 6
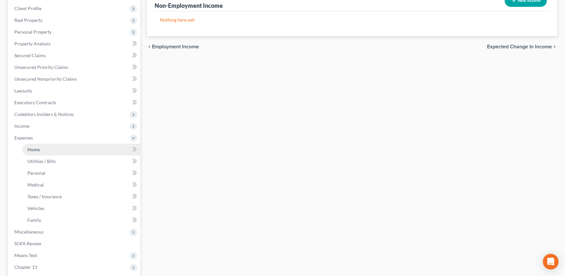
click at [40, 149] on link "Home" at bounding box center [81, 150] width 118 height 12
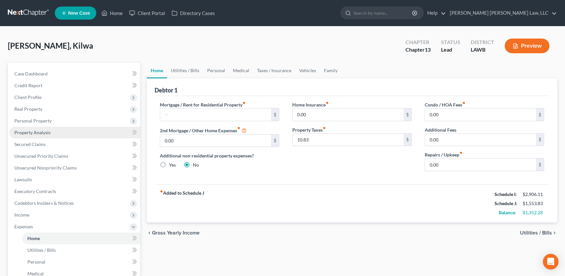
click at [25, 131] on span "Property Analysis" at bounding box center [32, 133] width 36 height 6
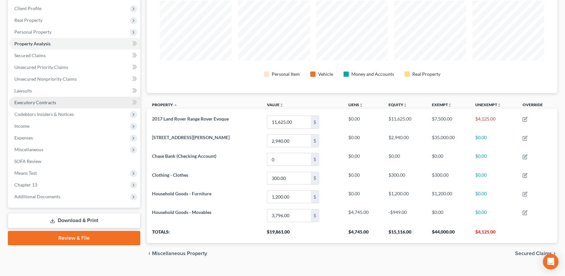
scroll to position [59, 0]
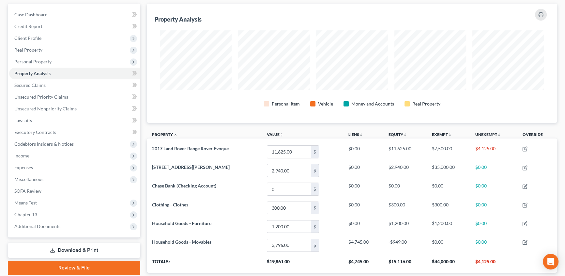
drag, startPoint x: 25, startPoint y: 59, endPoint x: 154, endPoint y: 89, distance: 132.1
click at [25, 59] on span "Personal Property" at bounding box center [32, 62] width 37 height 6
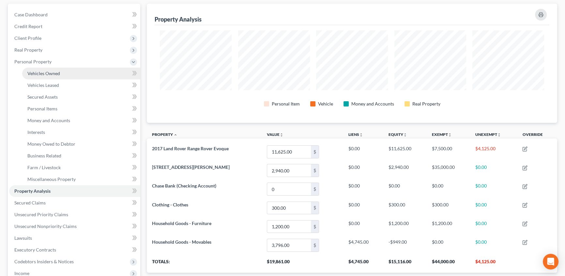
click at [52, 73] on span "Vehicles Owned" at bounding box center [43, 73] width 33 height 6
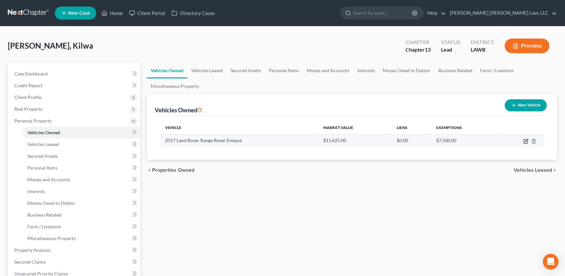
click at [525, 141] on icon "button" at bounding box center [526, 140] width 5 height 5
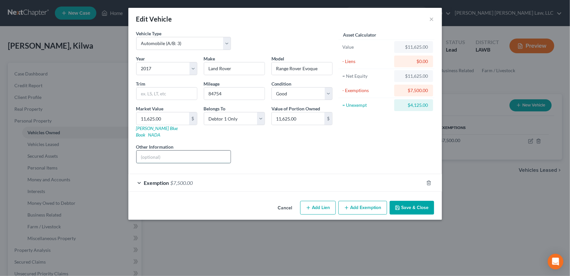
click at [145, 152] on input "text" at bounding box center [183, 156] width 94 height 12
click at [411, 201] on button "Save & Close" at bounding box center [411, 208] width 44 height 14
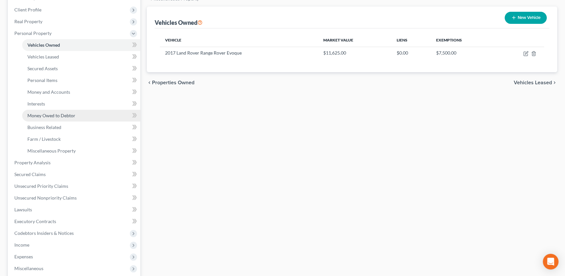
scroll to position [89, 0]
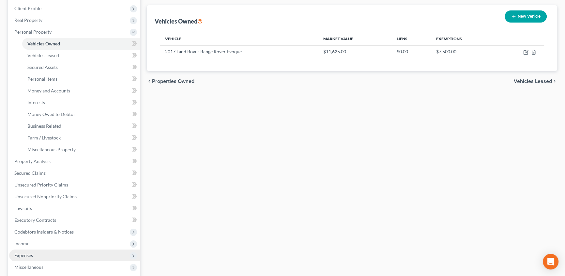
click at [22, 252] on span "Expenses" at bounding box center [23, 255] width 19 height 6
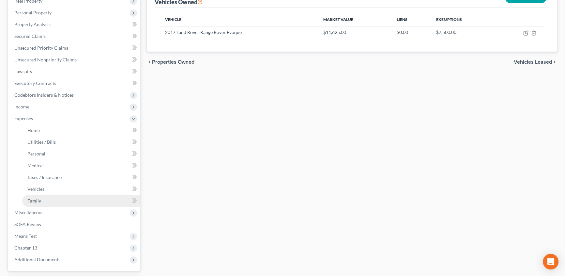
scroll to position [118, 0]
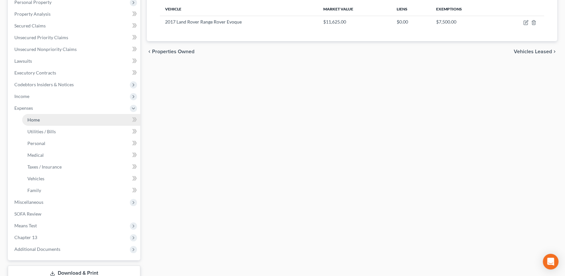
click at [39, 120] on span "Home" at bounding box center [33, 120] width 12 height 6
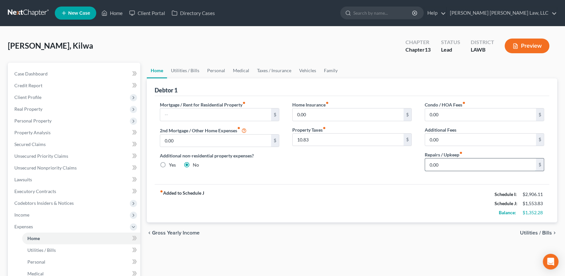
click at [444, 163] on input "0.00" at bounding box center [480, 164] width 111 height 12
click at [190, 70] on link "Utilities / Bills" at bounding box center [185, 71] width 36 height 16
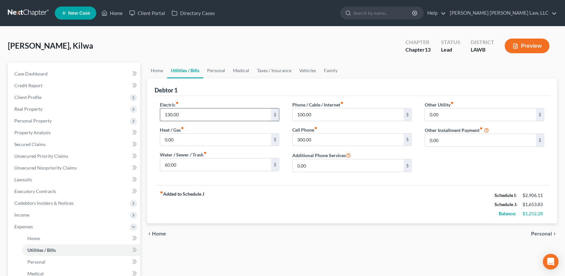
click at [180, 112] on input "130.00" at bounding box center [215, 114] width 111 height 12
click at [220, 69] on link "Personal" at bounding box center [216, 71] width 26 height 16
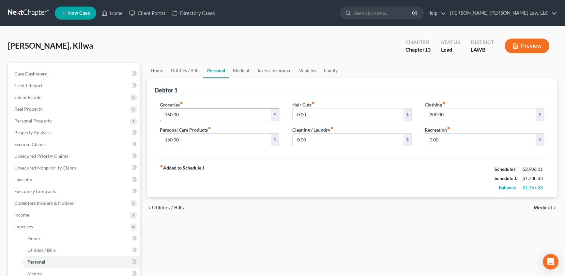
click at [189, 113] on input "160.00" at bounding box center [215, 114] width 111 height 12
click at [187, 138] on input "160.00" at bounding box center [215, 139] width 111 height 12
click at [186, 116] on input "400.00" at bounding box center [215, 114] width 111 height 12
click at [186, 137] on input "50.00" at bounding box center [215, 139] width 111 height 12
click at [319, 141] on input "0.00" at bounding box center [348, 139] width 111 height 12
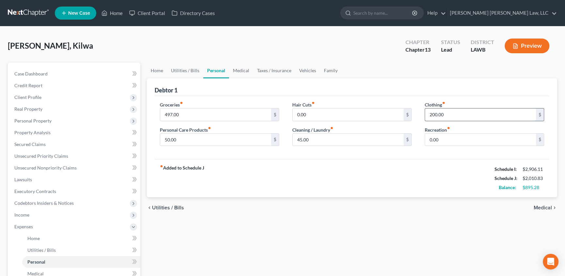
click at [450, 112] on input "200.00" at bounding box center [480, 114] width 111 height 12
click at [453, 144] on input "0.00" at bounding box center [480, 139] width 111 height 12
click at [329, 69] on link "Family" at bounding box center [331, 71] width 22 height 16
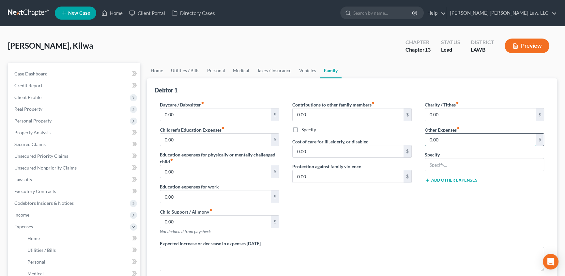
click at [444, 139] on input "0.00" at bounding box center [480, 139] width 111 height 12
click at [447, 161] on input "text" at bounding box center [484, 164] width 119 height 12
click at [309, 67] on link "Vehicles" at bounding box center [307, 71] width 25 height 16
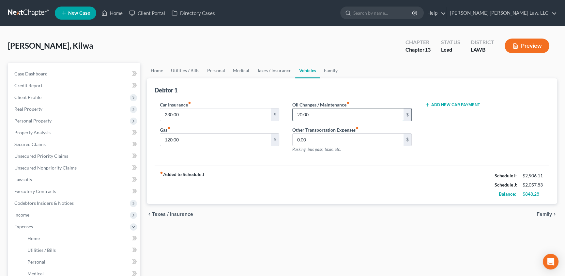
click at [322, 112] on input "20.00" at bounding box center [348, 114] width 111 height 12
click at [186, 135] on input "120.00" at bounding box center [215, 139] width 111 height 12
click at [264, 69] on link "Taxes / Insurance" at bounding box center [274, 71] width 42 height 16
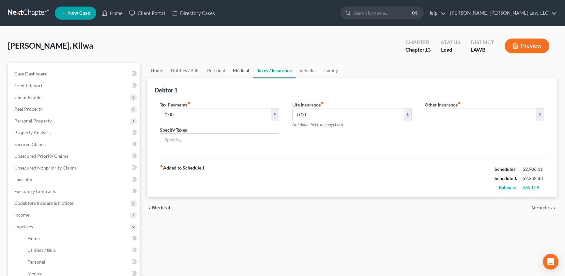
click at [235, 70] on link "Medical" at bounding box center [241, 71] width 24 height 16
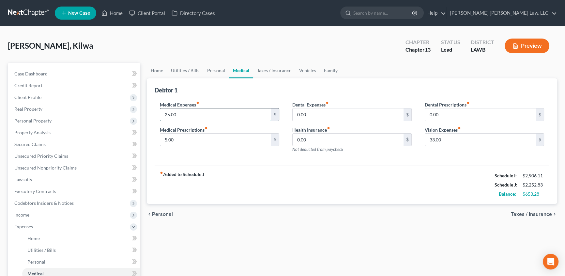
click at [188, 114] on input "25.00" at bounding box center [215, 114] width 111 height 12
click at [182, 137] on input "5.00" at bounding box center [215, 139] width 111 height 12
click at [191, 70] on link "Utilities / Bills" at bounding box center [185, 71] width 36 height 16
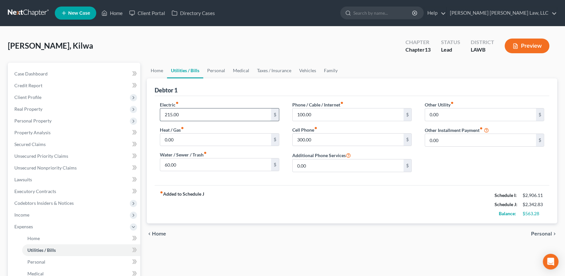
click at [189, 117] on input "215.00" at bounding box center [215, 114] width 111 height 12
click at [199, 113] on input "215.00" at bounding box center [215, 114] width 111 height 12
click at [193, 164] on input "60.00" at bounding box center [215, 164] width 111 height 12
click at [179, 140] on input "0.00" at bounding box center [215, 139] width 111 height 12
click at [306, 71] on link "Vehicles" at bounding box center [307, 71] width 25 height 16
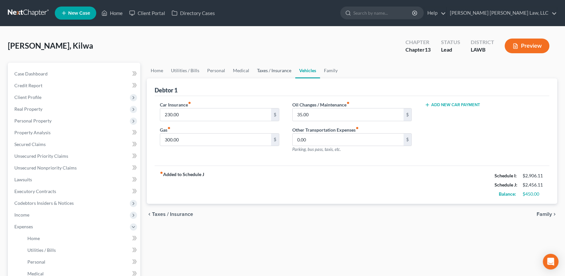
click at [280, 71] on link "Taxes / Insurance" at bounding box center [274, 71] width 42 height 16
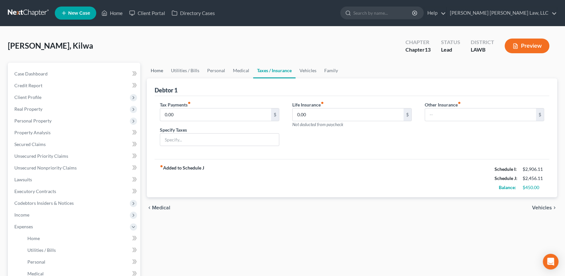
click at [156, 66] on link "Home" at bounding box center [157, 71] width 20 height 16
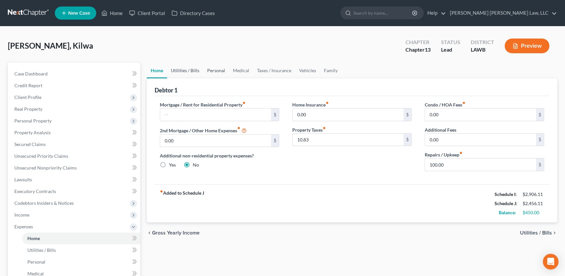
drag, startPoint x: 186, startPoint y: 69, endPoint x: 211, endPoint y: 71, distance: 25.9
click at [185, 69] on link "Utilities / Bills" at bounding box center [185, 71] width 36 height 16
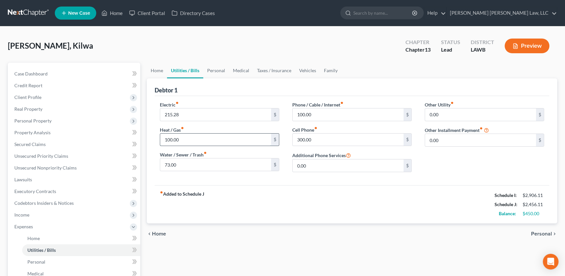
click at [182, 137] on input "100.00" at bounding box center [215, 139] width 111 height 12
click at [163, 163] on input "73.00" at bounding box center [215, 164] width 111 height 12
click at [163, 164] on input "73.00" at bounding box center [215, 164] width 111 height 12
click at [204, 164] on input "173.00" at bounding box center [215, 164] width 111 height 12
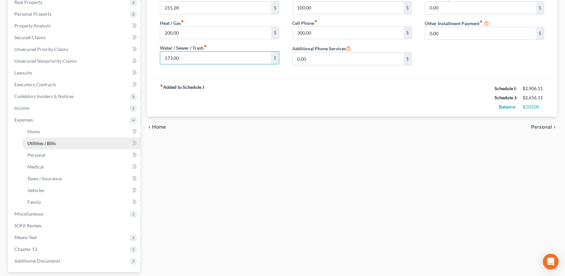
scroll to position [148, 0]
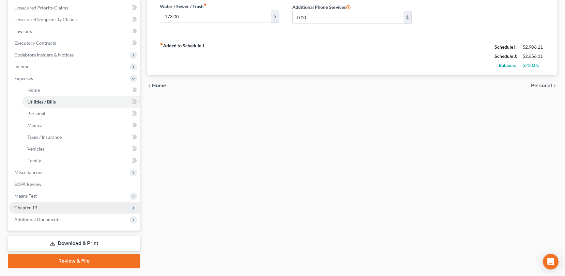
click at [26, 208] on span "Chapter 13" at bounding box center [25, 208] width 23 height 6
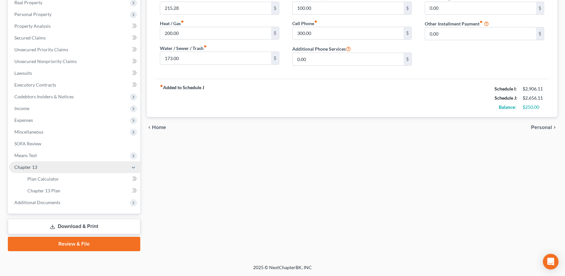
scroll to position [106, 0]
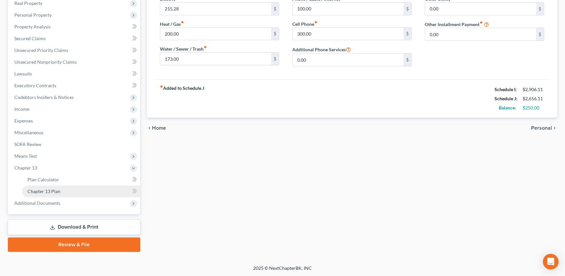
click at [61, 189] on link "Chapter 13 Plan" at bounding box center [81, 191] width 118 height 12
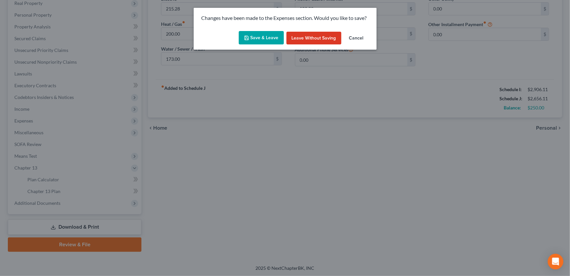
drag, startPoint x: 271, startPoint y: 40, endPoint x: 144, endPoint y: 229, distance: 228.6
click at [271, 40] on button "Save & Leave" at bounding box center [261, 38] width 45 height 14
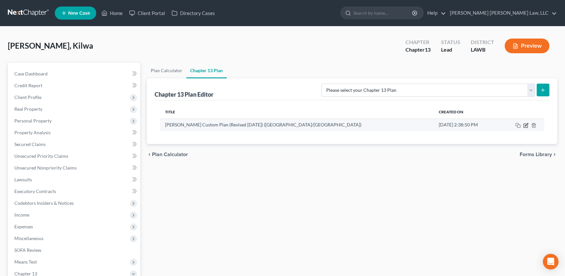
click at [524, 125] on icon "button" at bounding box center [526, 125] width 5 height 5
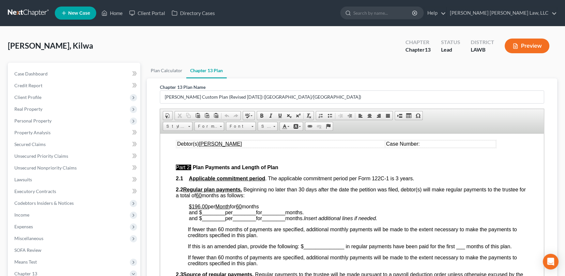
scroll to position [267, 0]
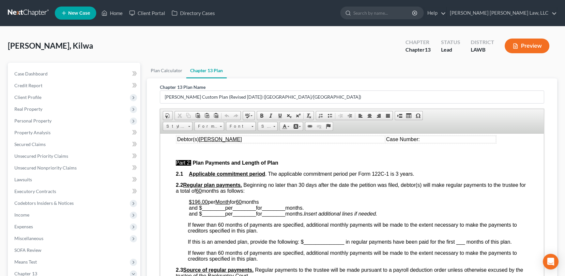
click at [193, 204] on u "$196.00" at bounding box center [198, 202] width 19 height 6
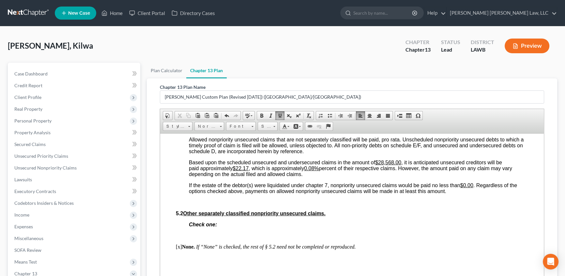
scroll to position [1572, 0]
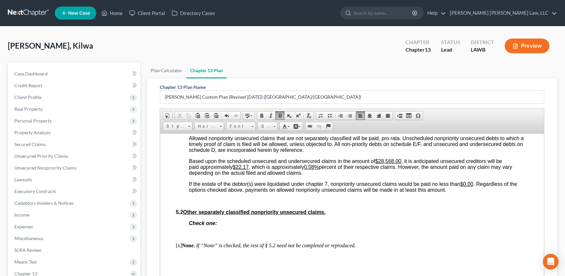
click at [236, 169] on u "$22.17" at bounding box center [241, 167] width 16 height 6
click at [324, 169] on u "0.08%" at bounding box center [318, 167] width 15 height 6
click at [325, 169] on u "0.0810.66%" at bounding box center [325, 167] width 28 height 6
click at [465, 186] on u "$0.00" at bounding box center [467, 184] width 13 height 6
click at [470, 204] on p at bounding box center [358, 201] width 339 height 6
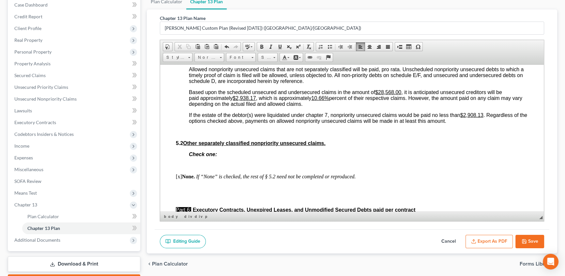
scroll to position [106, 0]
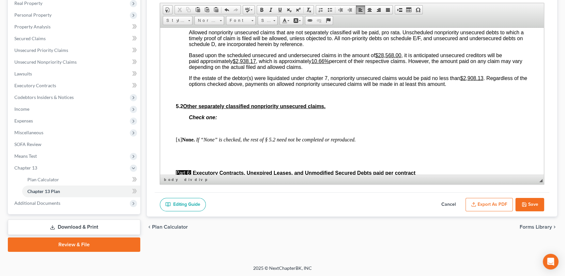
click at [531, 203] on button "Save" at bounding box center [530, 205] width 29 height 14
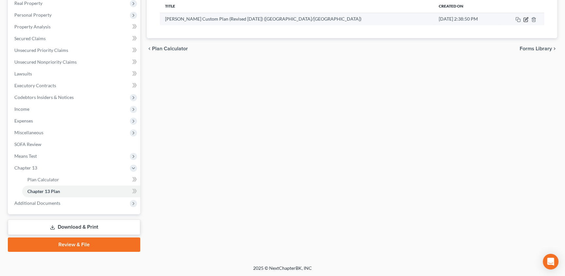
click at [526, 20] on icon "button" at bounding box center [526, 19] width 5 height 5
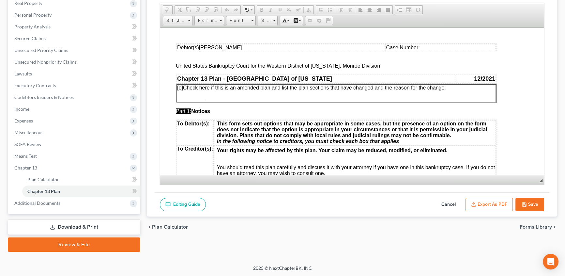
scroll to position [0, 0]
click at [497, 207] on button "Export as PDF" at bounding box center [489, 205] width 47 height 14
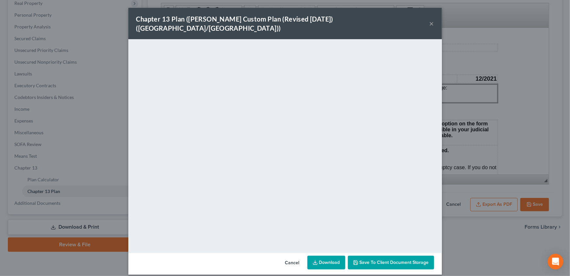
click at [486, 260] on div "Chapter 13 Plan ([PERSON_NAME] Custom Plan (Revised [DATE]) ([GEOGRAPHIC_DATA]/…" at bounding box center [285, 138] width 570 height 276
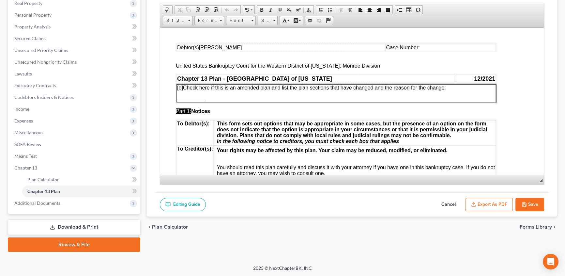
click at [93, 226] on link "Download & Print" at bounding box center [74, 226] width 133 height 15
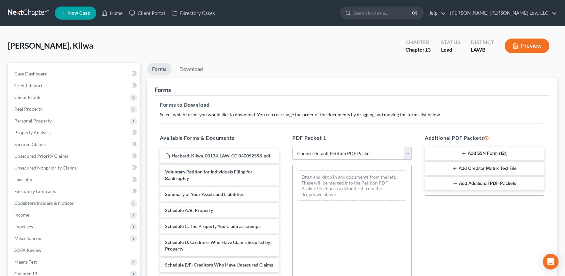
drag, startPoint x: 335, startPoint y: 153, endPoint x: 335, endPoint y: 146, distance: 6.5
click at [335, 153] on select "Choose Default Petition PDF Packet Complete Bankruptcy Petition (all forms and …" at bounding box center [351, 153] width 119 height 13
click at [292, 147] on select "Choose Default Petition PDF Packet Complete Bankruptcy Petition (all forms and …" at bounding box center [351, 153] width 119 height 13
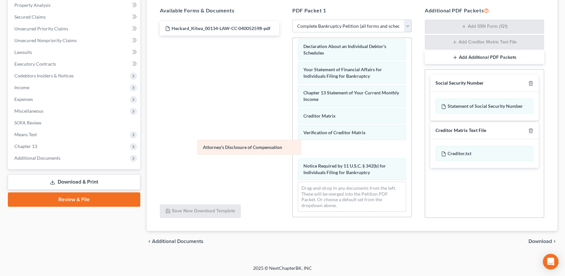
scroll to position [185, 0]
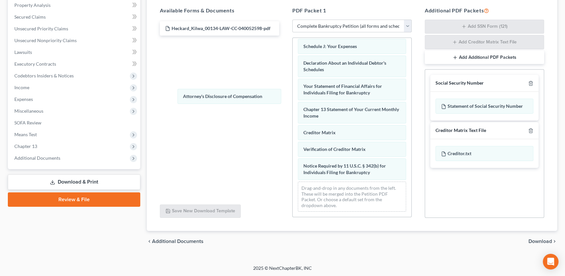
drag, startPoint x: 339, startPoint y: 173, endPoint x: 480, endPoint y: 40, distance: 193.3
click at [293, 74] on div "Attorney's Disclosure of Compensation Voluntary Petition for Individuals Filing…" at bounding box center [352, 37] width 119 height 359
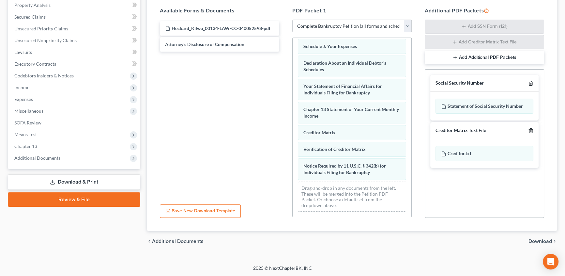
click at [531, 81] on icon "button" at bounding box center [530, 83] width 5 height 5
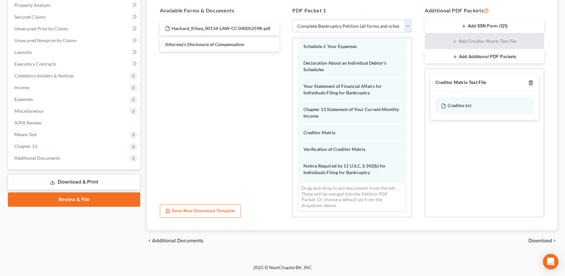
scroll to position [127, 0]
click at [531, 81] on icon "button" at bounding box center [530, 82] width 5 height 5
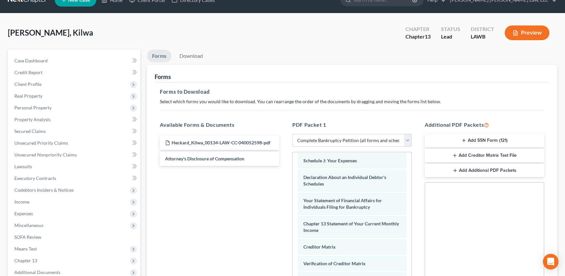
scroll to position [8, 0]
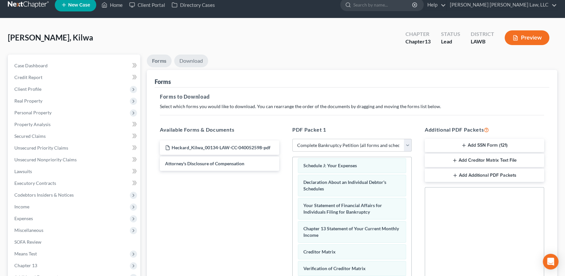
click at [197, 59] on link "Download" at bounding box center [191, 61] width 34 height 13
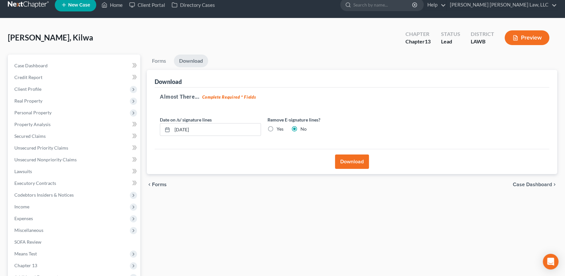
click at [355, 164] on button "Download" at bounding box center [352, 161] width 34 height 14
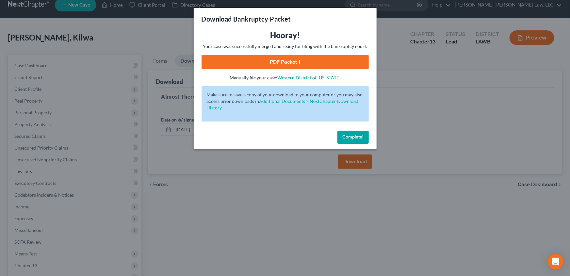
click at [299, 64] on link "PDF Packet 1" at bounding box center [284, 62] width 167 height 14
click at [361, 139] on span "Complete!" at bounding box center [352, 137] width 21 height 6
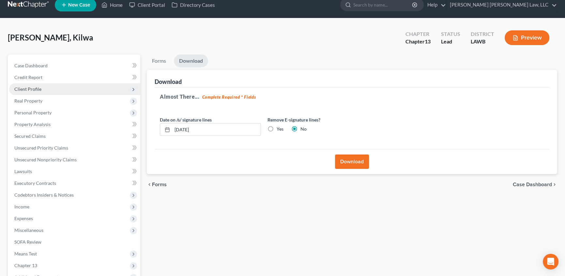
click at [37, 89] on span "Client Profile" at bounding box center [27, 89] width 27 height 6
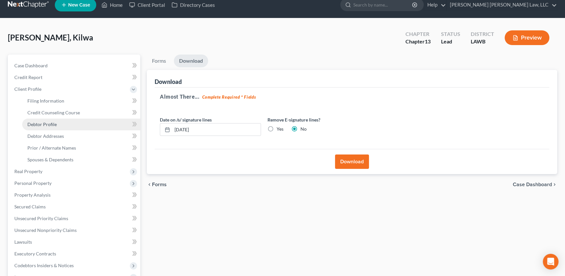
click at [49, 123] on span "Debtor Profile" at bounding box center [41, 124] width 29 height 6
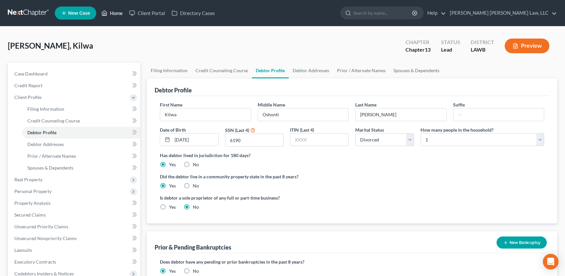
drag, startPoint x: 118, startPoint y: 12, endPoint x: 310, endPoint y: 82, distance: 204.0
click at [118, 12] on link "Home" at bounding box center [112, 13] width 28 height 12
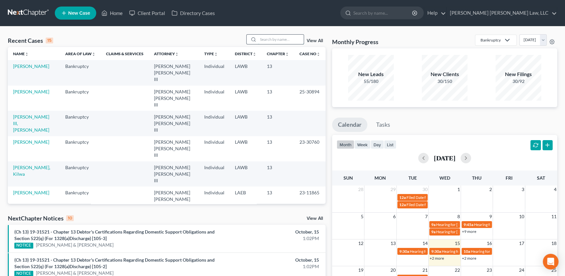
click at [281, 42] on input "search" at bounding box center [281, 39] width 46 height 9
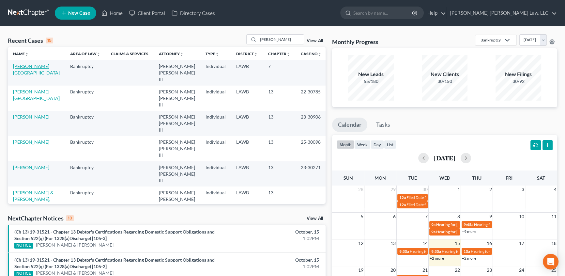
click at [36, 66] on link "[PERSON_NAME][GEOGRAPHIC_DATA]" at bounding box center [36, 69] width 47 height 12
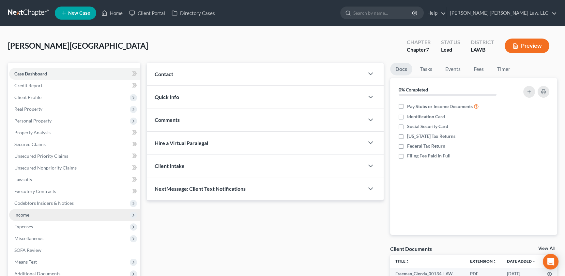
click at [31, 215] on span "Income" at bounding box center [74, 215] width 131 height 12
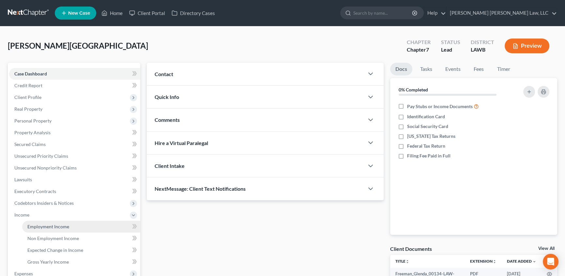
click at [76, 225] on link "Employment Income" at bounding box center [81, 227] width 118 height 12
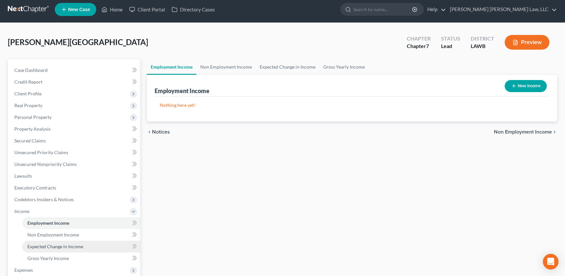
scroll to position [29, 0]
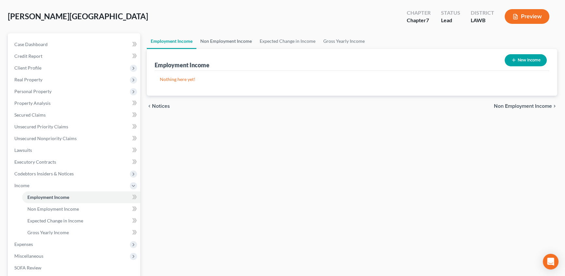
click at [227, 42] on link "Non Employment Income" at bounding box center [225, 41] width 59 height 16
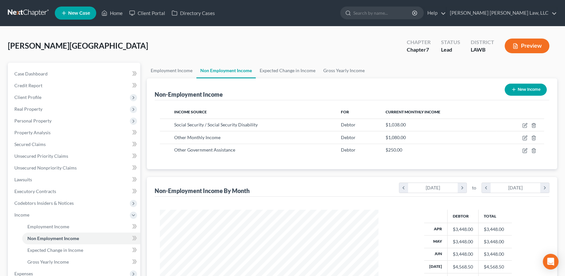
scroll to position [117, 232]
click at [337, 72] on link "Gross Yearly Income" at bounding box center [344, 71] width 49 height 16
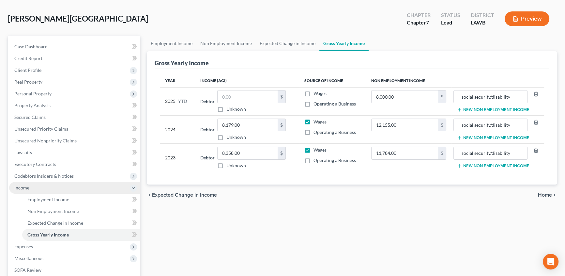
scroll to position [59, 0]
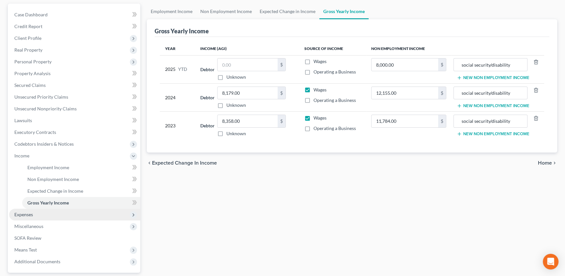
click at [29, 213] on span "Expenses" at bounding box center [23, 214] width 19 height 6
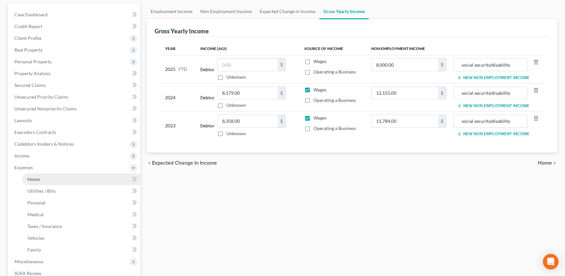
click at [53, 183] on link "Home" at bounding box center [81, 179] width 118 height 12
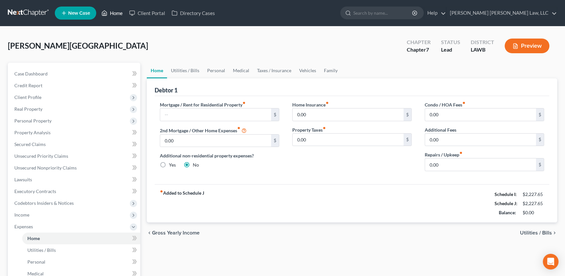
click at [115, 12] on link "Home" at bounding box center [112, 13] width 28 height 12
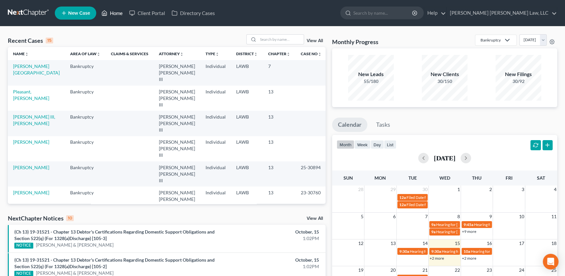
click at [117, 13] on link "Home" at bounding box center [112, 13] width 28 height 12
click at [265, 37] on input "search" at bounding box center [281, 39] width 46 height 9
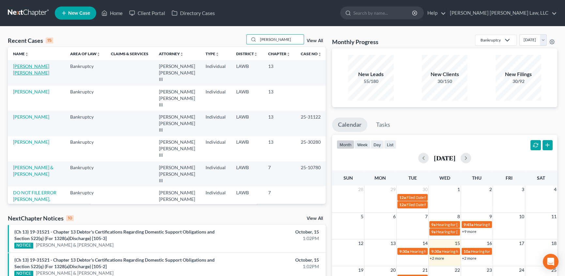
click at [46, 65] on link "[PERSON_NAME] [PERSON_NAME]" at bounding box center [31, 69] width 36 height 12
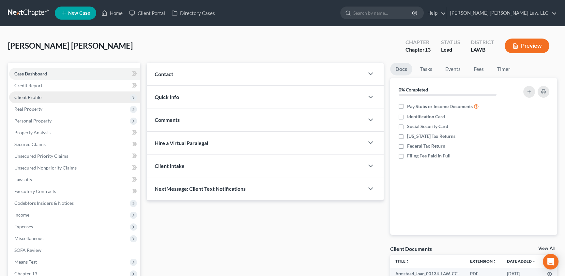
click at [36, 99] on span "Client Profile" at bounding box center [27, 97] width 27 height 6
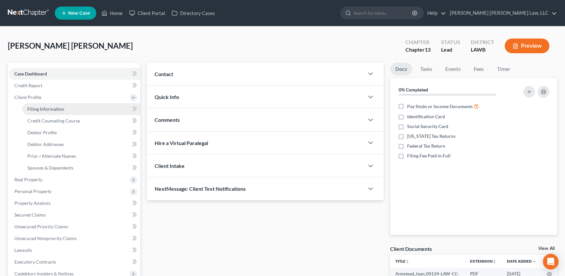
click at [43, 108] on span "Filing Information" at bounding box center [45, 109] width 37 height 6
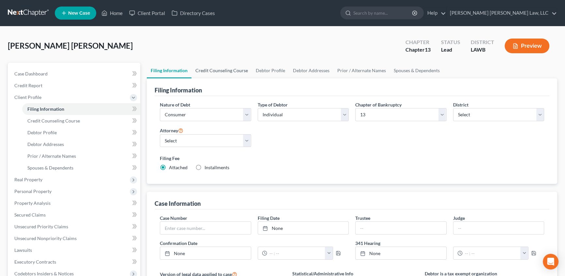
click at [221, 66] on link "Credit Counseling Course" at bounding box center [222, 71] width 60 height 16
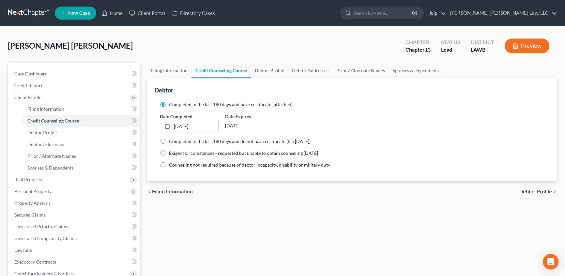
click at [274, 73] on link "Debtor Profile" at bounding box center [269, 71] width 37 height 16
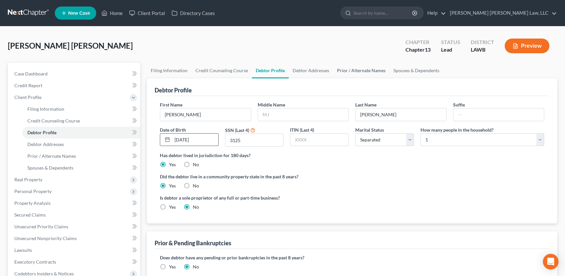
drag, startPoint x: 366, startPoint y: 70, endPoint x: 217, endPoint y: 140, distance: 164.0
click at [366, 70] on link "Prior / Alternate Names" at bounding box center [361, 71] width 56 height 16
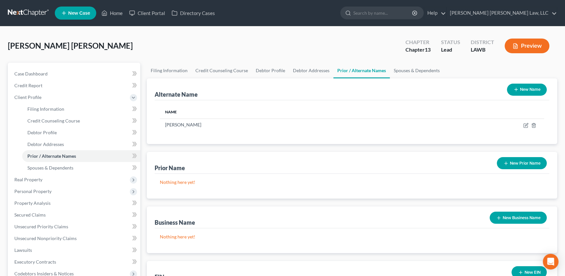
click at [523, 87] on button "New Name" at bounding box center [527, 90] width 40 height 12
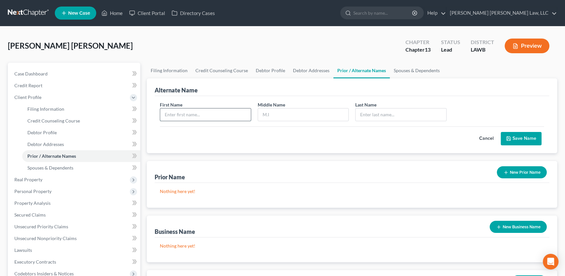
click at [189, 117] on input "text" at bounding box center [205, 114] width 91 height 12
click at [519, 142] on button "Save Name" at bounding box center [521, 139] width 41 height 14
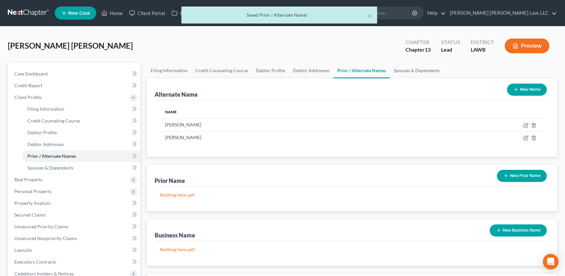
click at [518, 88] on icon "button" at bounding box center [516, 89] width 5 height 5
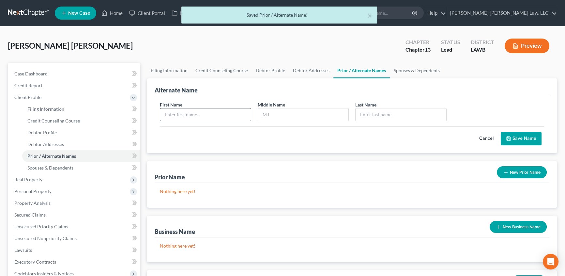
click at [189, 114] on input "text" at bounding box center [205, 114] width 91 height 12
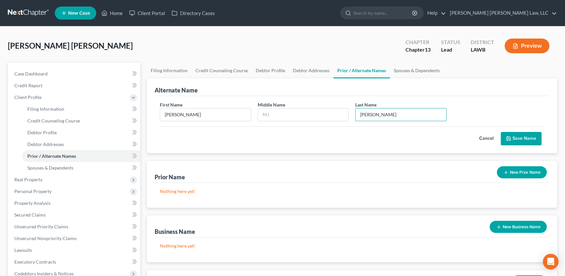
click at [517, 136] on button "Save Name" at bounding box center [521, 139] width 41 height 14
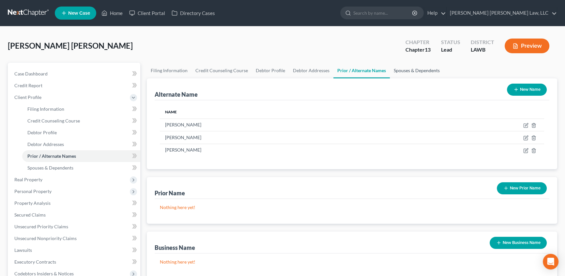
click at [419, 71] on link "Spouses & Dependents" at bounding box center [417, 71] width 54 height 16
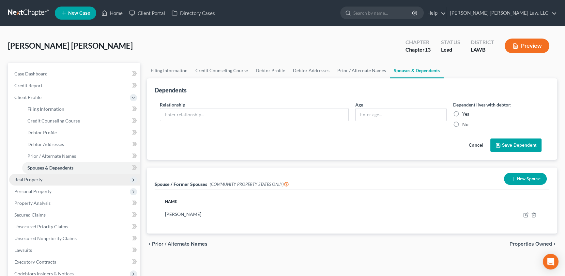
click at [31, 179] on span "Real Property" at bounding box center [28, 180] width 28 height 6
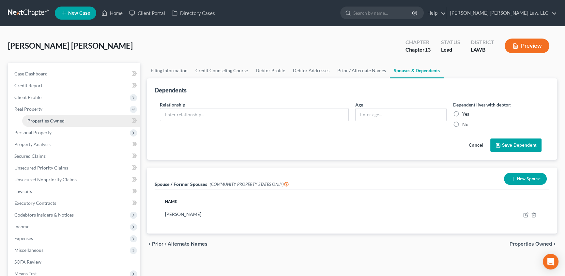
click at [39, 122] on span "Properties Owned" at bounding box center [45, 121] width 37 height 6
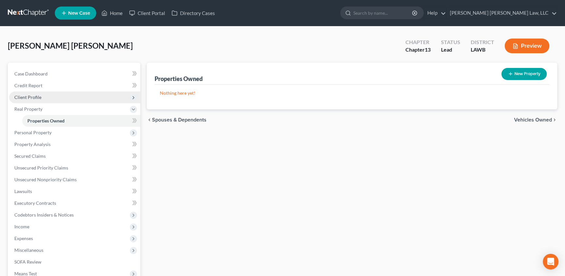
click at [29, 98] on span "Client Profile" at bounding box center [27, 97] width 27 height 6
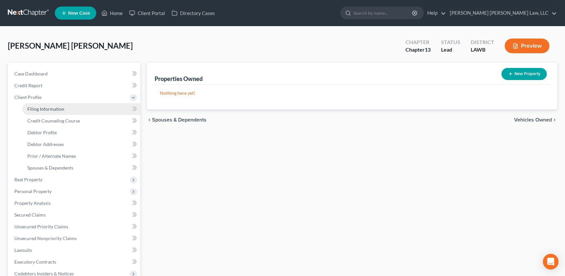
click at [51, 106] on span "Filing Information" at bounding box center [45, 109] width 37 height 6
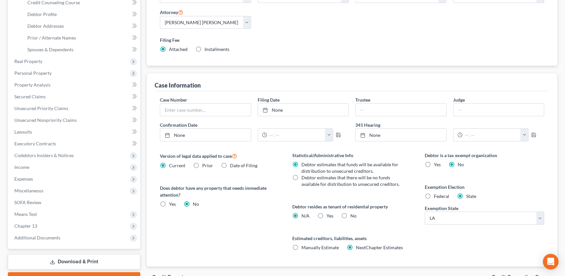
scroll to position [118, 0]
click at [327, 214] on label "Yes Yes" at bounding box center [330, 215] width 7 height 7
click at [329, 214] on input "Yes Yes" at bounding box center [331, 214] width 4 height 4
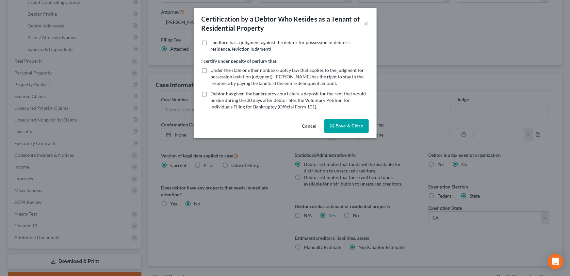
click at [355, 130] on button "Save & Close" at bounding box center [346, 126] width 44 height 14
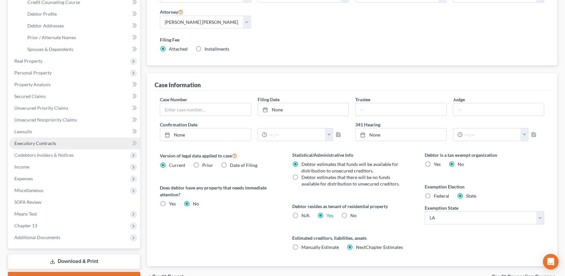
scroll to position [0, 0]
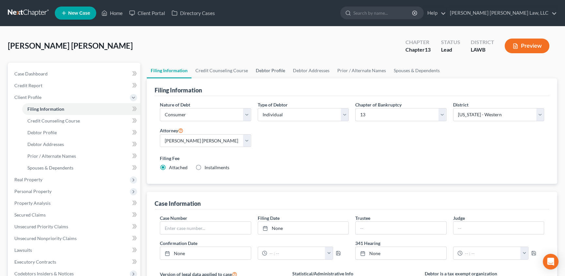
click at [274, 72] on link "Debtor Profile" at bounding box center [270, 71] width 37 height 16
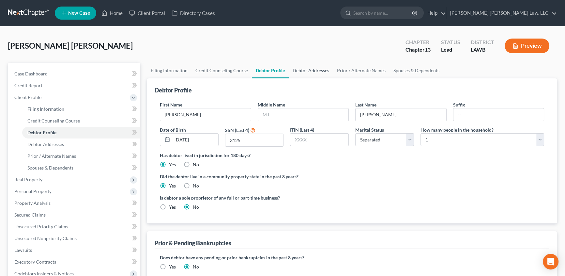
click at [310, 72] on link "Debtor Addresses" at bounding box center [311, 71] width 44 height 16
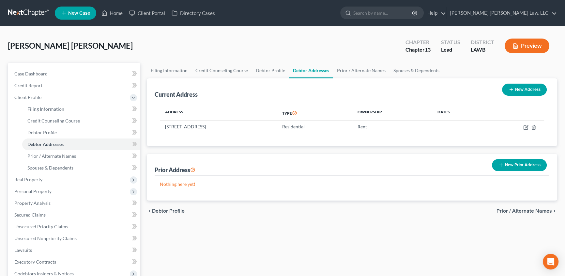
click at [507, 164] on button "New Prior Address" at bounding box center [519, 165] width 55 height 12
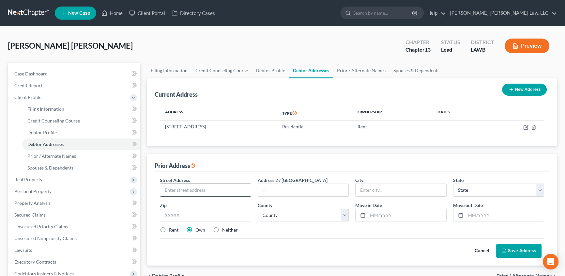
click at [174, 189] on input "text" at bounding box center [205, 190] width 91 height 12
drag, startPoint x: 345, startPoint y: 213, endPoint x: 334, endPoint y: 208, distance: 12.0
click at [345, 213] on select "County Acadia [PERSON_NAME] [DATE] Assumption Avoyelles [GEOGRAPHIC_DATA] Bienv…" at bounding box center [303, 215] width 91 height 13
click at [258, 209] on select "County Acadia [PERSON_NAME] [DATE] Assumption Avoyelles [GEOGRAPHIC_DATA] Bienv…" at bounding box center [303, 215] width 91 height 13
click at [471, 213] on input "text" at bounding box center [505, 215] width 79 height 12
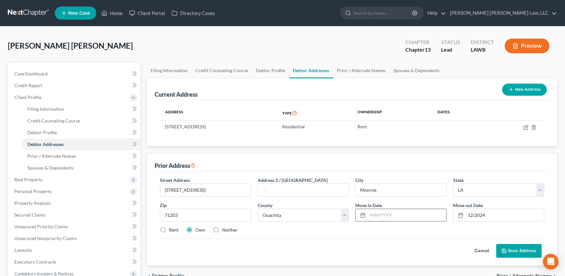
click at [380, 217] on input "text" at bounding box center [407, 215] width 79 height 12
click at [169, 228] on label "Rent" at bounding box center [173, 230] width 9 height 7
click at [172, 228] on input "Rent" at bounding box center [174, 229] width 4 height 4
click at [508, 250] on button "Save Address" at bounding box center [518, 251] width 45 height 14
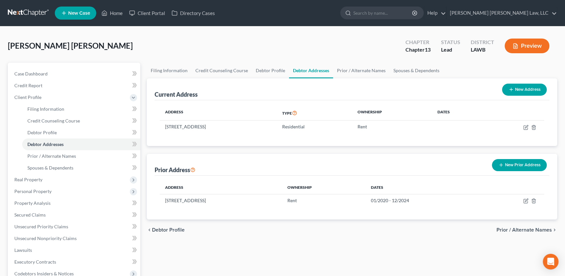
click at [520, 92] on button "New Address" at bounding box center [524, 90] width 45 height 12
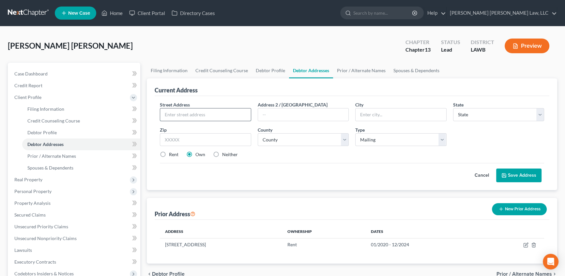
click at [181, 115] on input "text" at bounding box center [205, 114] width 91 height 12
click at [479, 114] on select "State [US_STATE] AK AR AZ CA CO CT DE DC [GEOGRAPHIC_DATA] [GEOGRAPHIC_DATA] GU…" at bounding box center [498, 114] width 91 height 13
click at [453, 108] on select "State [US_STATE] AK AR AZ CA CO CT DE DC [GEOGRAPHIC_DATA] [GEOGRAPHIC_DATA] GU…" at bounding box center [498, 114] width 91 height 13
click at [181, 137] on input "text" at bounding box center [205, 139] width 91 height 13
click at [222, 155] on label "Neither" at bounding box center [230, 154] width 16 height 7
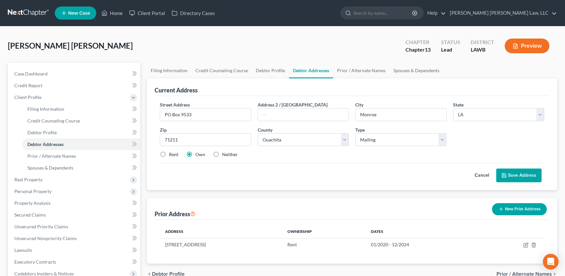
click at [225, 155] on input "Neither" at bounding box center [227, 153] width 4 height 4
click at [524, 174] on button "Save Address" at bounding box center [518, 175] width 45 height 14
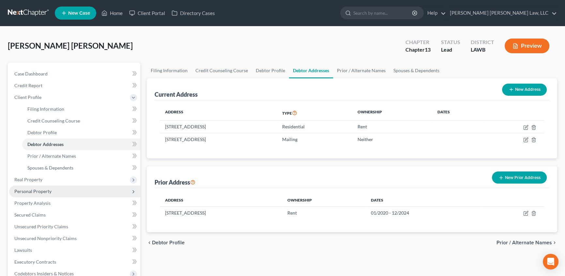
click at [36, 193] on span "Personal Property" at bounding box center [74, 191] width 131 height 12
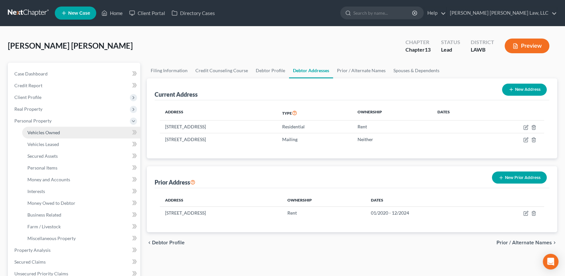
click at [54, 131] on span "Vehicles Owned" at bounding box center [43, 133] width 33 height 6
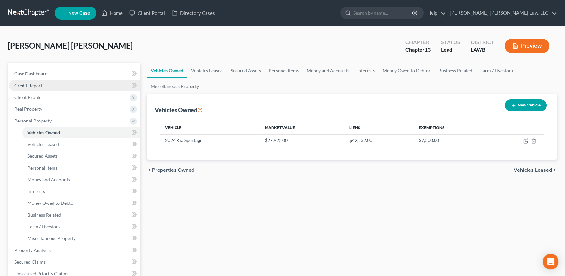
click at [40, 87] on span "Credit Report" at bounding box center [28, 86] width 28 height 6
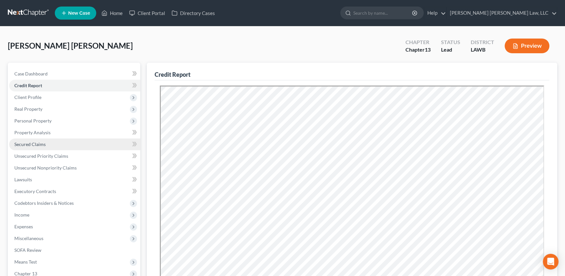
drag, startPoint x: 26, startPoint y: 144, endPoint x: 80, endPoint y: 144, distance: 54.5
click at [26, 144] on span "Secured Claims" at bounding box center [29, 144] width 31 height 6
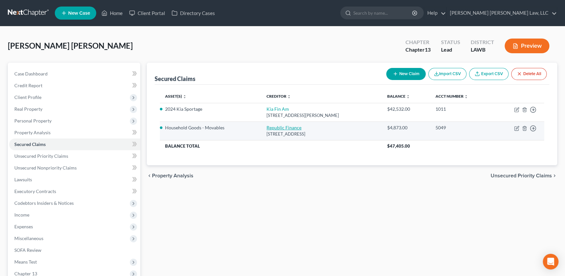
click at [274, 127] on link "Republic Finance" at bounding box center [284, 128] width 35 height 6
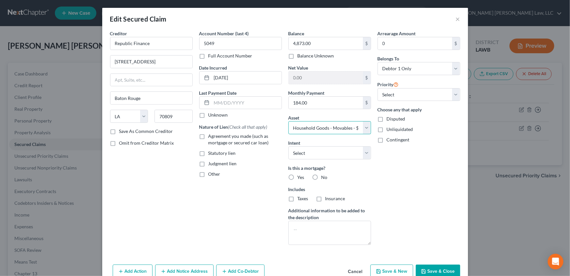
click at [366, 129] on select "Select Other Multiple Assets 2024 Kia Sportage - $27925.0 Ouachita Valley Feder…" at bounding box center [329, 127] width 83 height 13
click at [321, 176] on label "No" at bounding box center [324, 177] width 6 height 7
click at [324, 176] on input "No" at bounding box center [326, 176] width 4 height 4
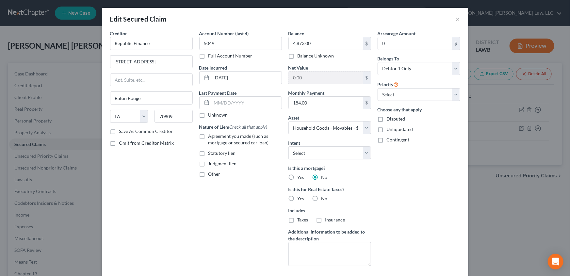
click at [321, 198] on label "No" at bounding box center [324, 198] width 6 height 7
click at [324, 198] on input "No" at bounding box center [326, 197] width 4 height 4
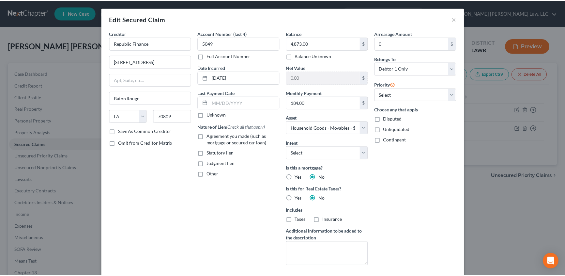
scroll to position [29, 0]
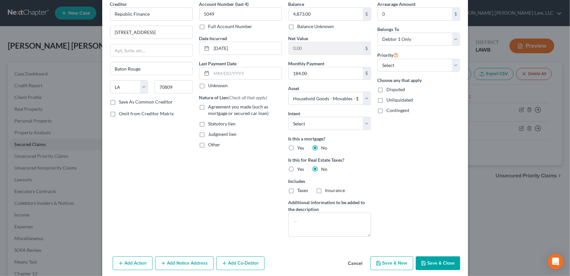
click at [431, 265] on button "Save & Close" at bounding box center [437, 263] width 44 height 14
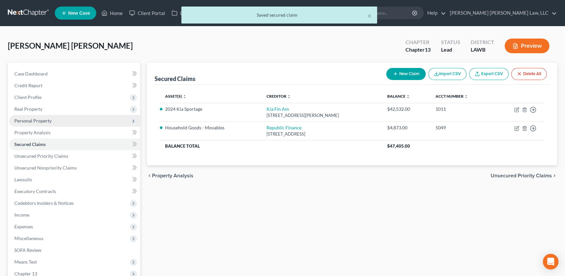
click at [22, 118] on span "Personal Property" at bounding box center [32, 121] width 37 height 6
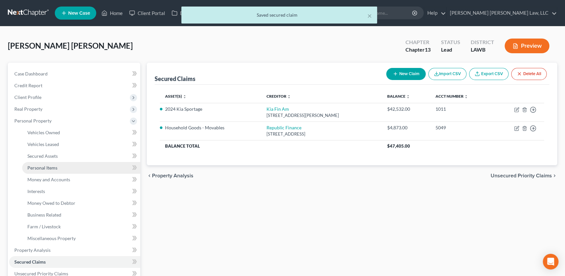
click at [39, 166] on span "Personal Items" at bounding box center [42, 168] width 30 height 6
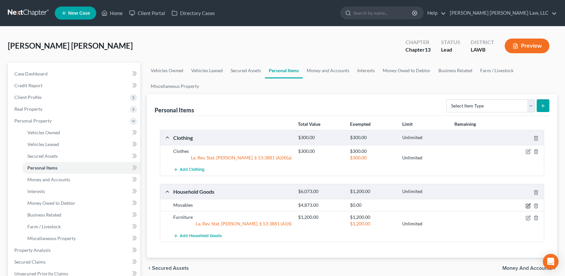
click at [529, 205] on icon "button" at bounding box center [528, 204] width 3 height 3
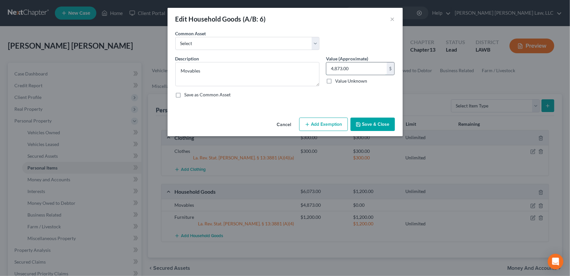
drag, startPoint x: 372, startPoint y: 63, endPoint x: 362, endPoint y: 69, distance: 11.5
click at [372, 64] on input "4,873.00" at bounding box center [356, 68] width 60 height 12
click at [383, 125] on button "Save & Close" at bounding box center [372, 124] width 44 height 14
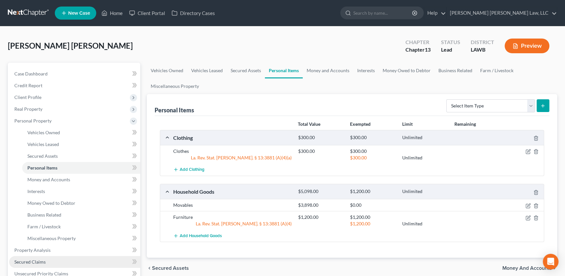
click at [36, 260] on span "Secured Claims" at bounding box center [29, 262] width 31 height 6
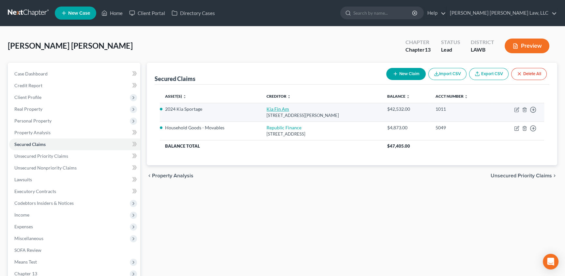
click at [268, 110] on link "Kia Fin Am" at bounding box center [278, 109] width 23 height 6
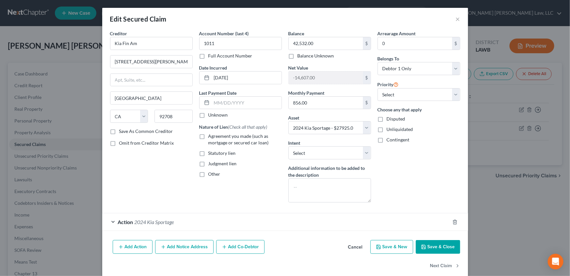
click at [208, 135] on label "Agreement you made (such as mortgage or secured car loan)" at bounding box center [244, 139] width 73 height 13
click at [211, 135] on input "Agreement you made (such as mortgage or secured car loan)" at bounding box center [213, 135] width 4 height 4
click at [428, 244] on button "Save & Close" at bounding box center [437, 247] width 44 height 14
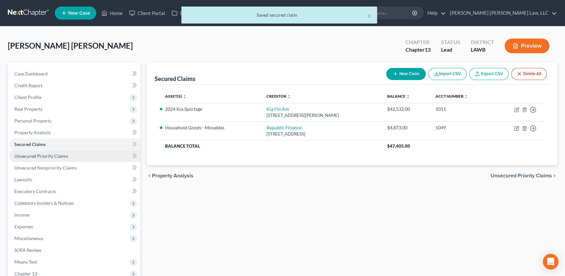
click at [36, 155] on span "Unsecured Priority Claims" at bounding box center [41, 156] width 54 height 6
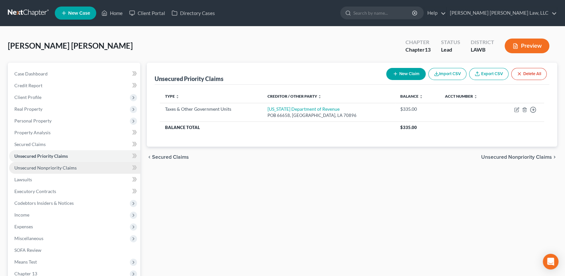
click at [54, 168] on span "Unsecured Nonpriority Claims" at bounding box center [45, 168] width 62 height 6
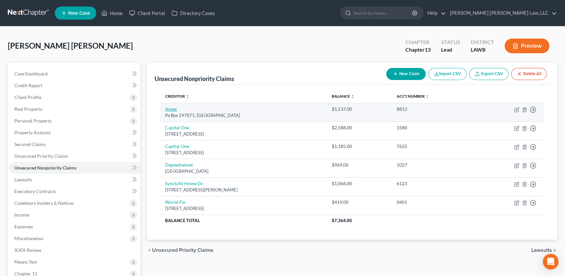
click at [167, 107] on link "Amex" at bounding box center [171, 109] width 12 height 6
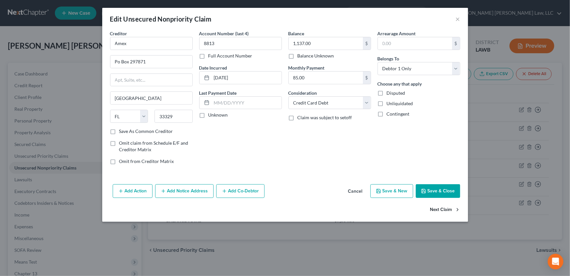
click at [437, 206] on button "Next Claim" at bounding box center [445, 210] width 30 height 14
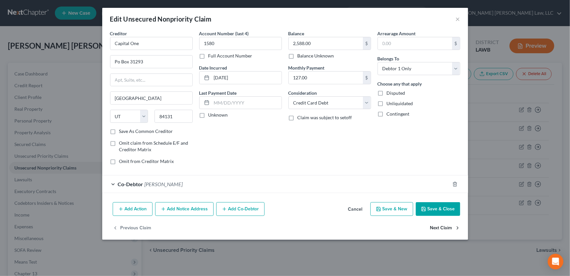
click at [441, 225] on button "Next Claim" at bounding box center [445, 228] width 30 height 14
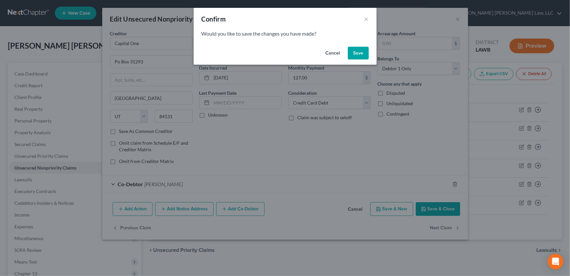
click at [360, 54] on button "Save" at bounding box center [358, 53] width 21 height 13
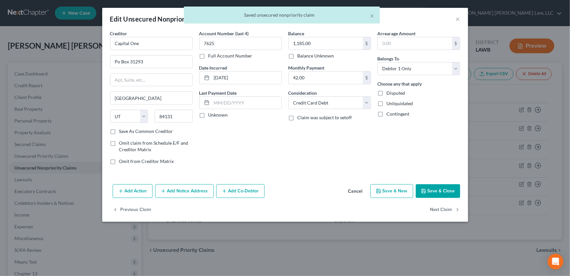
click at [119, 160] on label "Omit from Creditor Matrix" at bounding box center [146, 161] width 55 height 7
click at [122, 160] on input "Omit from Creditor Matrix" at bounding box center [124, 160] width 4 height 4
click at [449, 207] on button "Next Claim" at bounding box center [445, 210] width 30 height 14
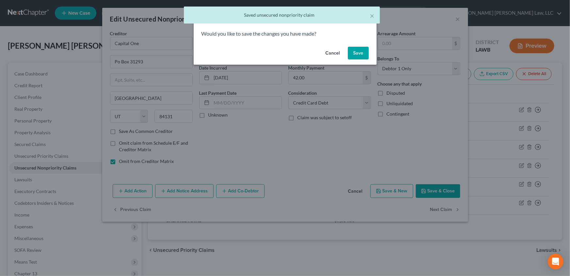
click at [359, 52] on button "Save" at bounding box center [358, 53] width 21 height 13
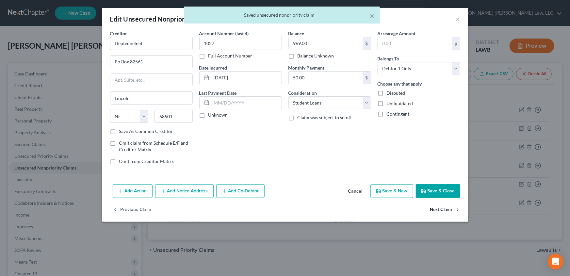
click at [439, 207] on button "Next Claim" at bounding box center [445, 210] width 30 height 14
click at [446, 209] on button "Next Claim" at bounding box center [445, 210] width 30 height 14
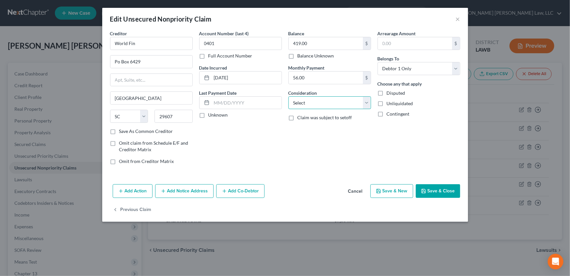
drag, startPoint x: 297, startPoint y: 105, endPoint x: 298, endPoint y: 108, distance: 3.6
click at [297, 105] on select "Select Cable / Satellite Services Collection Agency Credit Card Debt Debt Couns…" at bounding box center [329, 102] width 83 height 13
click at [288, 96] on select "Select Cable / Satellite Services Collection Agency Credit Card Debt Debt Couns…" at bounding box center [329, 102] width 83 height 13
click at [447, 193] on button "Save & Close" at bounding box center [437, 191] width 44 height 14
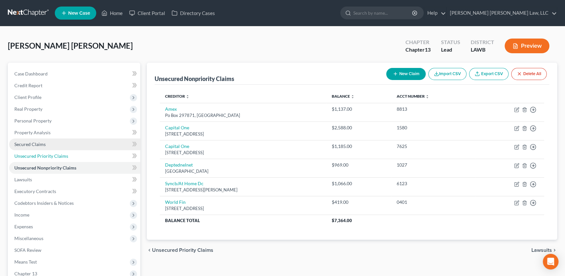
drag, startPoint x: 54, startPoint y: 155, endPoint x: 47, endPoint y: 147, distance: 10.9
click at [54, 155] on span "Unsecured Priority Claims" at bounding box center [41, 156] width 54 height 6
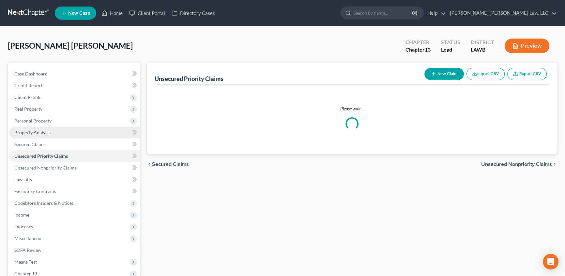
click at [38, 132] on span "Property Analysis" at bounding box center [32, 133] width 36 height 6
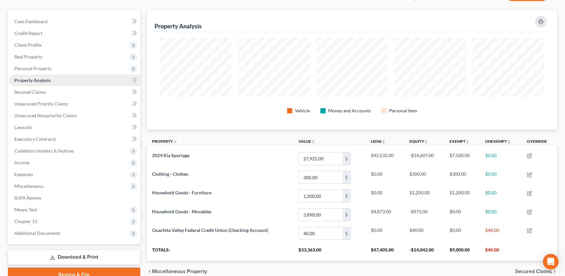
scroll to position [23, 0]
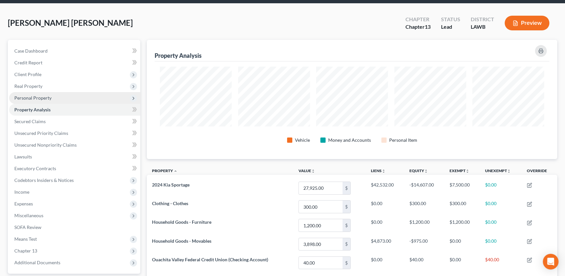
click at [39, 95] on span "Personal Property" at bounding box center [32, 98] width 37 height 6
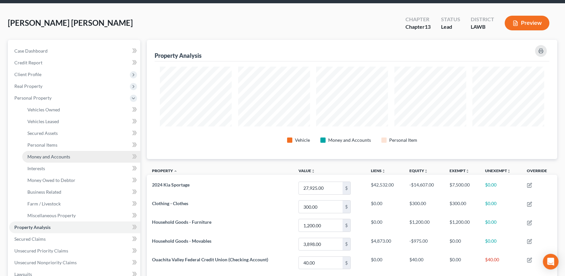
click at [46, 154] on span "Money and Accounts" at bounding box center [48, 157] width 43 height 6
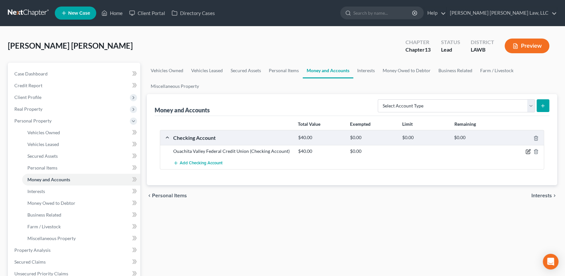
click at [529, 151] on icon "button" at bounding box center [528, 150] width 3 height 3
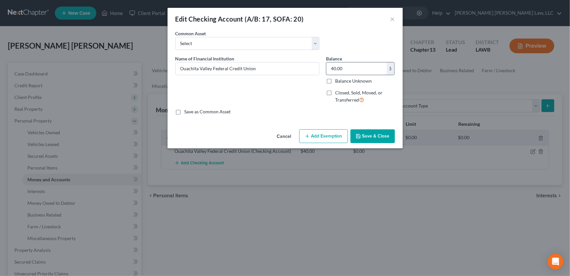
click at [346, 66] on input "40.00" at bounding box center [356, 68] width 60 height 12
click at [362, 135] on button "Save & Close" at bounding box center [372, 136] width 44 height 14
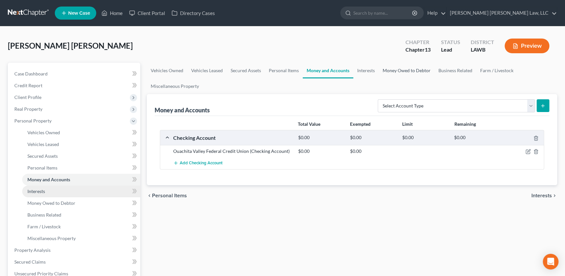
click at [401, 73] on link "Money Owed to Debtor" at bounding box center [407, 71] width 56 height 16
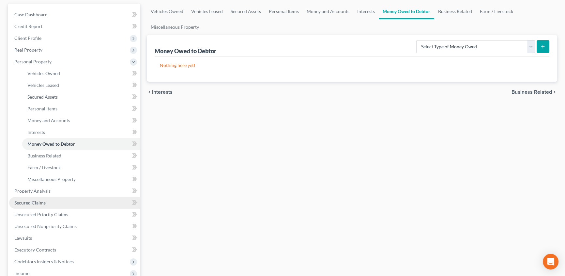
scroll to position [89, 0]
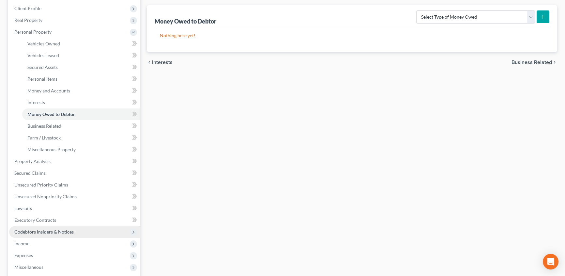
click at [51, 229] on span "Codebtors Insiders & Notices" at bounding box center [43, 232] width 59 height 6
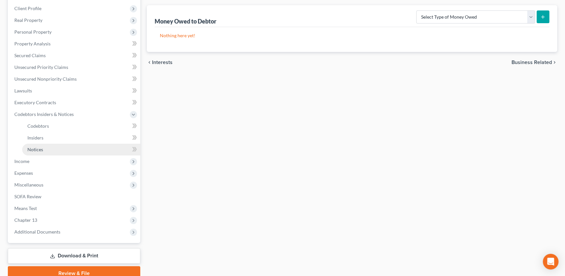
click at [30, 146] on link "Notices" at bounding box center [81, 150] width 118 height 12
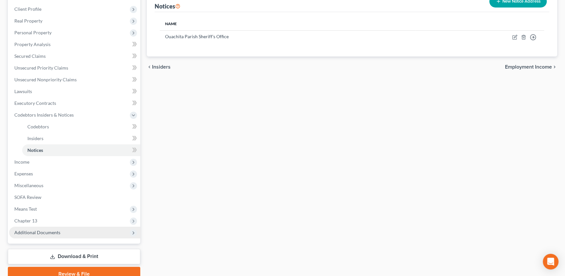
scroll to position [89, 0]
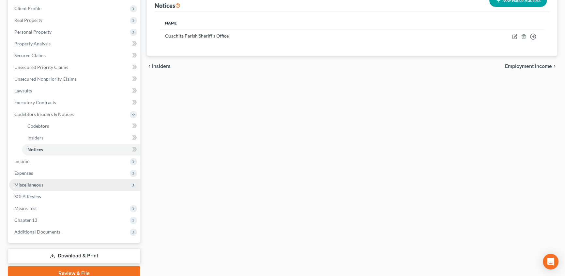
click at [40, 184] on span "Miscellaneous" at bounding box center [28, 185] width 29 height 6
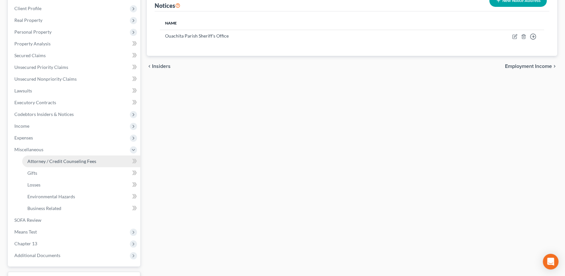
click at [87, 161] on span "Attorney / Credit Counseling Fees" at bounding box center [61, 161] width 69 height 6
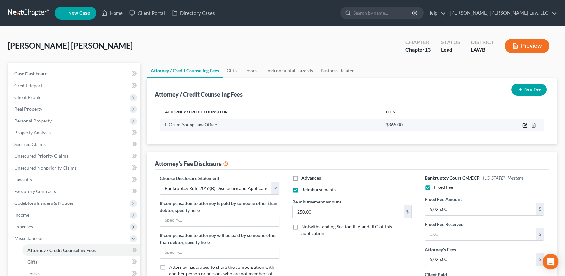
click at [525, 126] on icon "button" at bounding box center [525, 124] width 3 height 3
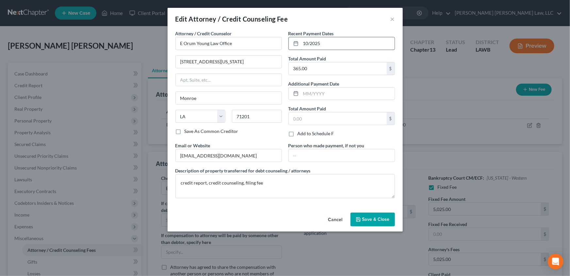
click at [311, 44] on input "10/2025" at bounding box center [348, 43] width 94 height 12
click at [346, 45] on input "[DATE]" at bounding box center [348, 43] width 94 height 12
click at [379, 219] on span "Save & Close" at bounding box center [375, 219] width 27 height 6
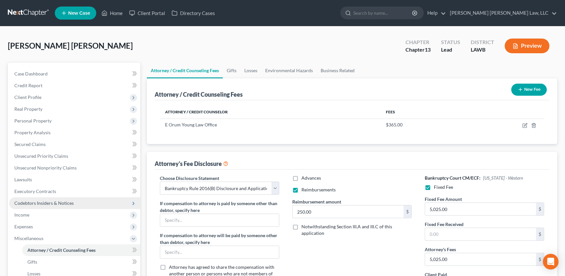
click at [49, 201] on span "Codebtors Insiders & Notices" at bounding box center [43, 203] width 59 height 6
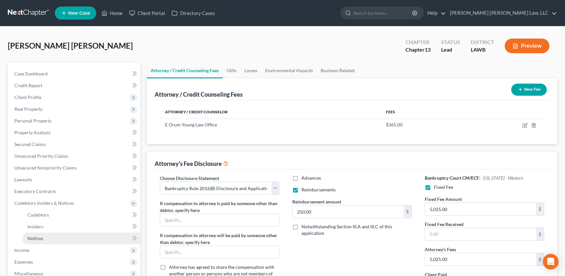
click at [34, 235] on link "Notices" at bounding box center [81, 238] width 118 height 12
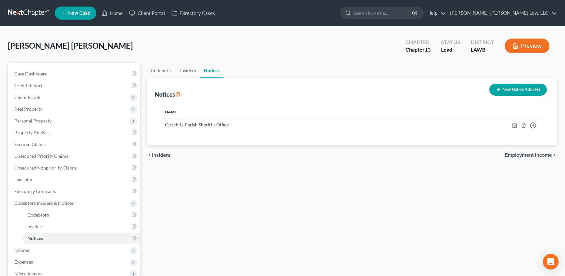
click at [519, 90] on button "New Notice Address" at bounding box center [518, 90] width 57 height 12
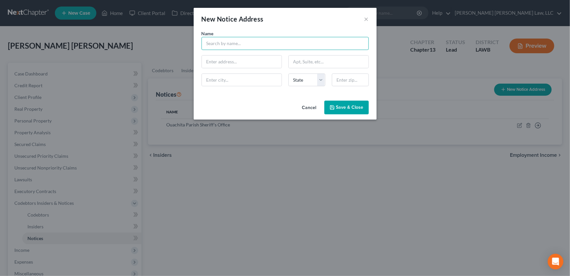
click at [225, 46] on input "text" at bounding box center [284, 43] width 167 height 13
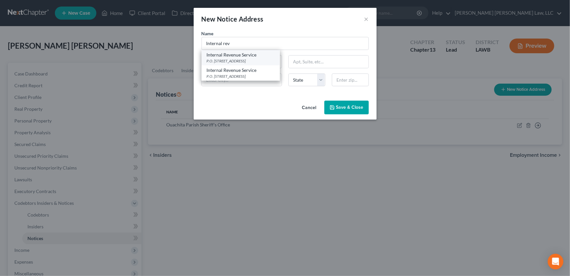
click at [234, 56] on div "Internal Revenue Service" at bounding box center [241, 55] width 68 height 7
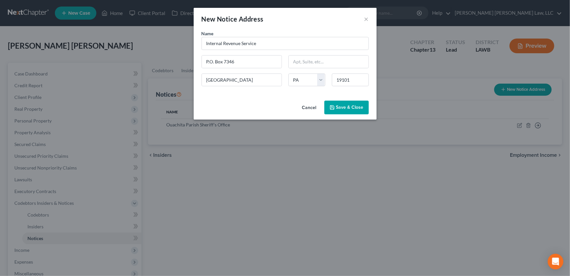
click at [350, 109] on span "Save & Close" at bounding box center [349, 107] width 27 height 6
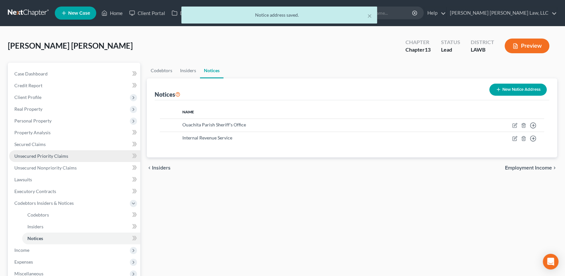
click at [29, 150] on link "Unsecured Priority Claims" at bounding box center [74, 156] width 131 height 12
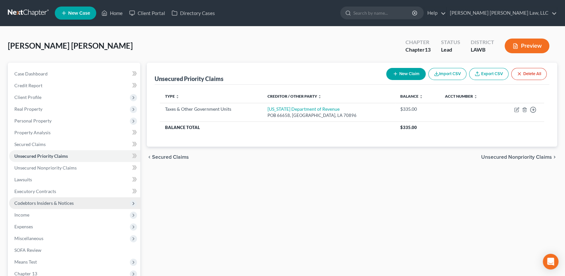
drag, startPoint x: 39, startPoint y: 203, endPoint x: 72, endPoint y: 199, distance: 32.8
click at [39, 203] on span "Codebtors Insiders & Notices" at bounding box center [43, 203] width 59 height 6
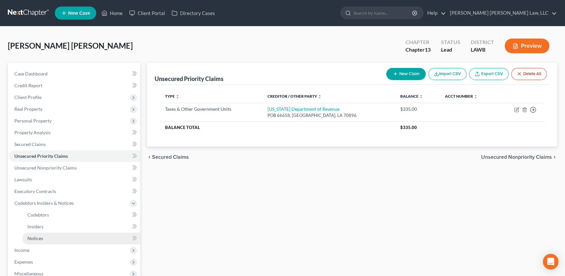
click at [37, 235] on span "Notices" at bounding box center [35, 238] width 16 height 6
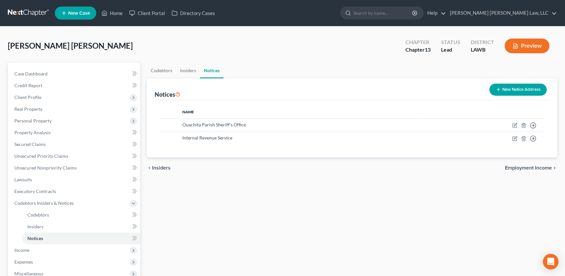
click at [509, 91] on button "New Notice Address" at bounding box center [518, 90] width 57 height 12
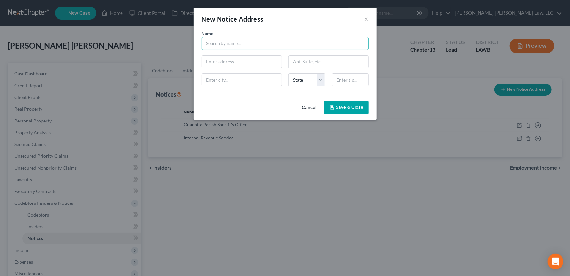
click at [225, 46] on input "text" at bounding box center [284, 43] width 167 height 13
click at [339, 109] on span "Save & Close" at bounding box center [349, 107] width 27 height 6
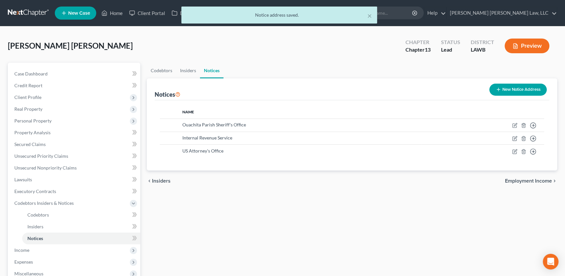
click at [523, 90] on button "New Notice Address" at bounding box center [518, 90] width 57 height 12
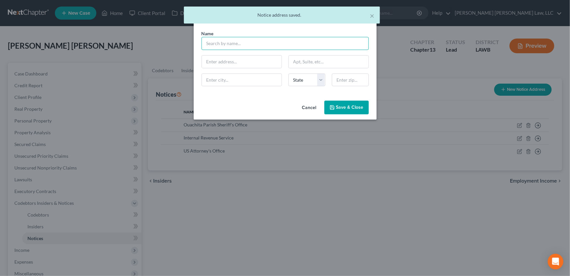
click at [212, 43] on input "text" at bounding box center [284, 43] width 167 height 13
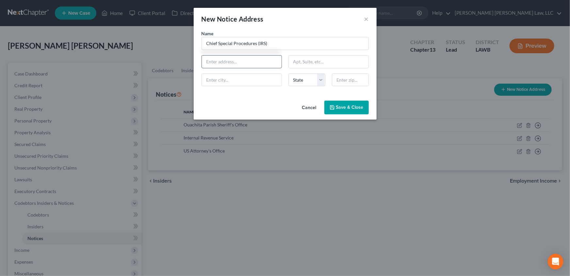
click at [215, 59] on input "text" at bounding box center [242, 61] width 80 height 12
click at [345, 105] on span "Save & Close" at bounding box center [349, 107] width 27 height 6
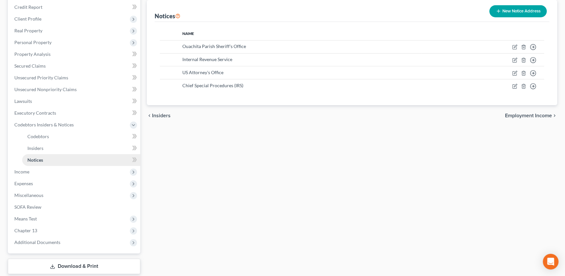
scroll to position [89, 0]
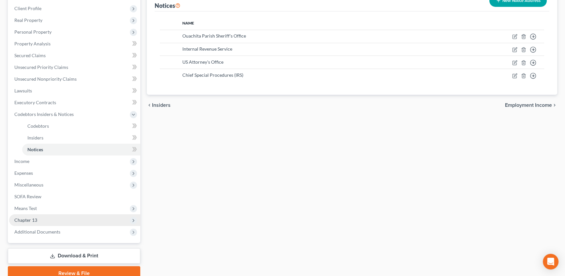
click at [36, 219] on span "Chapter 13" at bounding box center [25, 220] width 23 height 6
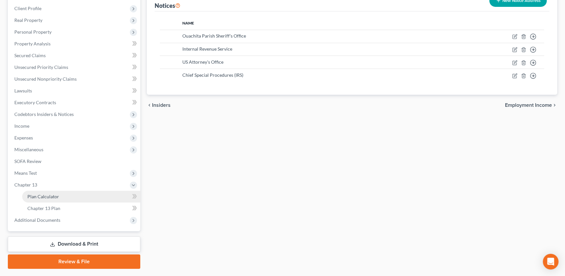
click at [67, 198] on link "Plan Calculator" at bounding box center [81, 197] width 118 height 12
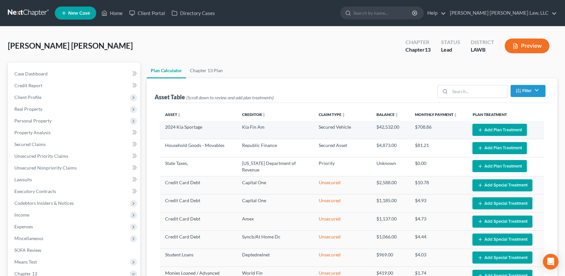
click at [490, 127] on button "Add Plan Treatment" at bounding box center [500, 130] width 55 height 12
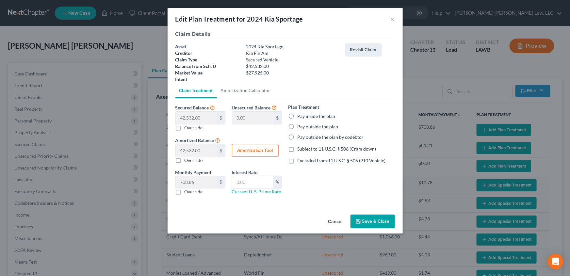
click at [297, 115] on label "Pay inside the plan" at bounding box center [316, 116] width 38 height 7
click at [300, 115] on input "Pay inside the plan" at bounding box center [302, 115] width 4 height 4
click at [297, 162] on label "Excluded from 11 U.S.C. § 506 (910 Vehicle)" at bounding box center [341, 160] width 88 height 7
click at [300, 162] on input "Excluded from 11 U.S.C. § 506 (910 Vehicle)" at bounding box center [302, 159] width 4 height 4
click at [184, 192] on label "Override" at bounding box center [193, 191] width 18 height 7
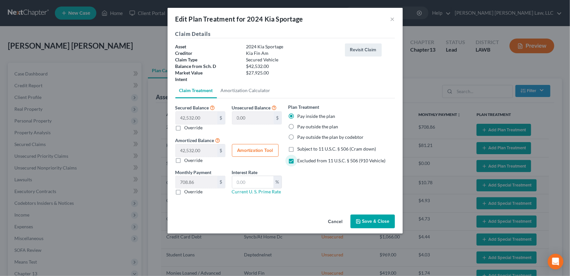
click at [187, 192] on input "Override" at bounding box center [189, 190] width 4 height 4
click at [186, 182] on input "text" at bounding box center [196, 182] width 41 height 12
click at [240, 180] on input "text" at bounding box center [252, 182] width 41 height 12
click at [367, 219] on button "Save & Close" at bounding box center [372, 221] width 44 height 14
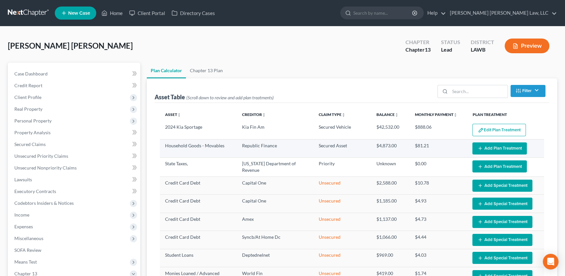
click at [499, 146] on button "Add Plan Treatment" at bounding box center [500, 148] width 55 height 12
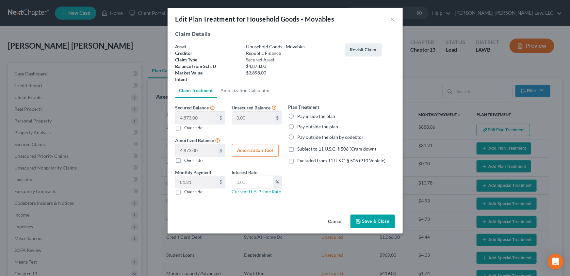
click at [297, 115] on label "Pay inside the plan" at bounding box center [316, 116] width 38 height 7
click at [300, 115] on input "Pay inside the plan" at bounding box center [302, 115] width 4 height 4
click at [297, 150] on label "Subject to 11 U.S.C. § 506 (Cram down)" at bounding box center [336, 149] width 79 height 7
click at [300, 150] on input "Subject to 11 U.S.C. § 506 (Cram down)" at bounding box center [302, 148] width 4 height 4
click at [184, 127] on label "Override" at bounding box center [193, 127] width 18 height 7
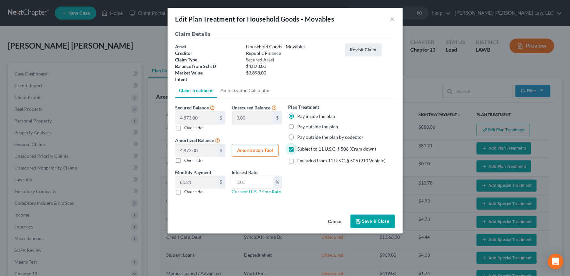
click at [187, 127] on input "Override" at bounding box center [189, 126] width 4 height 4
click at [188, 117] on input "text" at bounding box center [196, 118] width 41 height 12
click at [184, 190] on label "Override" at bounding box center [193, 191] width 18 height 7
click at [187, 190] on input "Override" at bounding box center [189, 190] width 4 height 4
click at [187, 181] on input "text" at bounding box center [196, 182] width 41 height 12
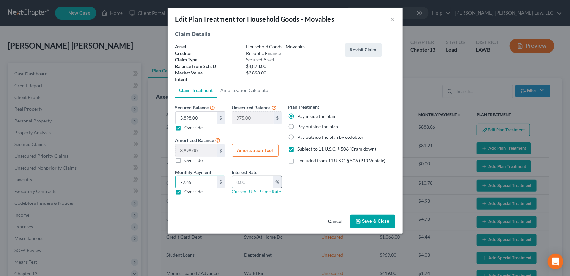
click at [256, 183] on input "text" at bounding box center [252, 182] width 41 height 12
click at [367, 220] on button "Save & Close" at bounding box center [372, 221] width 44 height 14
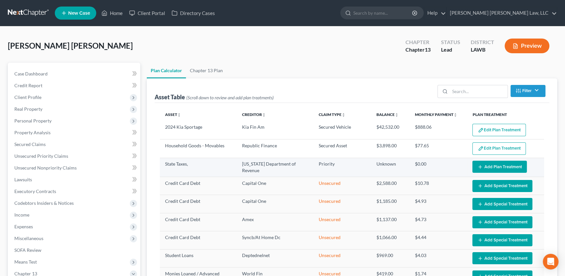
click at [502, 165] on button "Add Plan Treatment" at bounding box center [500, 167] width 55 height 12
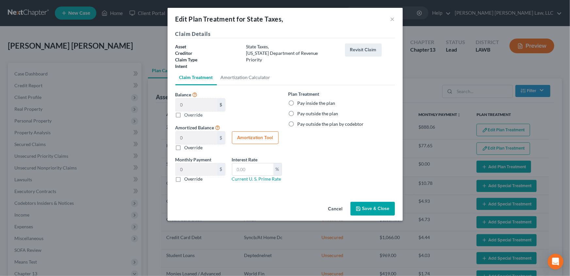
click at [297, 102] on label "Pay inside the plan" at bounding box center [316, 103] width 38 height 7
click at [300, 102] on input "Pay inside the plan" at bounding box center [302, 102] width 4 height 4
drag, startPoint x: 365, startPoint y: 208, endPoint x: 200, endPoint y: 240, distance: 168.7
click at [366, 208] on button "Save & Close" at bounding box center [372, 209] width 44 height 14
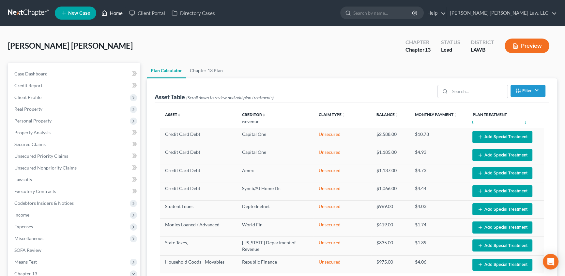
click at [118, 11] on link "Home" at bounding box center [112, 13] width 28 height 12
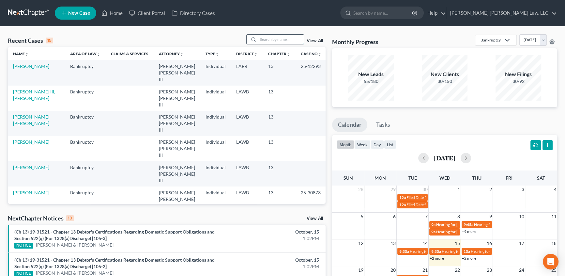
click at [268, 42] on input "search" at bounding box center [281, 39] width 46 height 9
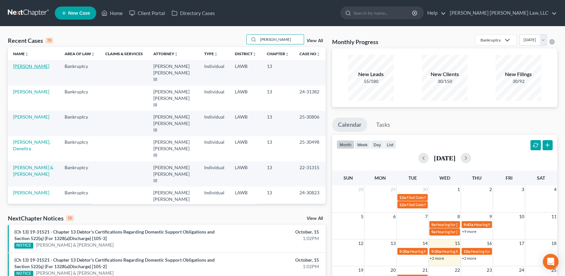
click at [32, 65] on link "[PERSON_NAME]" at bounding box center [31, 66] width 36 height 6
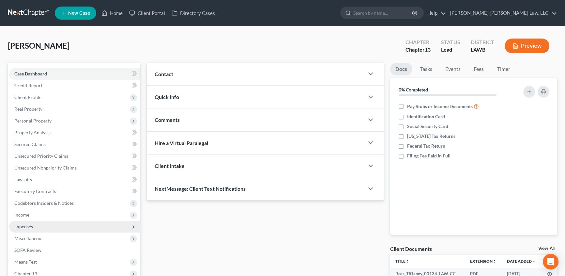
drag, startPoint x: 27, startPoint y: 225, endPoint x: 45, endPoint y: 238, distance: 21.3
click at [27, 225] on span "Expenses" at bounding box center [23, 227] width 19 height 6
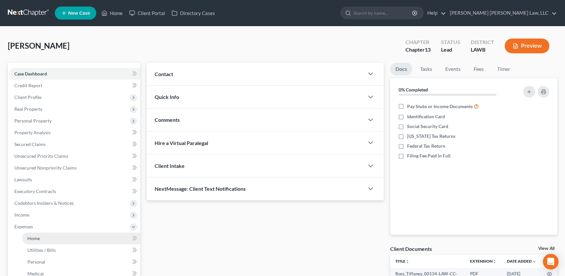
click at [43, 237] on link "Home" at bounding box center [81, 238] width 118 height 12
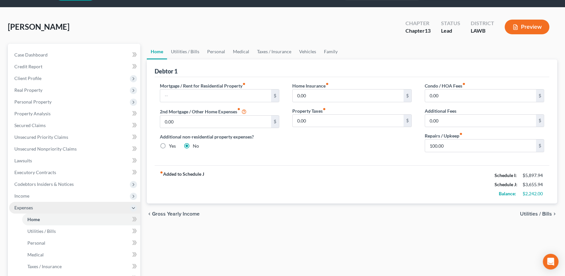
scroll to position [29, 0]
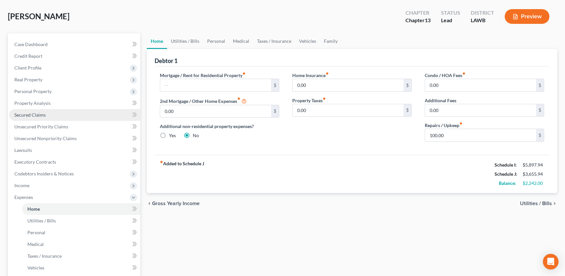
click at [38, 113] on span "Secured Claims" at bounding box center [29, 115] width 31 height 6
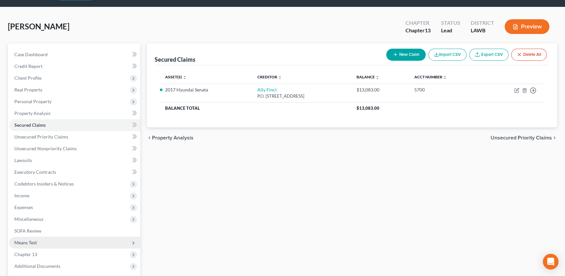
scroll to position [29, 0]
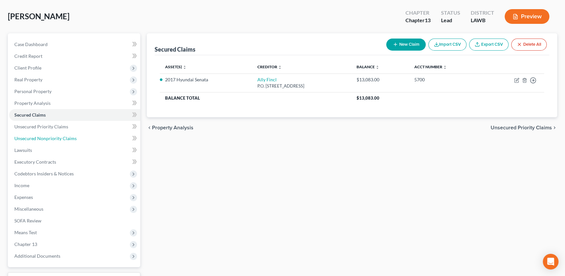
drag, startPoint x: 32, startPoint y: 135, endPoint x: 186, endPoint y: 146, distance: 154.8
click at [32, 135] on span "Unsecured Nonpriority Claims" at bounding box center [45, 138] width 62 height 6
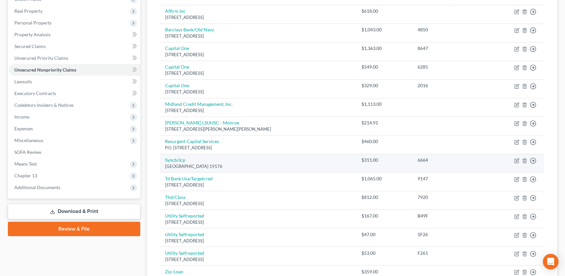
scroll to position [89, 0]
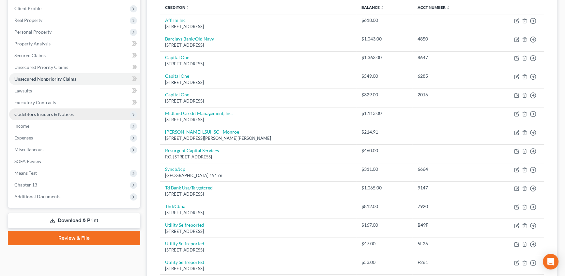
click at [46, 116] on span "Codebtors Insiders & Notices" at bounding box center [43, 114] width 59 height 6
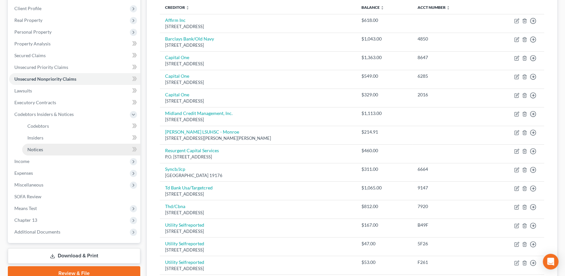
click at [42, 147] on span "Notices" at bounding box center [35, 150] width 16 height 6
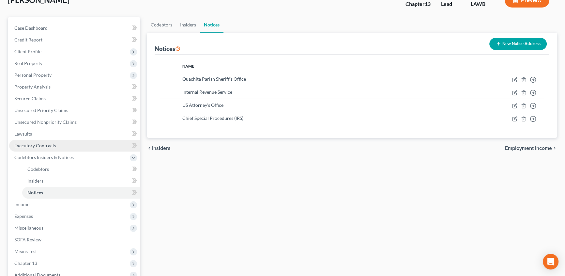
scroll to position [59, 0]
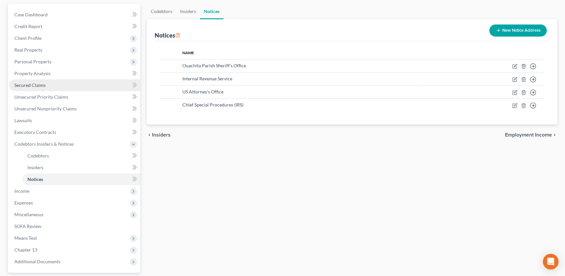
click at [39, 84] on span "Secured Claims" at bounding box center [29, 85] width 31 height 6
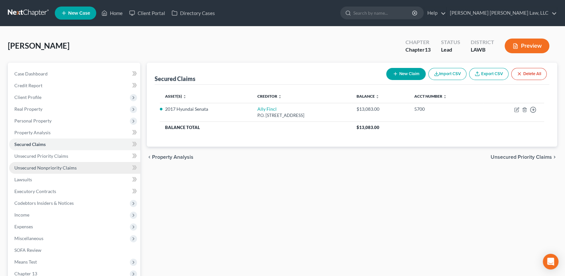
click at [55, 165] on span "Unsecured Nonpriority Claims" at bounding box center [45, 168] width 62 height 6
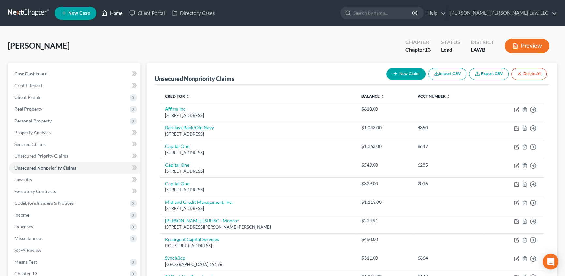
click at [114, 11] on link "Home" at bounding box center [112, 13] width 28 height 12
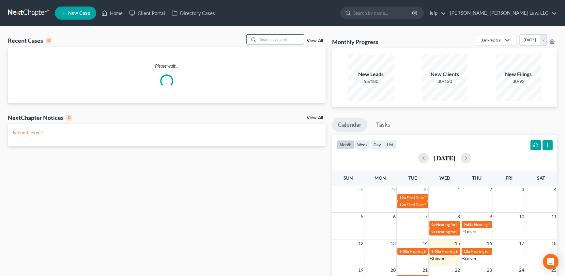
click at [277, 39] on input "search" at bounding box center [281, 39] width 46 height 9
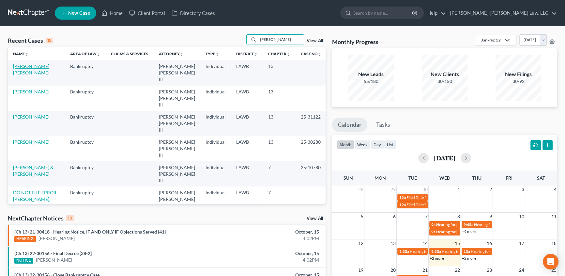
click at [47, 65] on link "[PERSON_NAME] [PERSON_NAME]" at bounding box center [31, 69] width 36 height 12
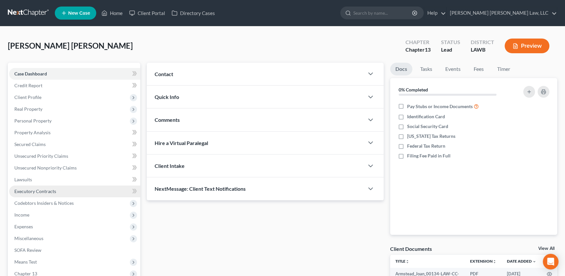
scroll to position [59, 0]
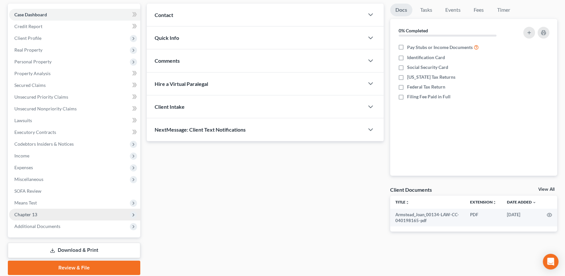
click at [28, 213] on span "Chapter 13" at bounding box center [25, 214] width 23 height 6
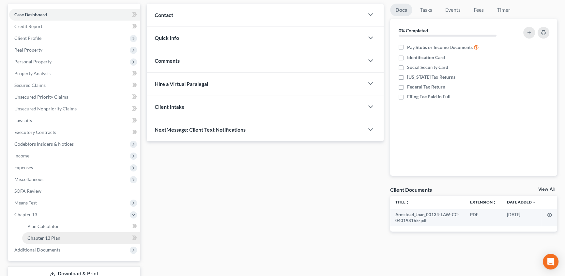
click at [45, 236] on span "Chapter 13 Plan" at bounding box center [43, 238] width 33 height 6
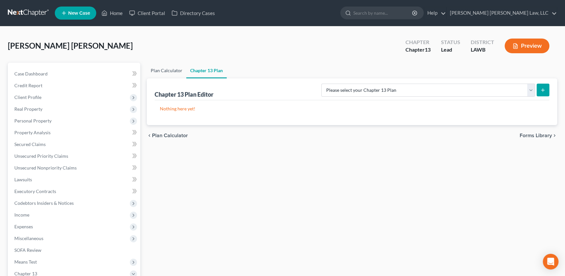
click at [156, 68] on link "Plan Calculator" at bounding box center [166, 71] width 39 height 16
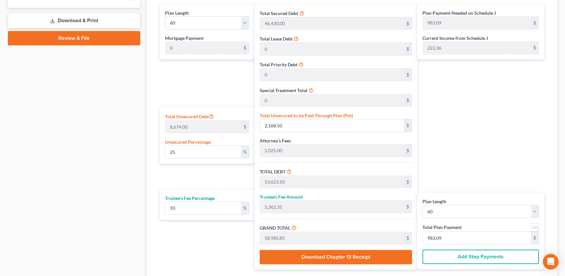
scroll to position [326, 0]
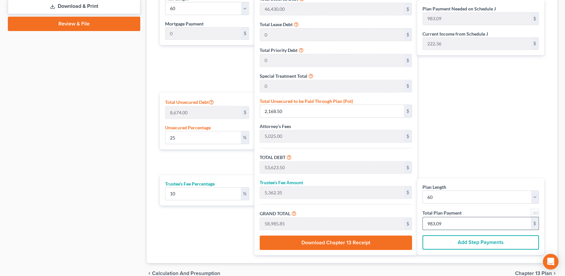
click at [446, 222] on input "983.09" at bounding box center [477, 223] width 108 height 12
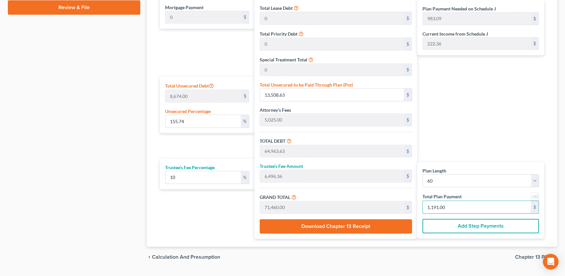
scroll to position [358, 0]
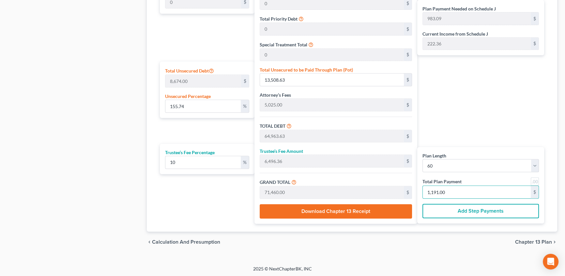
click at [532, 241] on span "Chapter 13 Plan" at bounding box center [533, 241] width 37 height 5
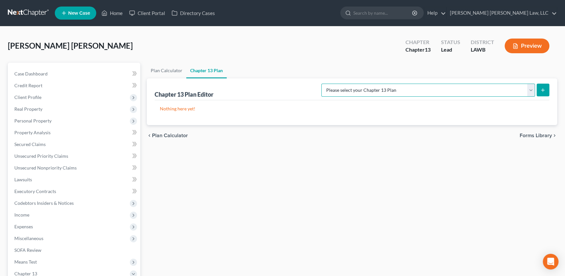
drag, startPoint x: 456, startPoint y: 88, endPoint x: 459, endPoint y: 95, distance: 7.2
click at [456, 88] on select "Please select your Chapter 13 Plan [PERSON_NAME] Custom Plan (Revised [DATE]) […" at bounding box center [428, 90] width 214 height 13
click at [390, 84] on select "Please select your Chapter 13 Plan [PERSON_NAME] Custom Plan (Revised [DATE]) […" at bounding box center [428, 90] width 214 height 13
click at [542, 90] on icon "submit" at bounding box center [542, 89] width 5 height 5
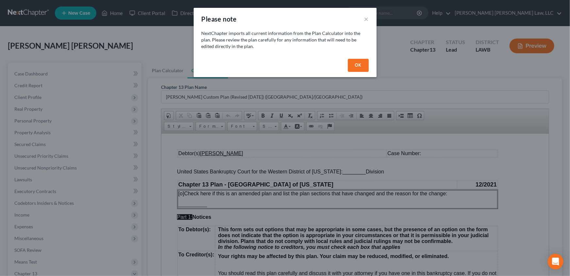
click at [356, 64] on button "OK" at bounding box center [358, 65] width 21 height 13
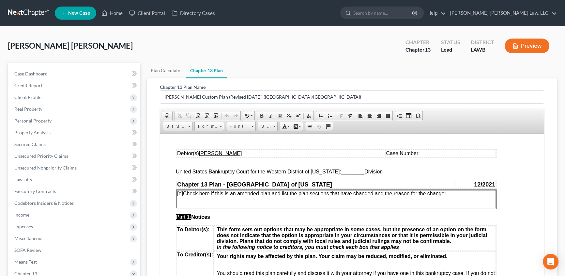
click at [341, 172] on span "________" at bounding box center [352, 171] width 23 height 6
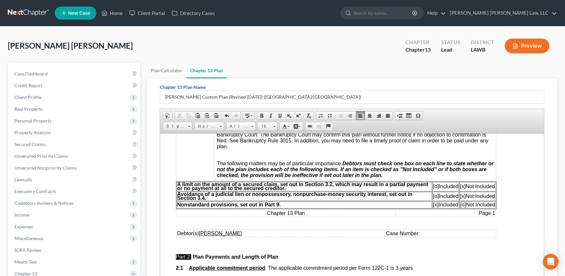
scroll to position [208, 0]
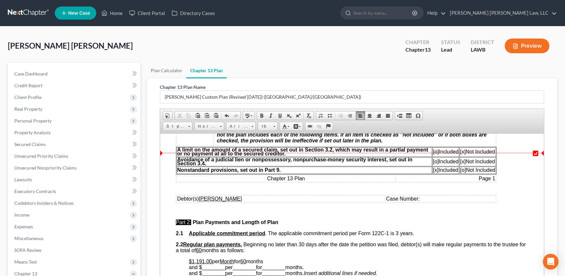
click at [434, 154] on span "[o]" at bounding box center [436, 152] width 6 height 6
click at [462, 154] on span "[x]" at bounding box center [463, 152] width 6 height 6
click at [264, 202] on td "Debtor(s) [PERSON_NAME]" at bounding box center [281, 198] width 209 height 7
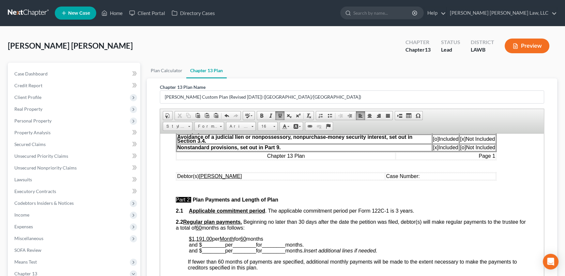
scroll to position [267, 0]
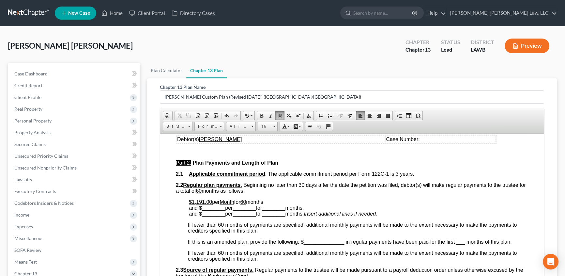
click at [279, 211] on p "$1,191.00 per Month for 60 months and $ ________ per ________ for ________ mont…" at bounding box center [358, 208] width 339 height 18
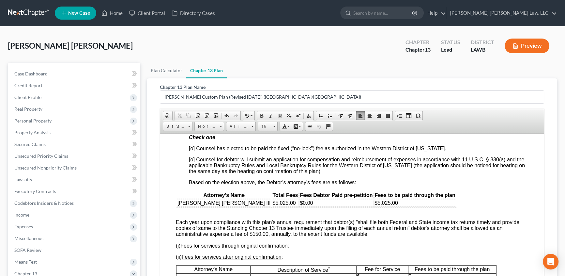
scroll to position [1246, 0]
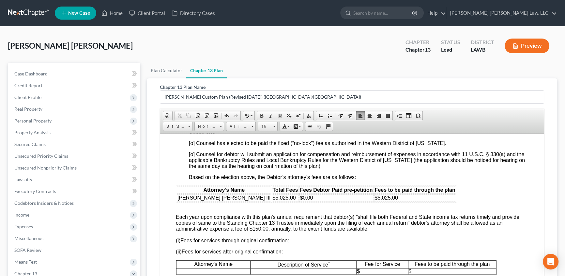
click at [192, 146] on span "[o] Counsel has elected to be paid the fixed (“no-look”) fee as authorized in t…" at bounding box center [318, 143] width 258 height 6
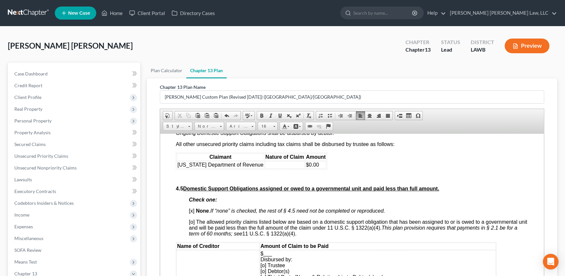
scroll to position [1513, 0]
click at [276, 168] on td at bounding box center [285, 164] width 40 height 7
click at [306, 167] on span "$0.00" at bounding box center [312, 164] width 13 height 6
click at [342, 202] on div "Attorney’s Name Total Fees Fees Debtor Paid pre-petition Fees to be paid throug…" at bounding box center [352, 60] width 352 height 284
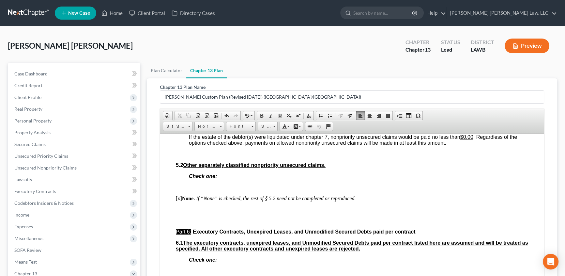
scroll to position [1780, 0]
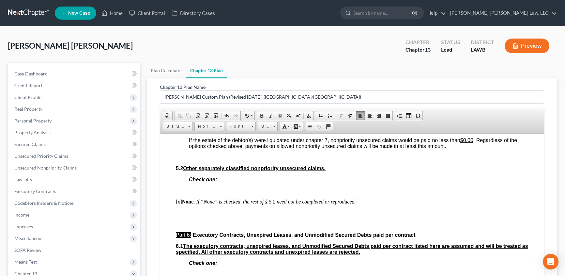
click at [379, 120] on u "$8,674.00" at bounding box center [386, 117] width 23 height 6
click at [238, 126] on u "$13,508.89" at bounding box center [246, 123] width 26 height 6
click at [240, 126] on u "$13,508.89" at bounding box center [246, 123] width 26 height 6
click at [325, 126] on u "155.74%" at bounding box center [314, 123] width 21 height 6
click at [323, 126] on u "155.740.16%" at bounding box center [319, 123] width 31 height 6
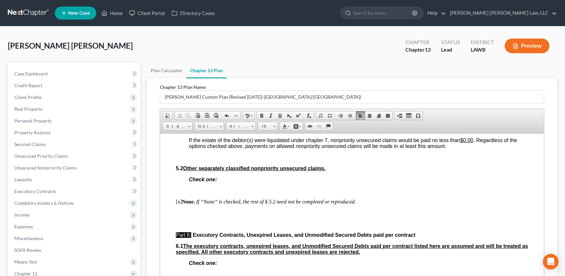
click at [461, 149] on p "If the estate of the debtor(s) were liquidated under chapter 7, nonpriority uns…" at bounding box center [358, 143] width 339 height 12
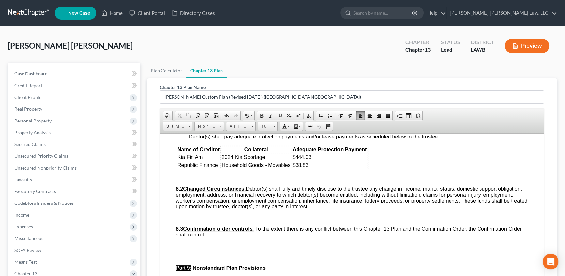
scroll to position [2047, 0]
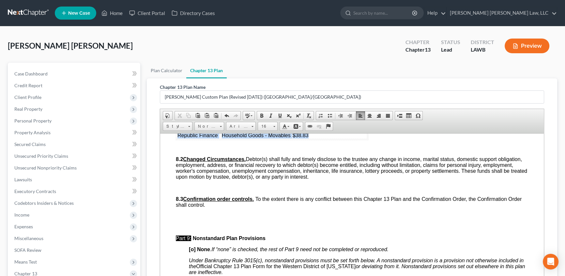
drag, startPoint x: 177, startPoint y: 189, endPoint x: 313, endPoint y: 205, distance: 137.4
click at [313, 140] on table "Name of Creditor Collateral Adequate Protection Payment Kia Fin Am 2024 Kia Spo…" at bounding box center [272, 127] width 193 height 25
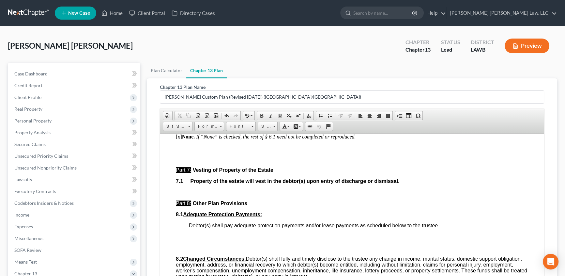
scroll to position [1899, 0]
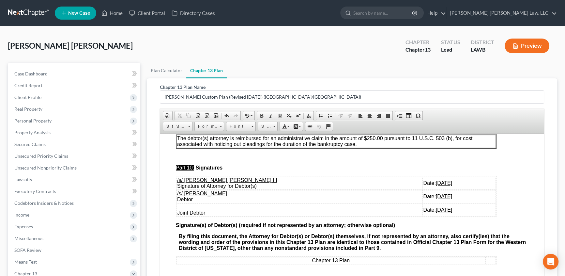
click at [361, 147] on p "The debtor(s) attorney is reimbursed for an administrative claim in the amount …" at bounding box center [336, 141] width 318 height 12
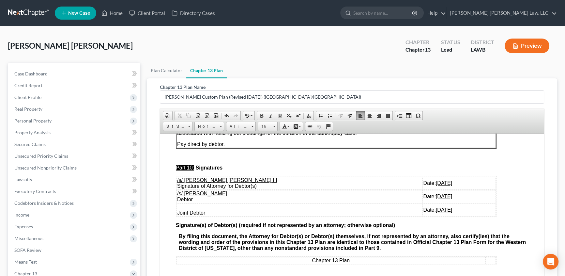
scroll to position [2243, 0]
drag, startPoint x: 177, startPoint y: 215, endPoint x: 458, endPoint y: 227, distance: 281.3
click at [458, 216] on tbody "/s/ [PERSON_NAME] [PERSON_NAME] III Signature of Attorney for Debtor(s) Date: […" at bounding box center [337, 196] width 320 height 40
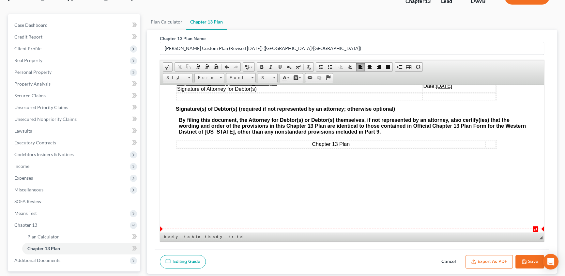
scroll to position [59, 0]
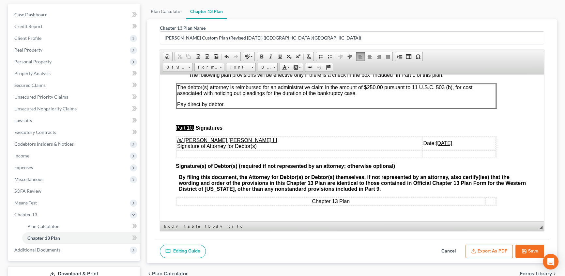
click at [527, 249] on button "Save" at bounding box center [530, 251] width 29 height 14
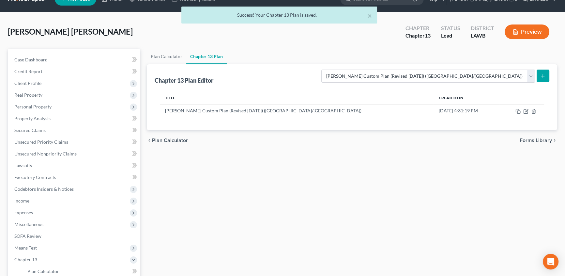
scroll to position [0, 0]
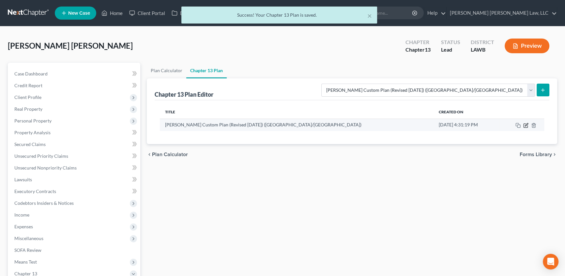
click at [525, 124] on icon "button" at bounding box center [526, 124] width 3 height 3
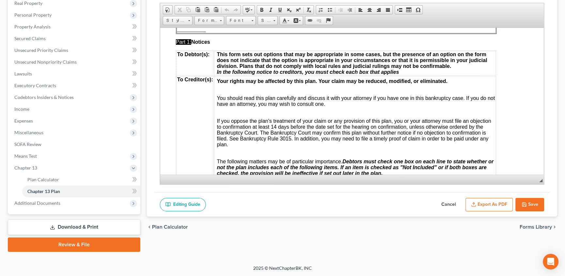
scroll to position [59, 0]
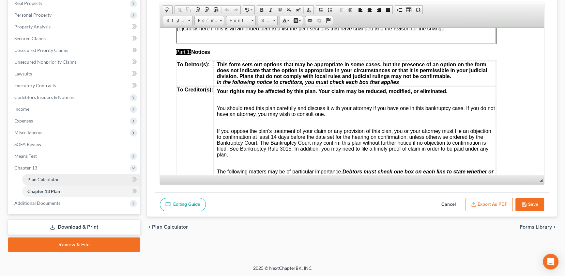
click at [35, 177] on span "Plan Calculator" at bounding box center [43, 180] width 32 height 6
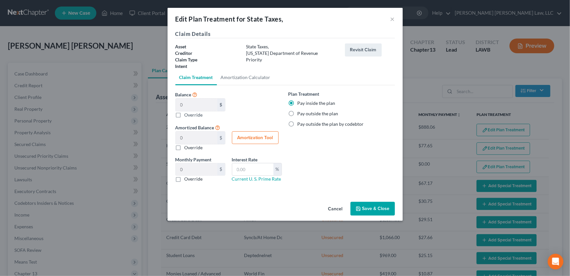
click at [377, 209] on button "Save & Close" at bounding box center [372, 209] width 44 height 14
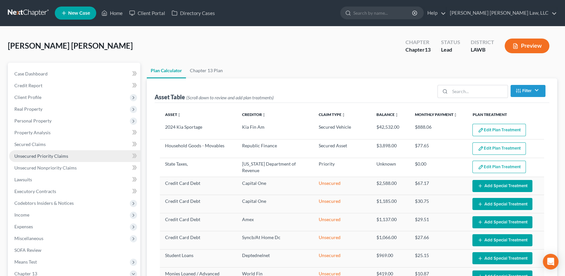
click at [22, 153] on span "Unsecured Priority Claims" at bounding box center [41, 156] width 54 height 6
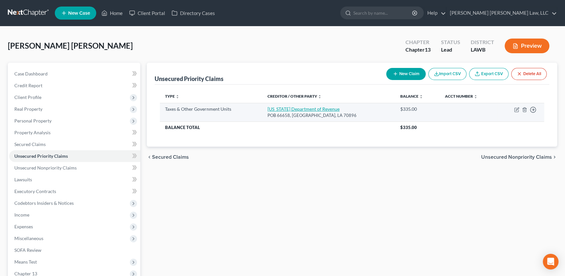
click at [292, 108] on link "[US_STATE] Department of Revenue" at bounding box center [304, 109] width 72 height 6
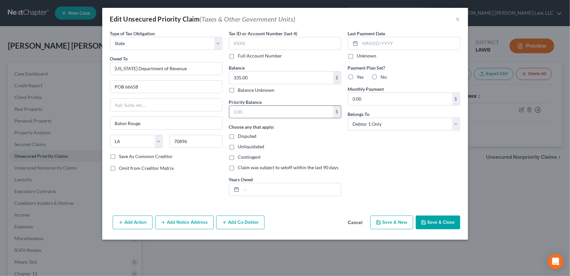
click at [246, 110] on input "text" at bounding box center [281, 112] width 104 height 12
click at [436, 221] on button "Save & Close" at bounding box center [437, 222] width 44 height 14
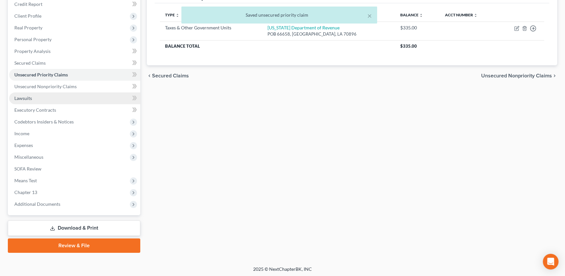
scroll to position [82, 0]
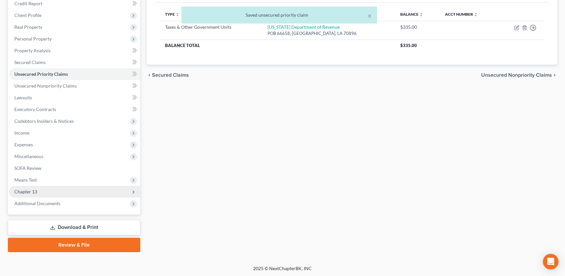
click at [31, 191] on span "Chapter 13" at bounding box center [25, 192] width 23 height 6
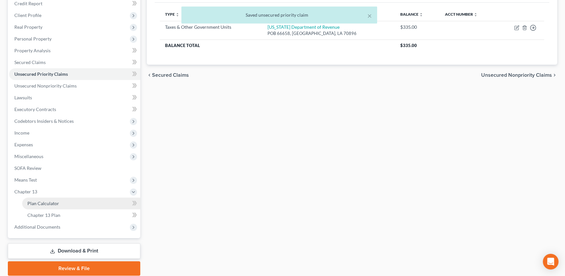
click at [44, 201] on span "Plan Calculator" at bounding box center [43, 203] width 32 height 6
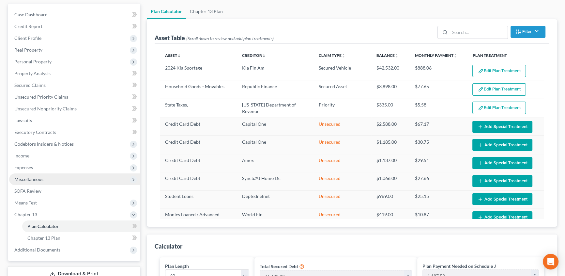
scroll to position [89, 0]
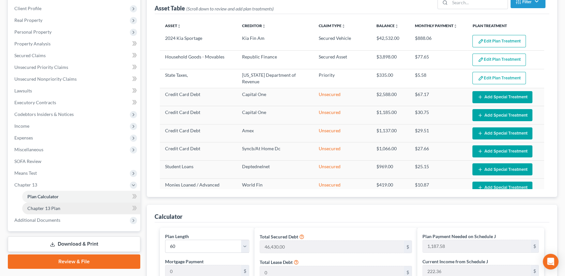
click at [62, 208] on link "Chapter 13 Plan" at bounding box center [81, 208] width 118 height 12
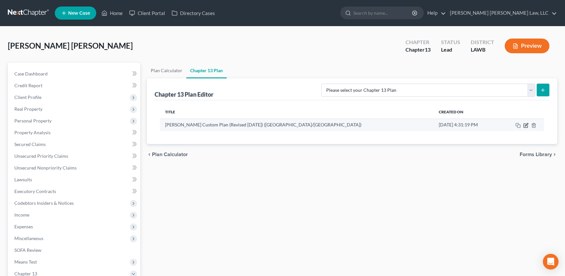
click at [528, 126] on icon "button" at bounding box center [526, 125] width 4 height 4
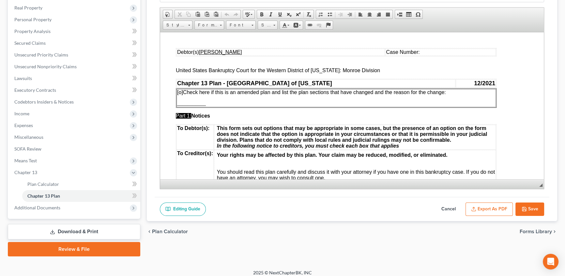
scroll to position [106, 0]
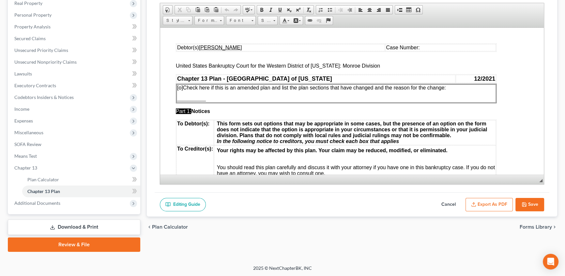
click at [498, 207] on button "Export as PDF" at bounding box center [489, 205] width 47 height 14
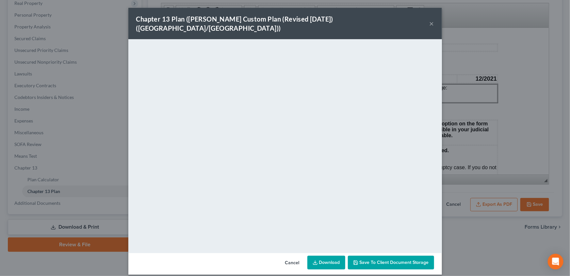
click at [432, 20] on button "×" at bounding box center [431, 24] width 5 height 8
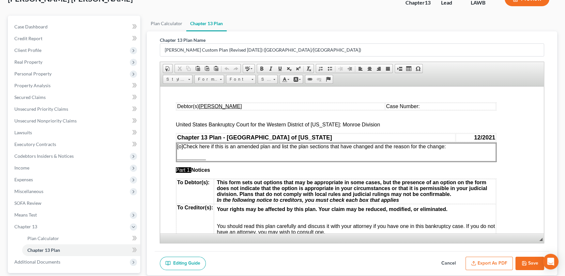
scroll to position [46, 0]
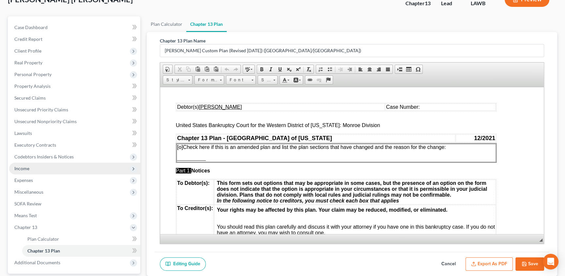
click at [32, 167] on span "Income" at bounding box center [74, 169] width 131 height 12
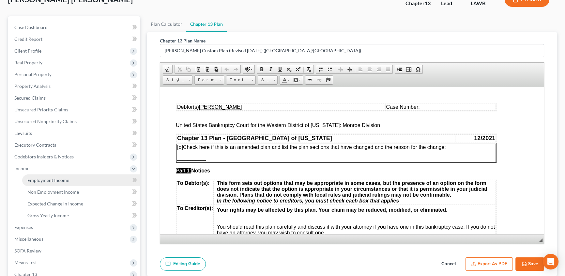
drag, startPoint x: 50, startPoint y: 177, endPoint x: 79, endPoint y: 88, distance: 93.9
click at [50, 177] on span "Employment Income" at bounding box center [48, 180] width 42 height 6
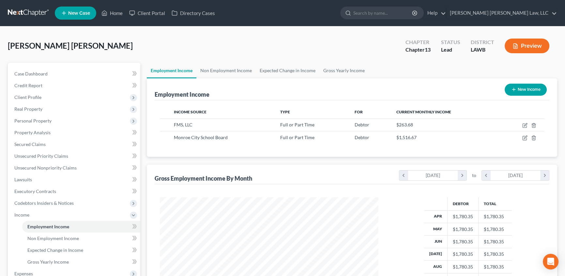
scroll to position [117, 232]
click at [337, 70] on link "Gross Yearly Income" at bounding box center [344, 71] width 49 height 16
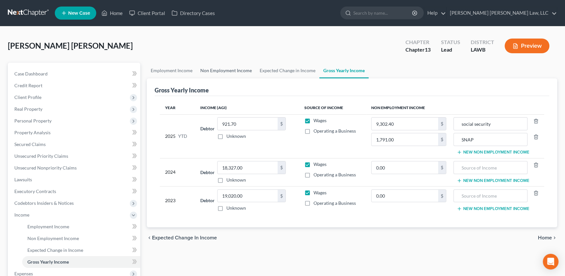
click at [227, 71] on link "Non Employment Income" at bounding box center [225, 71] width 59 height 16
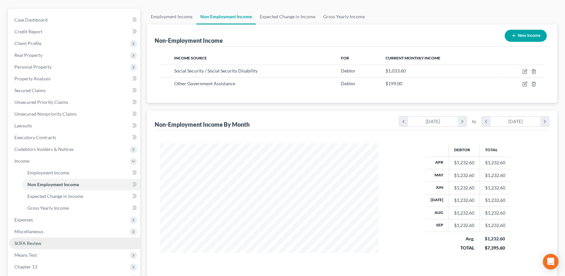
scroll to position [59, 0]
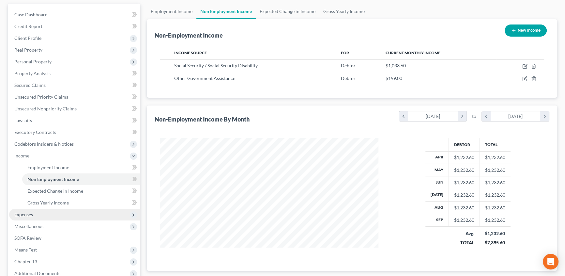
click at [27, 212] on span "Expenses" at bounding box center [23, 214] width 19 height 6
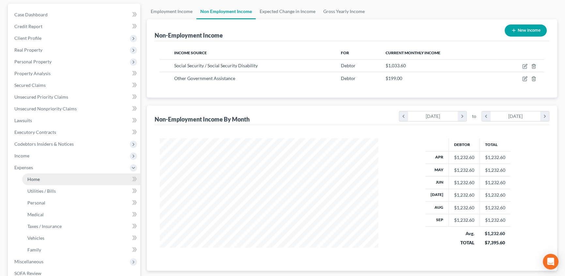
click at [46, 180] on link "Home" at bounding box center [81, 179] width 118 height 12
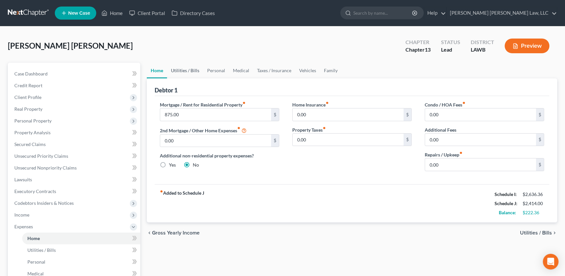
click at [194, 70] on link "Utilities / Bills" at bounding box center [185, 71] width 36 height 16
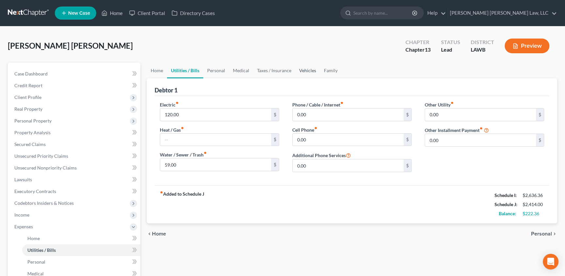
click at [309, 71] on link "Vehicles" at bounding box center [307, 71] width 25 height 16
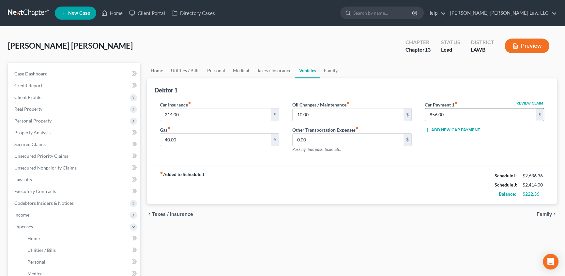
click at [449, 113] on input "856.00" at bounding box center [480, 114] width 111 height 12
click at [177, 139] on input "40.00" at bounding box center [215, 139] width 111 height 12
click at [189, 72] on link "Utilities / Bills" at bounding box center [185, 71] width 36 height 16
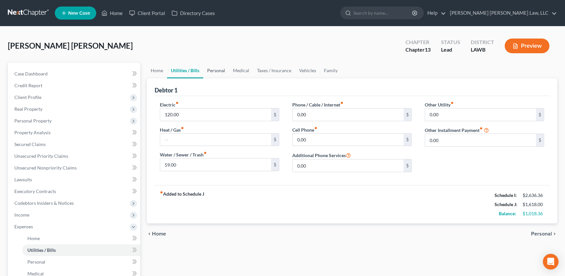
click at [215, 70] on link "Personal" at bounding box center [216, 71] width 26 height 16
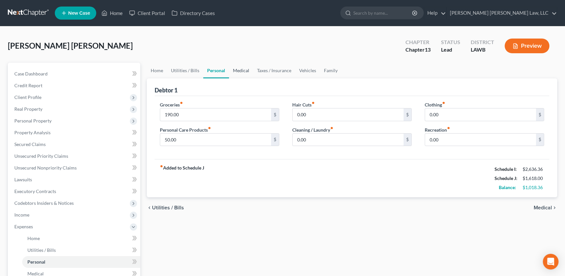
click at [245, 69] on link "Medical" at bounding box center [241, 71] width 24 height 16
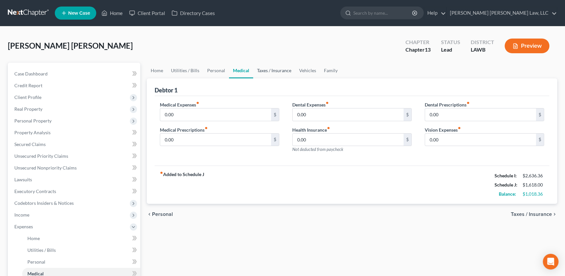
click at [262, 71] on link "Taxes / Insurance" at bounding box center [274, 71] width 42 height 16
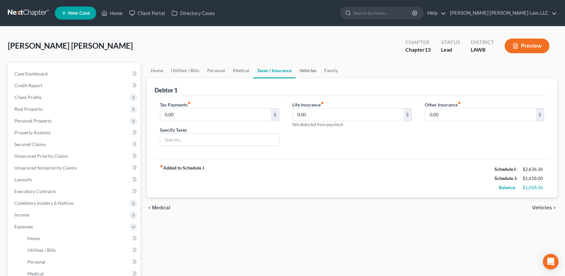
click at [306, 72] on link "Vehicles" at bounding box center [308, 71] width 25 height 16
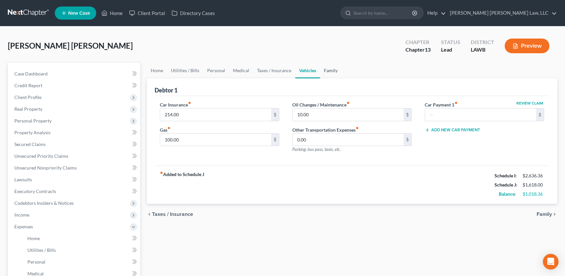
click at [329, 71] on link "Family" at bounding box center [331, 71] width 22 height 16
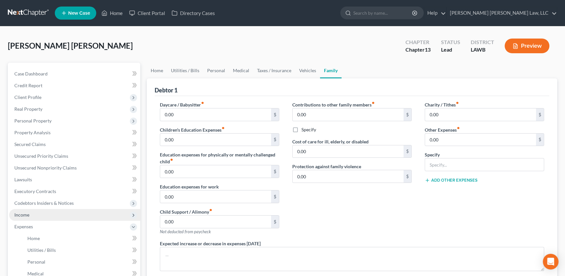
click at [27, 215] on span "Income" at bounding box center [21, 215] width 15 height 6
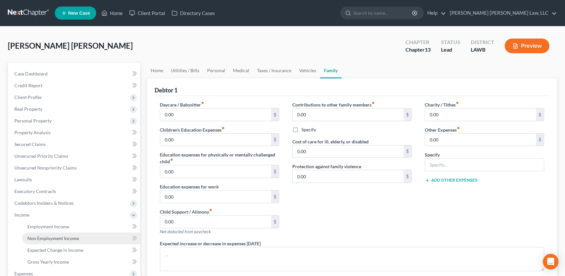
click at [49, 235] on span "Non Employment Income" at bounding box center [53, 238] width 52 height 6
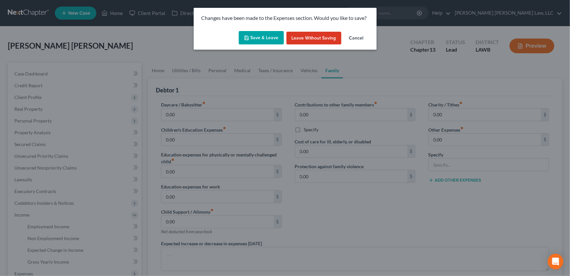
click at [263, 34] on button "Save & Leave" at bounding box center [261, 38] width 45 height 14
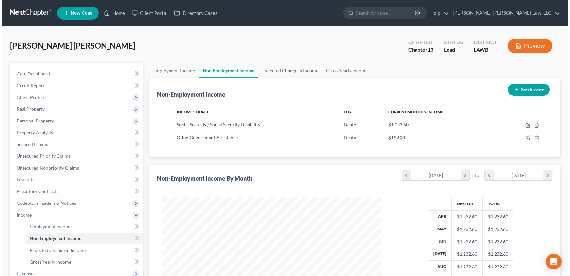
scroll to position [117, 232]
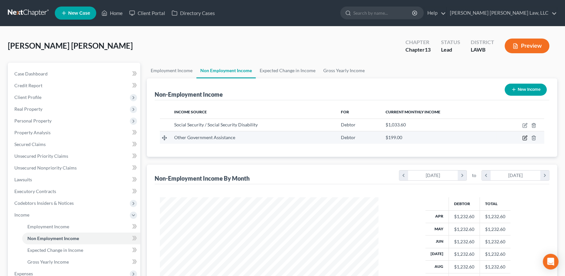
click at [525, 135] on icon "button" at bounding box center [525, 137] width 5 height 5
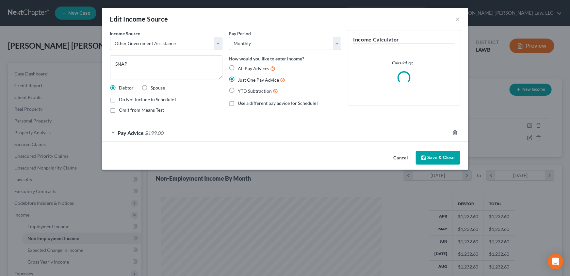
click at [439, 154] on button "Save & Close" at bounding box center [437, 158] width 44 height 14
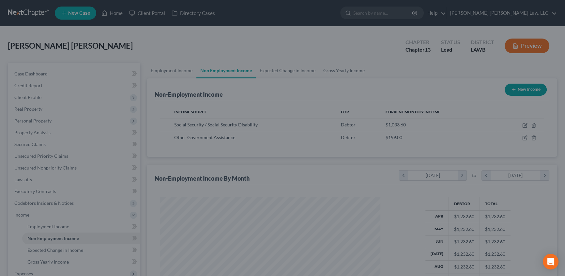
scroll to position [326263, 326148]
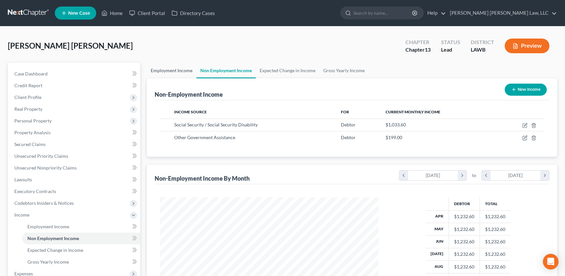
click at [170, 71] on link "Employment Income" at bounding box center [172, 71] width 50 height 16
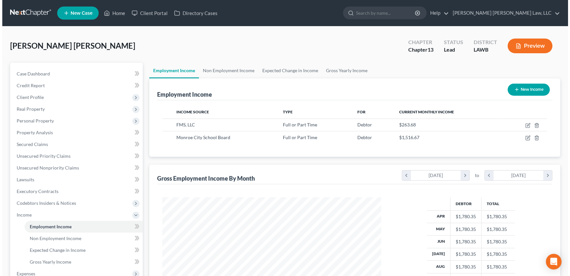
scroll to position [117, 232]
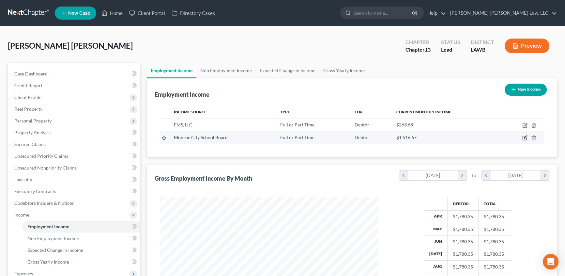
click at [526, 137] on icon "button" at bounding box center [525, 137] width 3 height 3
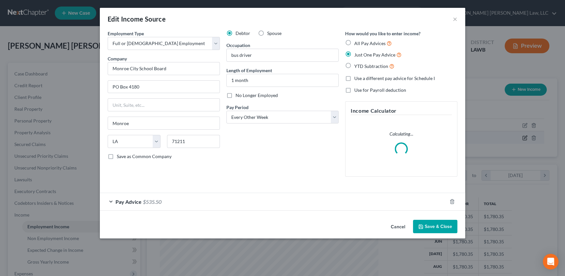
scroll to position [117, 234]
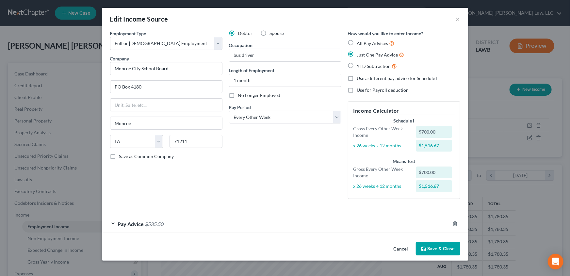
click at [436, 248] on button "Save & Close" at bounding box center [437, 249] width 44 height 14
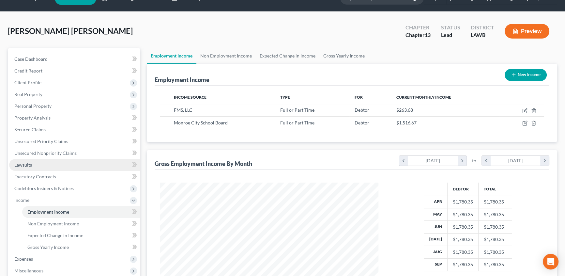
scroll to position [29, 0]
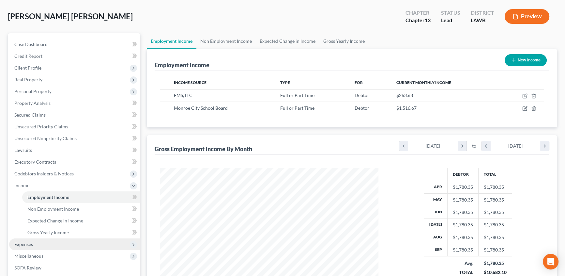
click at [26, 241] on span "Expenses" at bounding box center [23, 244] width 19 height 6
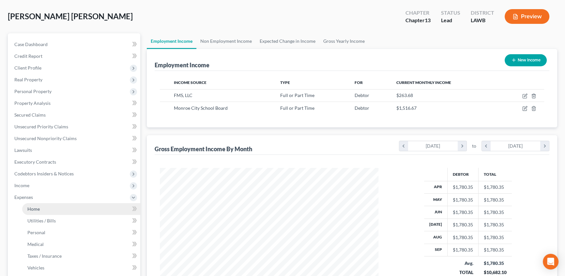
click at [44, 210] on link "Home" at bounding box center [81, 209] width 118 height 12
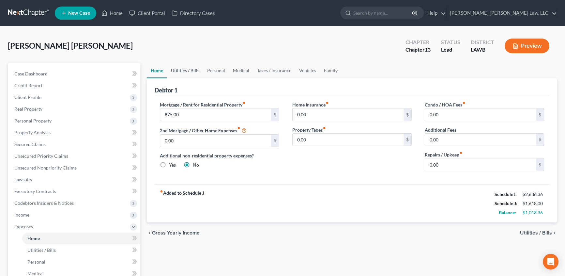
click at [192, 70] on link "Utilities / Bills" at bounding box center [185, 71] width 36 height 16
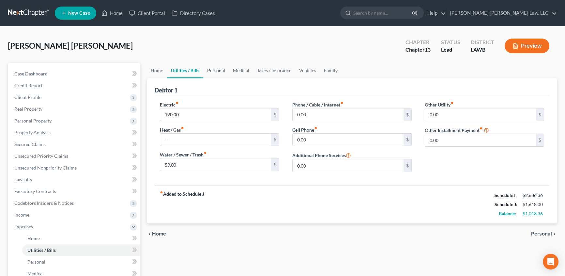
click at [219, 69] on link "Personal" at bounding box center [216, 71] width 26 height 16
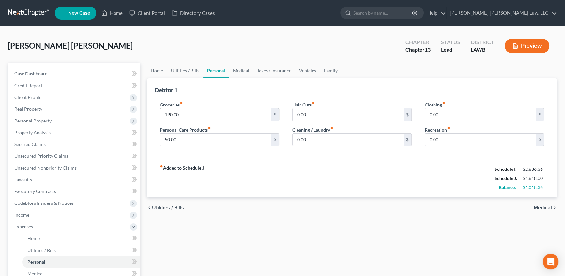
click at [192, 116] on input "190.00" at bounding box center [215, 114] width 111 height 12
click at [181, 141] on input "50.00" at bounding box center [215, 139] width 111 height 12
click at [243, 70] on link "Medical" at bounding box center [241, 71] width 24 height 16
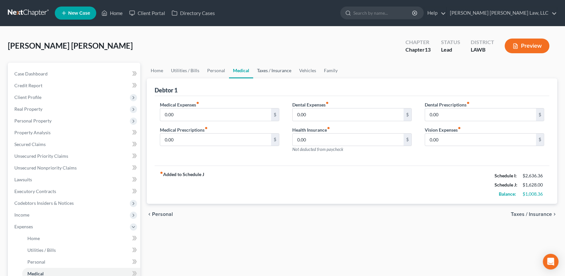
click at [261, 70] on link "Taxes / Insurance" at bounding box center [274, 71] width 42 height 16
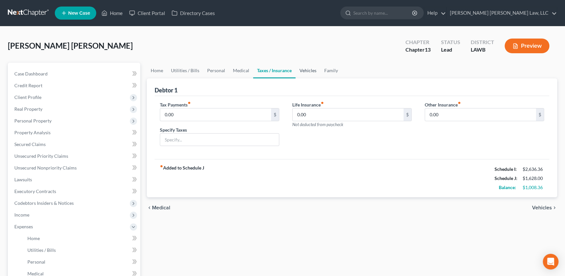
click at [306, 70] on link "Vehicles" at bounding box center [308, 71] width 25 height 16
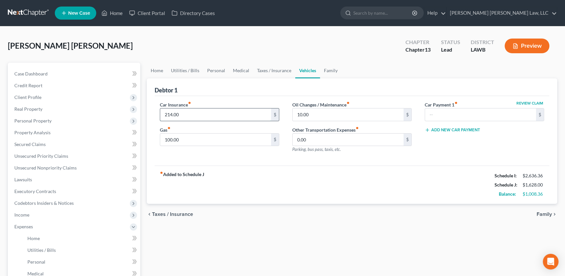
click at [192, 117] on input "214.00" at bounding box center [215, 114] width 111 height 12
click at [186, 139] on input "100.00" at bounding box center [215, 139] width 111 height 12
click at [32, 215] on span "Income" at bounding box center [74, 215] width 131 height 12
click at [36, 225] on span "Employment Income" at bounding box center [48, 227] width 42 height 6
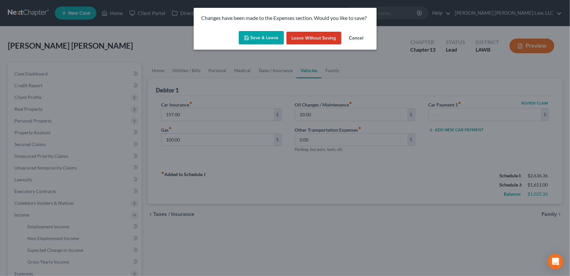
click at [261, 40] on button "Save & Leave" at bounding box center [261, 38] width 45 height 14
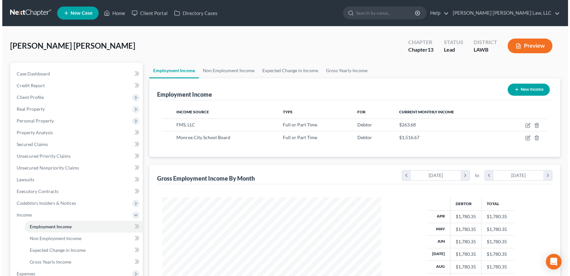
scroll to position [117, 232]
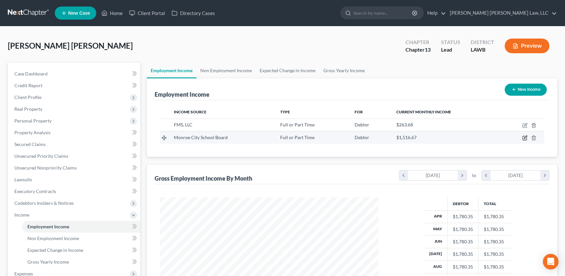
click at [524, 138] on icon "button" at bounding box center [525, 137] width 3 height 3
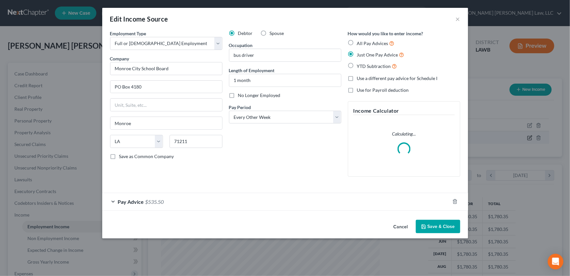
scroll to position [117, 234]
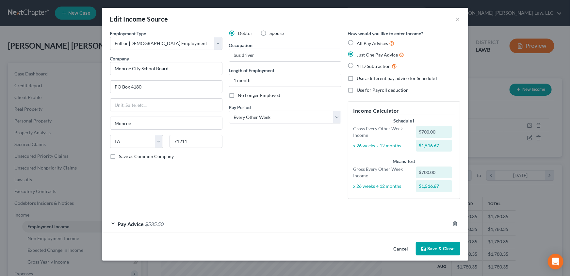
click at [151, 223] on span "$535.50" at bounding box center [154, 224] width 19 height 6
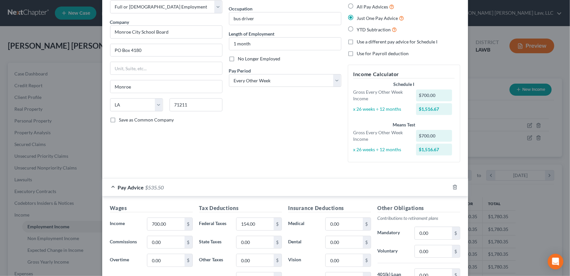
scroll to position [0, 0]
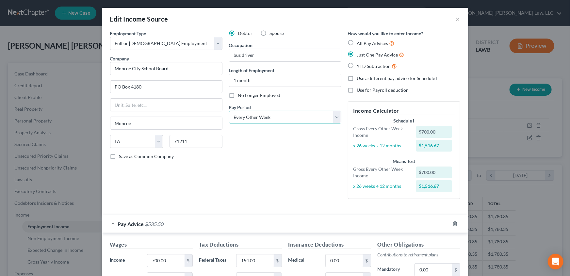
click at [233, 117] on select "Select Monthly Twice Monthly Every Other Week Weekly" at bounding box center [285, 117] width 112 height 13
click at [229, 111] on select "Select Monthly Twice Monthly Every Other Week Weekly" at bounding box center [285, 117] width 112 height 13
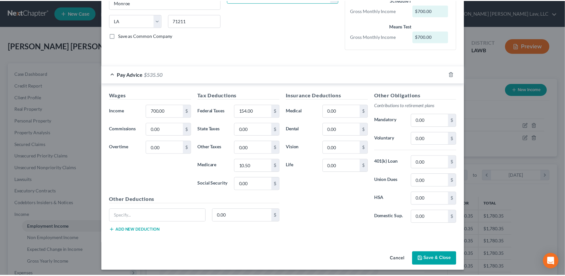
scroll to position [123, 0]
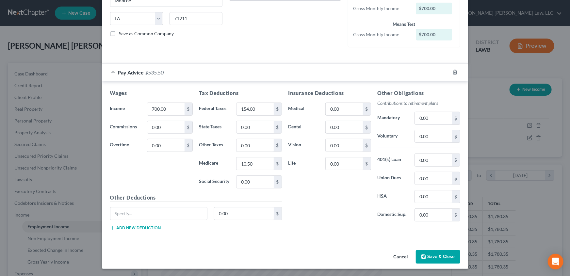
click at [437, 257] on button "Save & Close" at bounding box center [437, 257] width 44 height 14
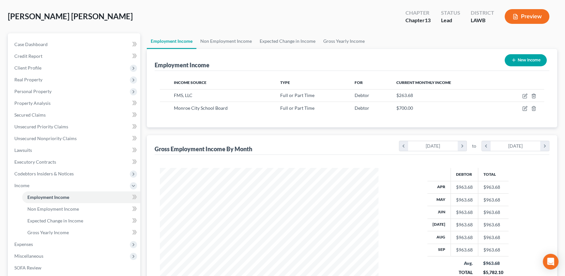
scroll to position [59, 0]
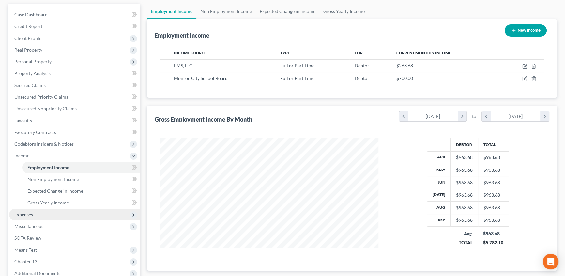
click at [30, 217] on span "Expenses" at bounding box center [74, 215] width 131 height 12
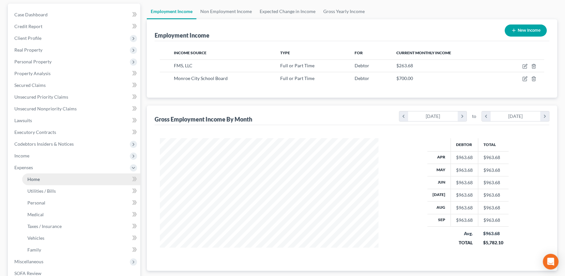
click at [44, 179] on link "Home" at bounding box center [81, 179] width 118 height 12
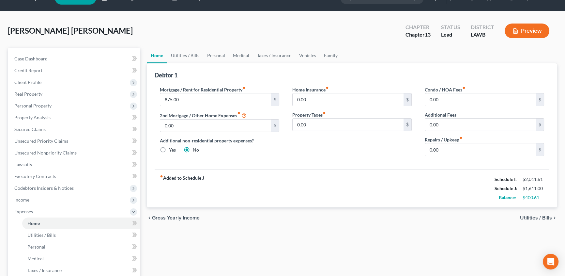
scroll to position [29, 0]
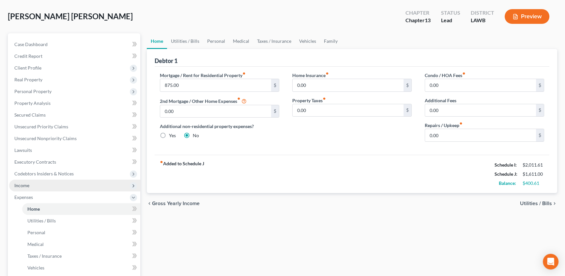
click at [32, 184] on span "Income" at bounding box center [74, 186] width 131 height 12
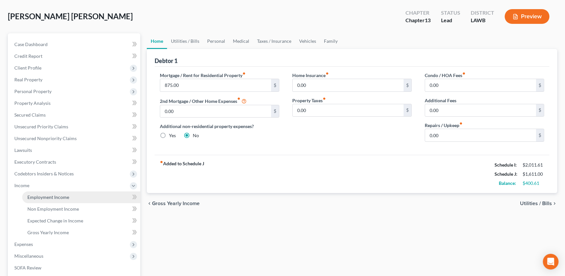
click at [45, 197] on span "Employment Income" at bounding box center [48, 197] width 42 height 6
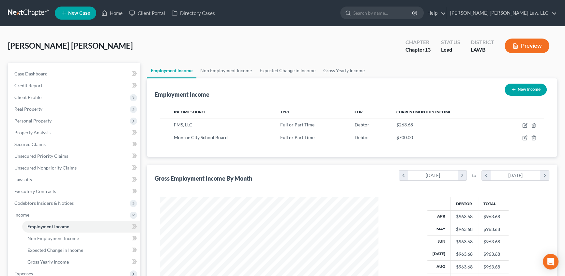
scroll to position [117, 232]
drag, startPoint x: 228, startPoint y: 71, endPoint x: 203, endPoint y: 134, distance: 67.3
click at [228, 71] on link "Non Employment Income" at bounding box center [225, 71] width 59 height 16
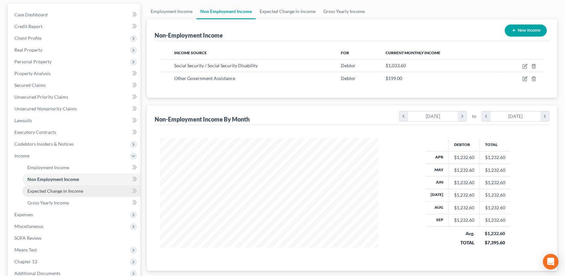
scroll to position [117, 232]
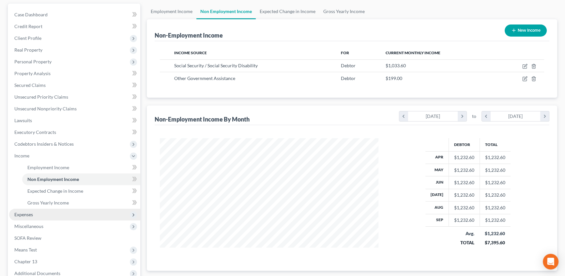
drag, startPoint x: 36, startPoint y: 214, endPoint x: 92, endPoint y: 213, distance: 56.5
click at [36, 214] on span "Expenses" at bounding box center [74, 215] width 131 height 12
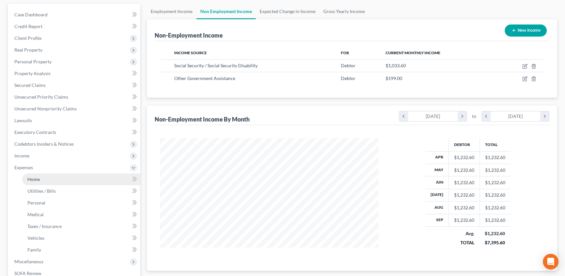
click at [45, 180] on link "Home" at bounding box center [81, 179] width 118 height 12
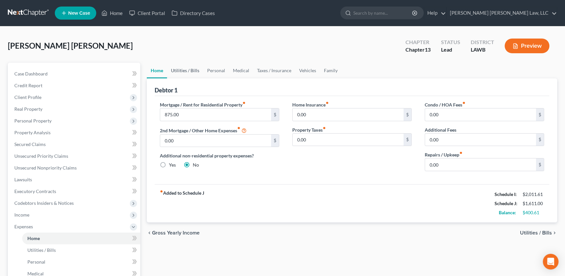
click at [186, 71] on link "Utilities / Bills" at bounding box center [185, 71] width 36 height 16
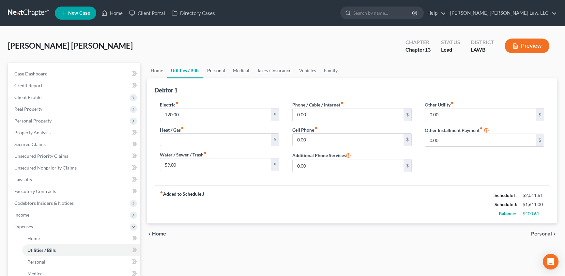
click at [213, 70] on link "Personal" at bounding box center [216, 71] width 26 height 16
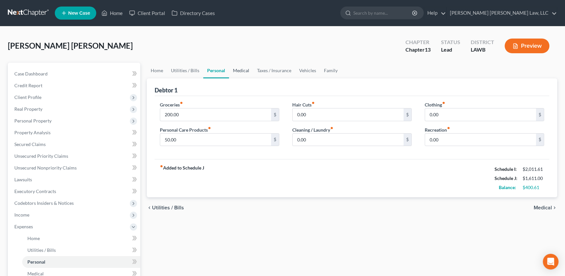
click at [240, 71] on link "Medical" at bounding box center [241, 71] width 24 height 16
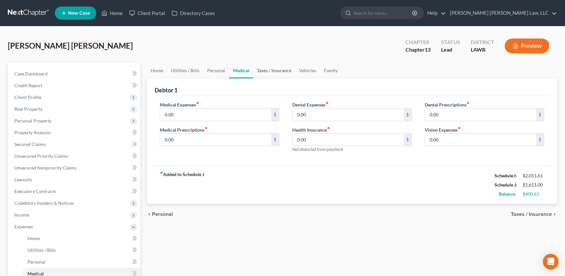
click at [275, 70] on link "Taxes / Insurance" at bounding box center [274, 71] width 42 height 16
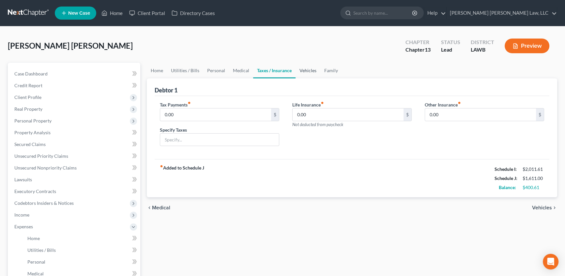
click at [304, 70] on link "Vehicles" at bounding box center [308, 71] width 25 height 16
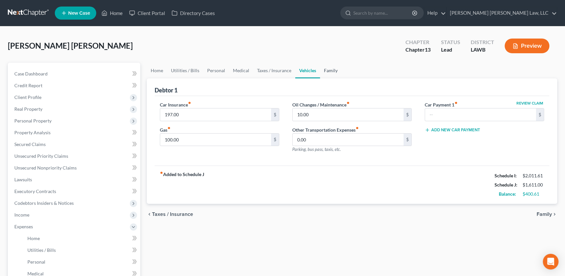
click at [326, 70] on link "Family" at bounding box center [331, 71] width 22 height 16
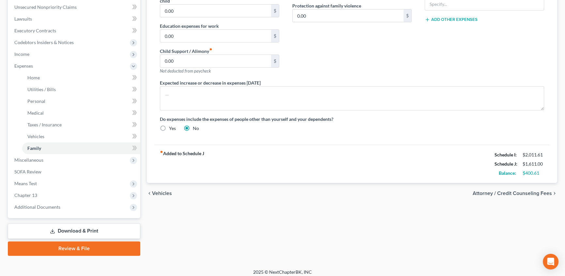
scroll to position [164, 0]
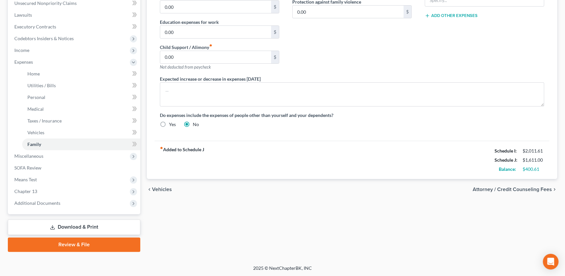
click at [95, 224] on link "Download & Print" at bounding box center [74, 226] width 133 height 15
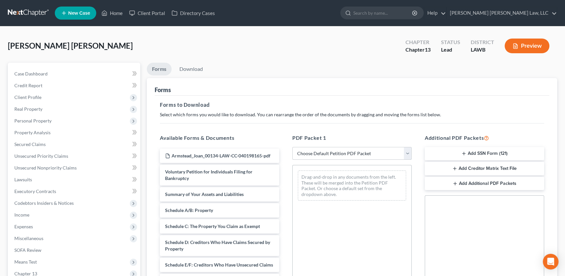
drag, startPoint x: 323, startPoint y: 150, endPoint x: 299, endPoint y: 153, distance: 24.9
click at [323, 150] on select "Choose Default Petition PDF Packet Complete Bankruptcy Petition (all forms and …" at bounding box center [351, 153] width 119 height 13
click at [292, 147] on select "Choose Default Petition PDF Packet Complete Bankruptcy Petition (all forms and …" at bounding box center [351, 153] width 119 height 13
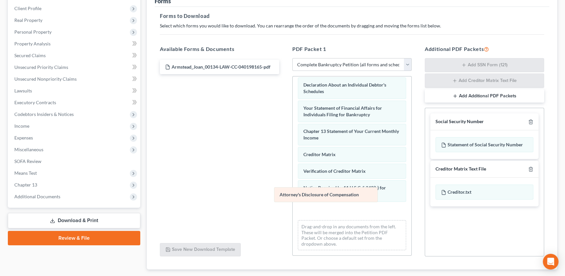
scroll to position [185, 0]
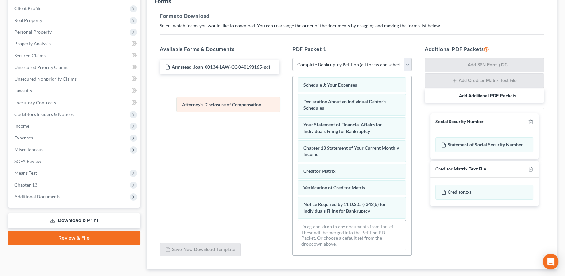
drag, startPoint x: 320, startPoint y: 211, endPoint x: 198, endPoint y: 110, distance: 158.6
click at [293, 110] on div "Attorney's Disclosure of Compensation Voluntary Petition for Individuals Filing…" at bounding box center [352, 75] width 119 height 359
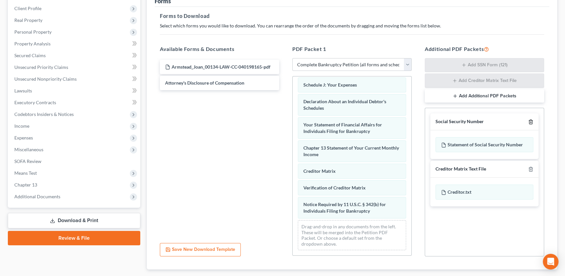
click at [531, 121] on icon "button" at bounding box center [530, 121] width 5 height 5
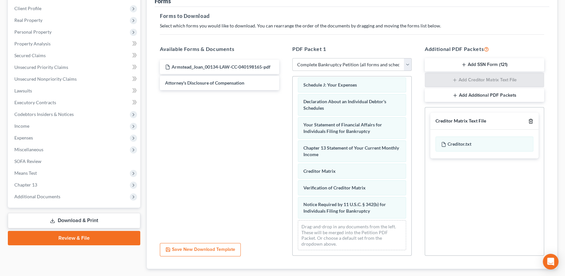
click at [531, 119] on icon "button" at bounding box center [530, 120] width 5 height 5
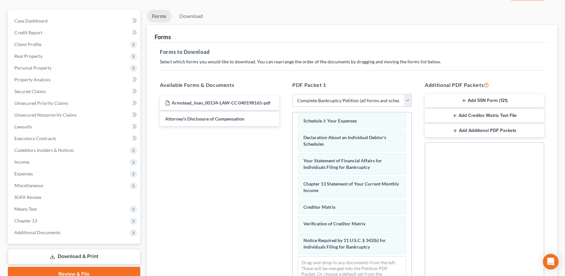
scroll to position [0, 0]
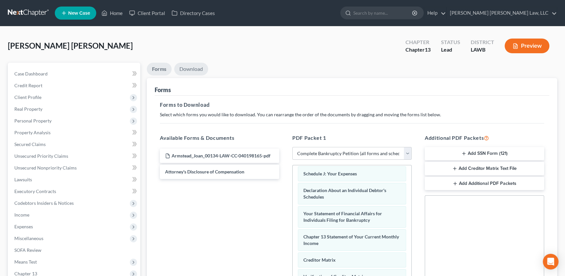
click at [190, 68] on link "Download" at bounding box center [191, 69] width 34 height 13
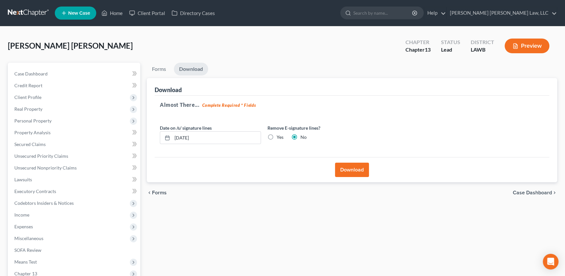
click at [346, 170] on button "Download" at bounding box center [352, 170] width 34 height 14
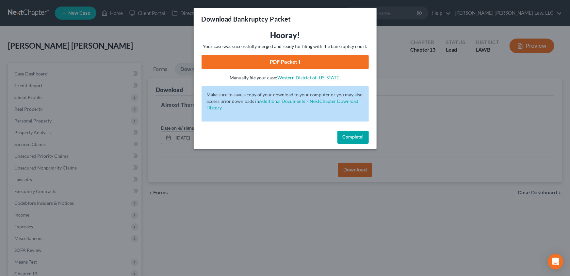
click at [269, 61] on link "PDF Packet 1" at bounding box center [284, 62] width 167 height 14
click at [344, 134] on span "Complete!" at bounding box center [352, 137] width 21 height 6
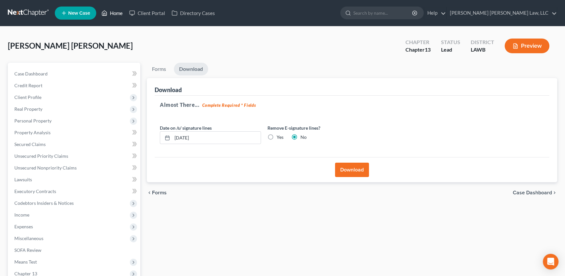
click at [116, 14] on link "Home" at bounding box center [112, 13] width 28 height 12
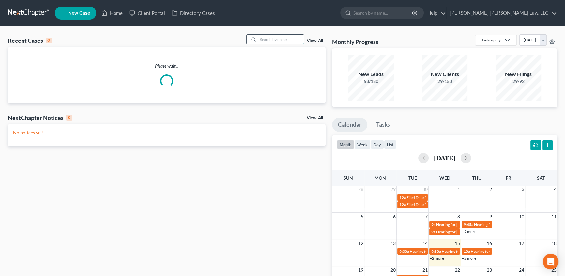
click at [271, 39] on input "search" at bounding box center [281, 39] width 46 height 9
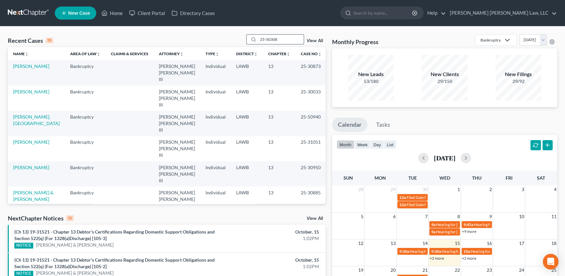
type input "25-50308"
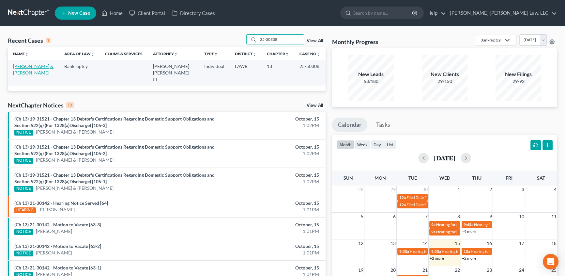
click at [34, 67] on link "[PERSON_NAME] & [PERSON_NAME]" at bounding box center [33, 69] width 40 height 12
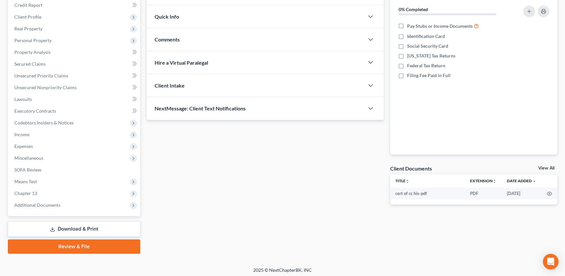
scroll to position [82, 0]
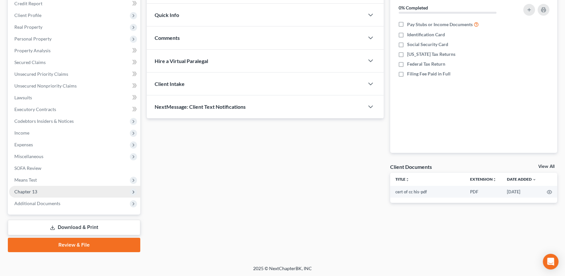
click at [26, 190] on span "Chapter 13" at bounding box center [25, 192] width 23 height 6
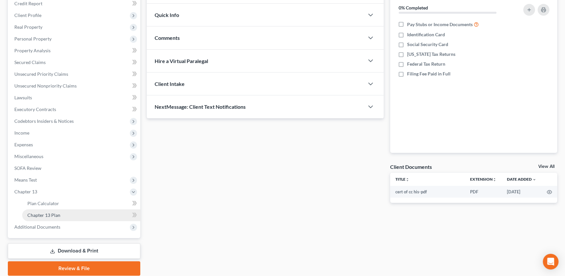
click at [27, 211] on link "Chapter 13 Plan" at bounding box center [81, 215] width 118 height 12
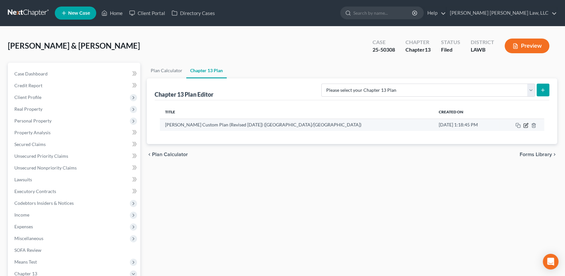
click at [528, 123] on icon "button" at bounding box center [526, 124] width 3 height 3
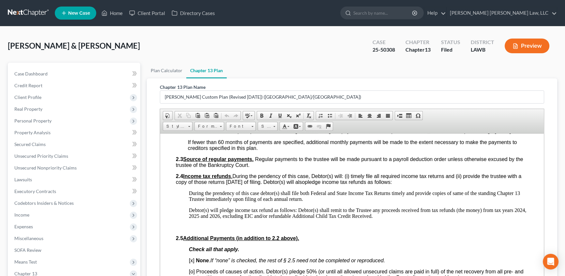
scroll to position [385, 0]
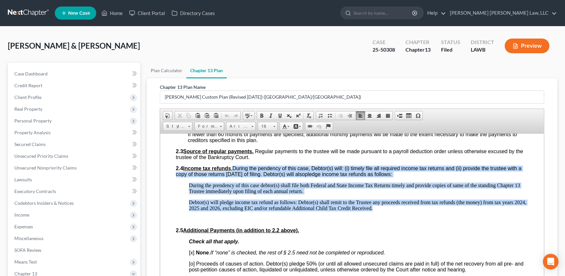
drag, startPoint x: 241, startPoint y: 186, endPoint x: 503, endPoint y: 227, distance: 264.9
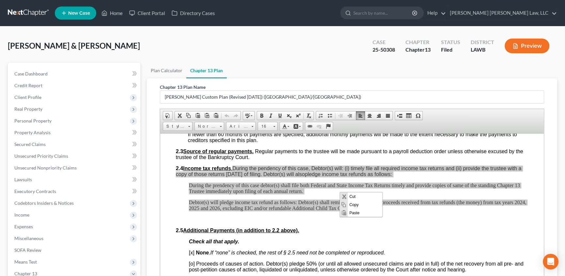
scroll to position [0, 0]
click at [360, 204] on span "Copy" at bounding box center [365, 204] width 35 height 8
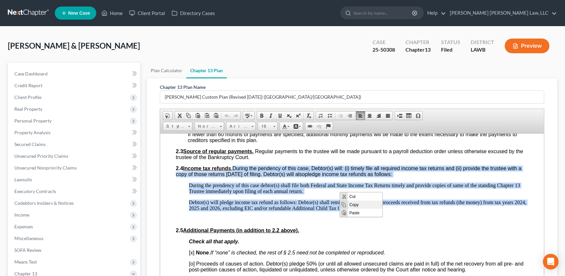
copy body "During the pendency of this case, Debtor(s) will: (i) timely file all required …"
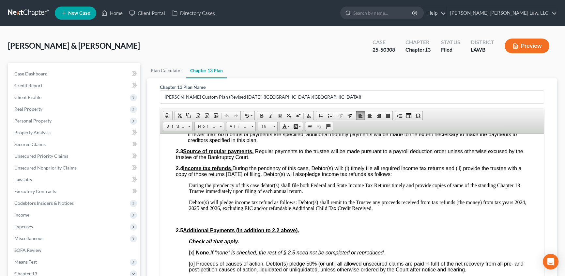
click at [401, 233] on p "2.5 Additional Payments (in addition to 2.2 above)." at bounding box center [352, 230] width 352 height 6
